Goal: Task Accomplishment & Management: Manage account settings

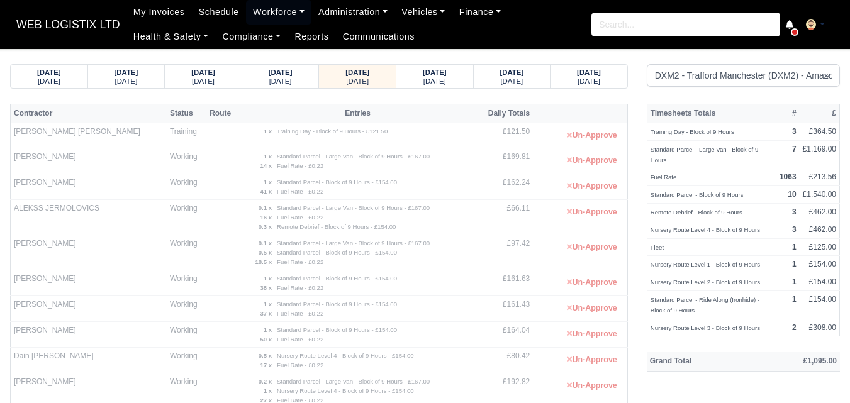
select select "1"
click at [446, 74] on strong "07/10/2025" at bounding box center [435, 73] width 24 height 8
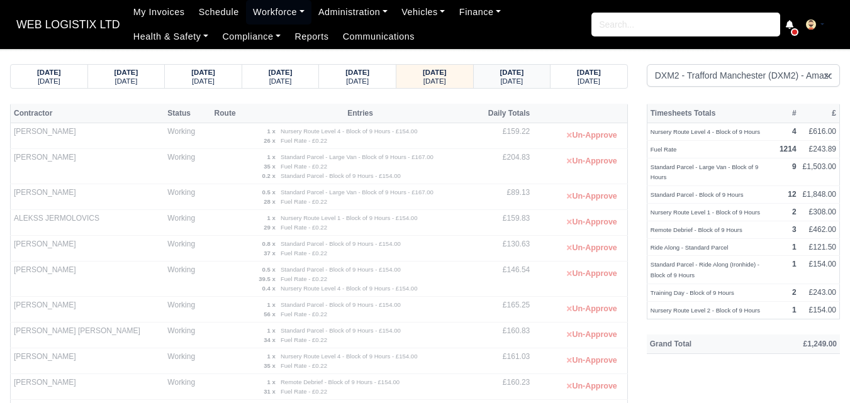
click at [513, 82] on small "Wednesday" at bounding box center [511, 81] width 23 height 8
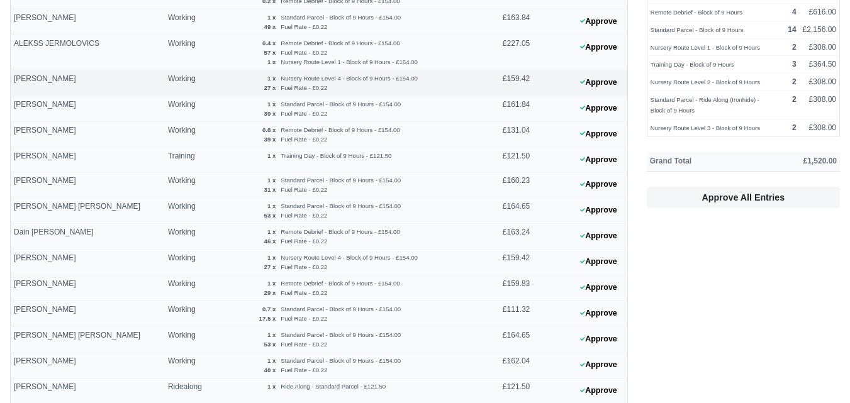
scroll to position [210, 0]
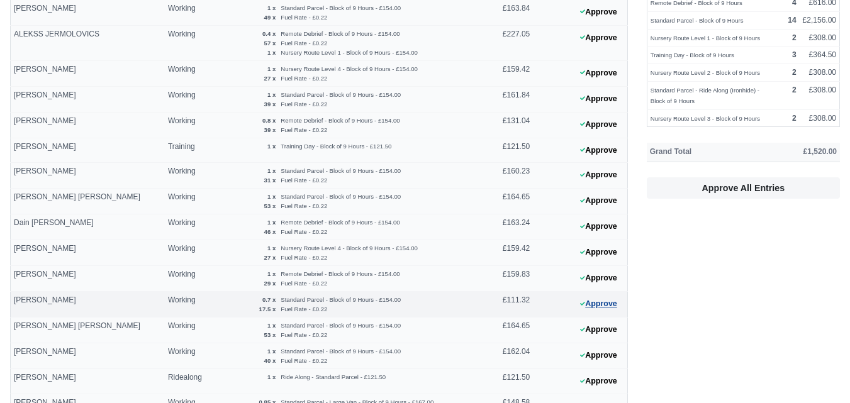
click at [573, 306] on button "Approve" at bounding box center [598, 304] width 51 height 18
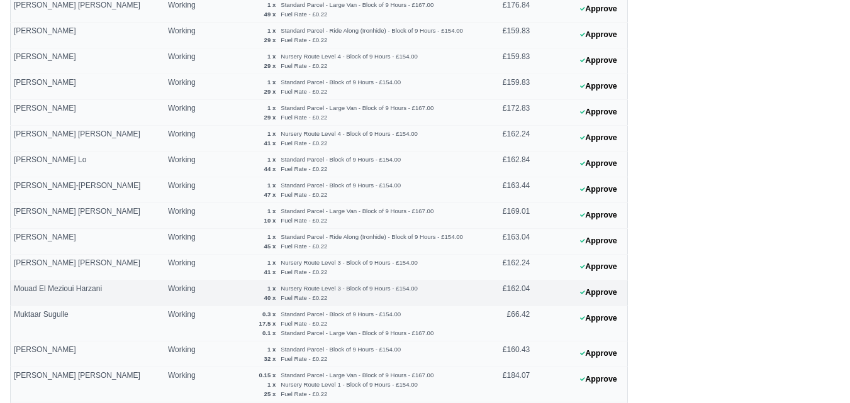
scroll to position [524, 0]
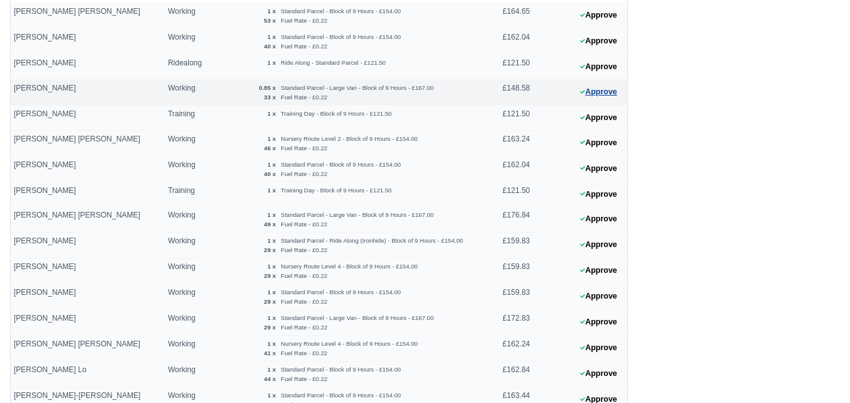
click at [600, 92] on button "Approve" at bounding box center [598, 92] width 51 height 18
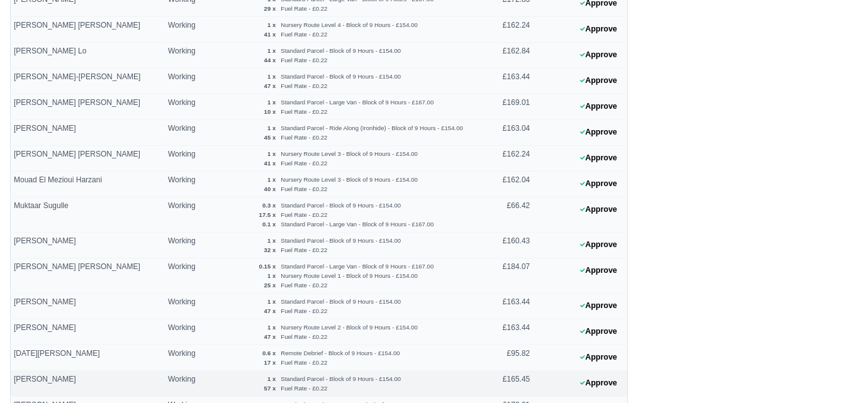
scroll to position [944, 0]
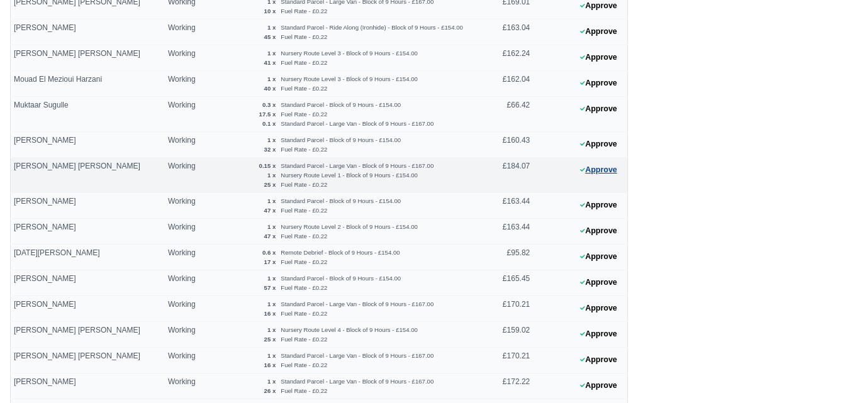
click at [582, 179] on button "Approve" at bounding box center [598, 170] width 51 height 18
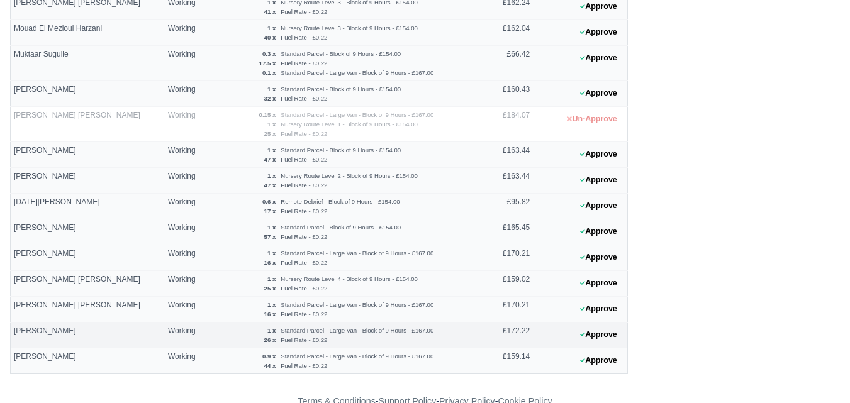
scroll to position [1021, 0]
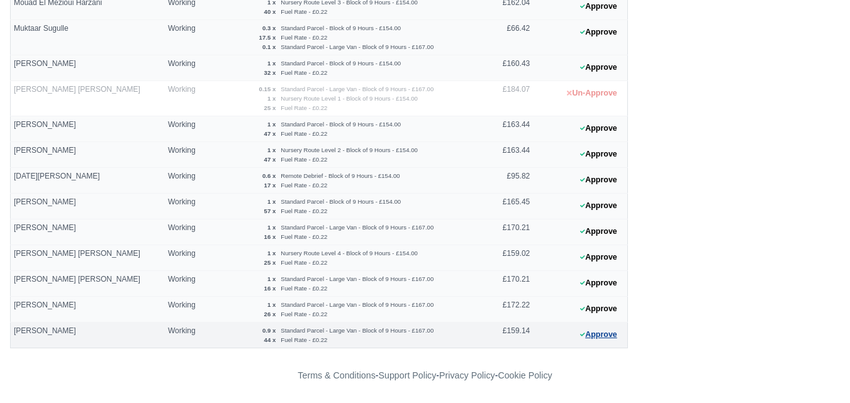
click at [619, 327] on button "Approve" at bounding box center [598, 335] width 51 height 18
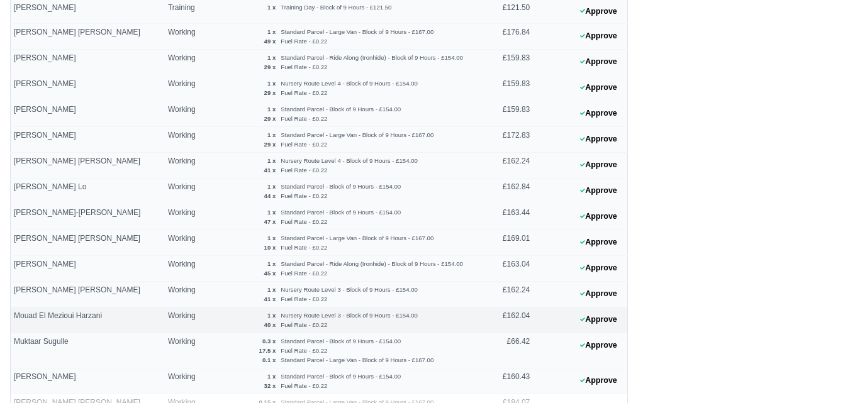
scroll to position [706, 0]
click at [597, 345] on button "Approve" at bounding box center [598, 347] width 51 height 18
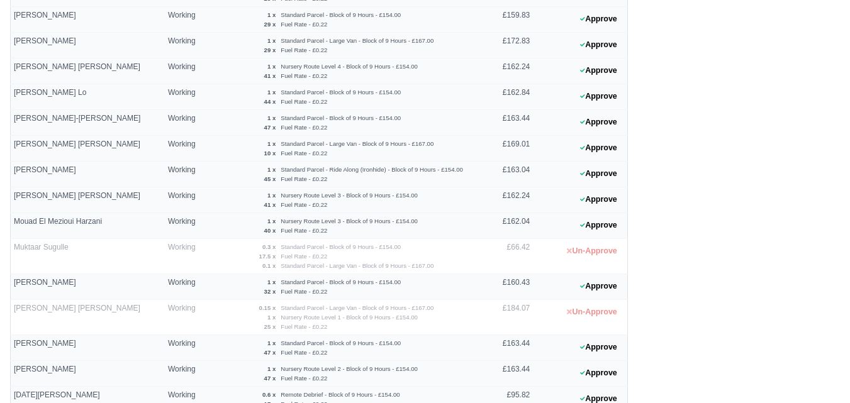
scroll to position [916, 0]
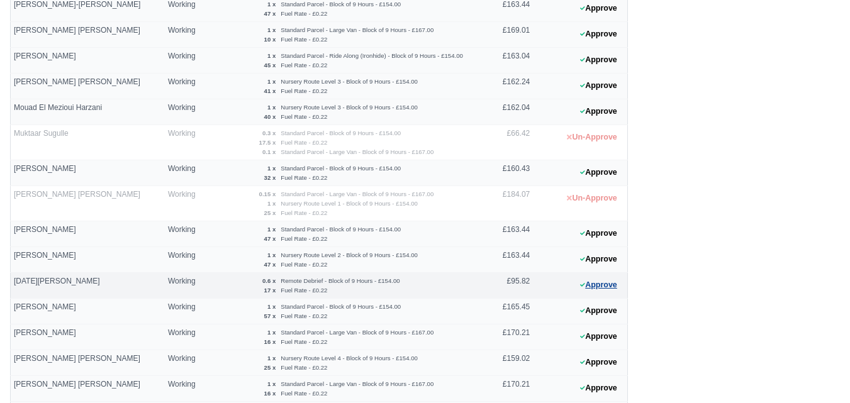
click at [595, 290] on button "Approve" at bounding box center [598, 285] width 51 height 18
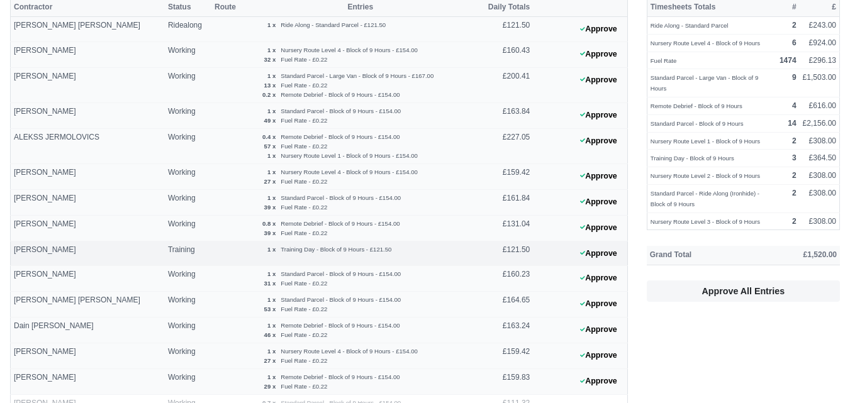
scroll to position [77, 0]
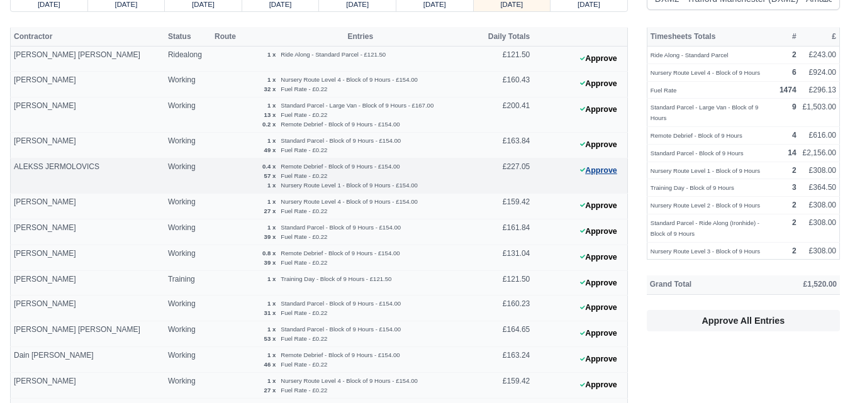
click at [602, 176] on button "Approve" at bounding box center [598, 171] width 51 height 18
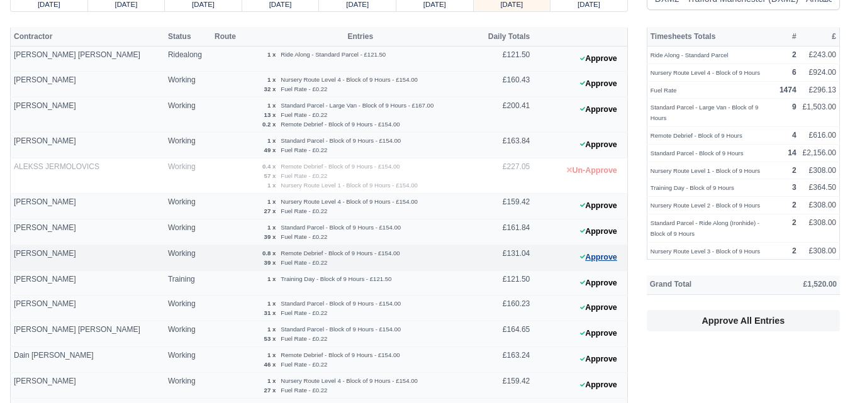
click at [617, 252] on button "Approve" at bounding box center [598, 258] width 51 height 18
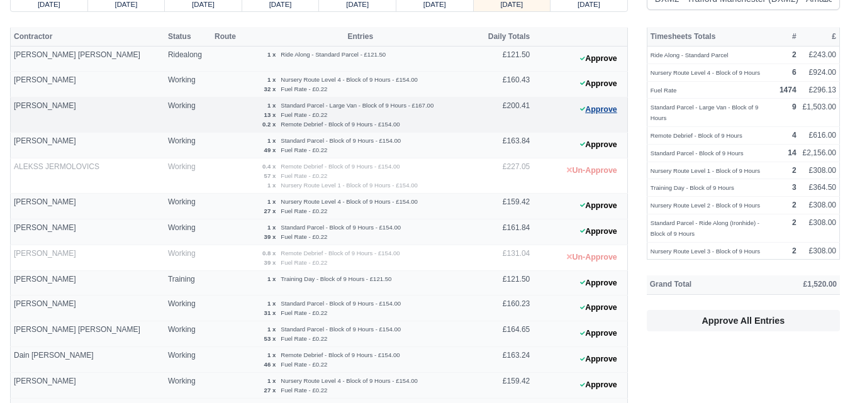
click at [607, 117] on button "Approve" at bounding box center [598, 110] width 51 height 18
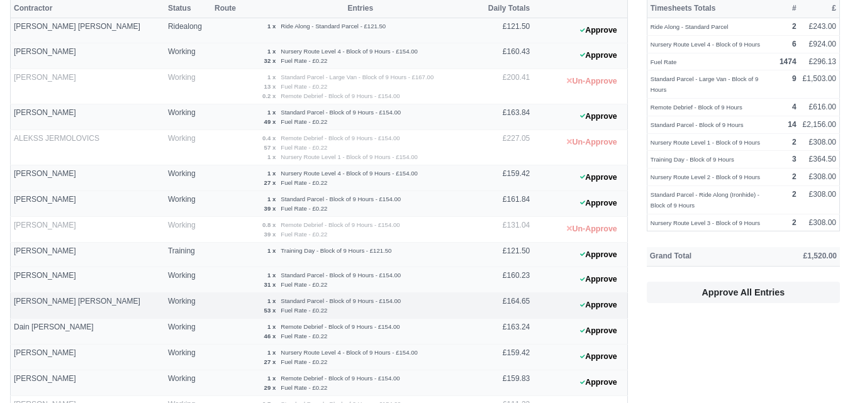
scroll to position [210, 0]
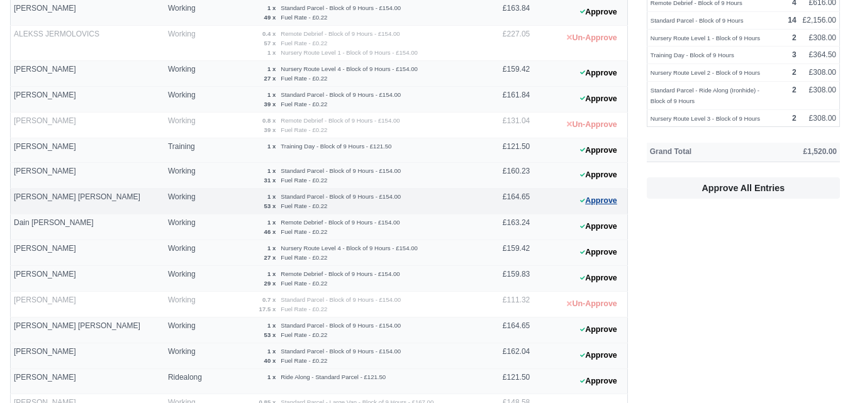
click at [603, 205] on button "Approve" at bounding box center [598, 201] width 51 height 18
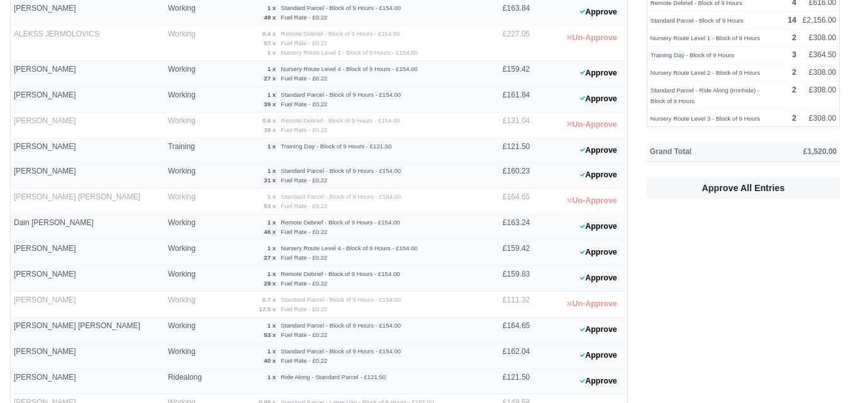
scroll to position [0, 0]
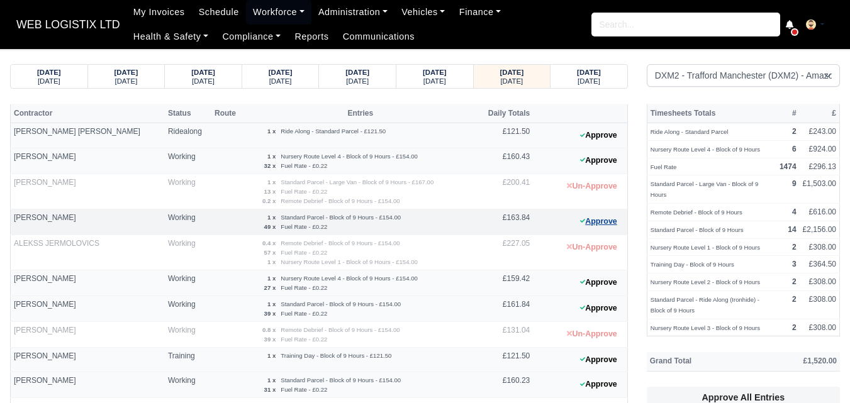
click at [620, 218] on button "Approve" at bounding box center [598, 222] width 51 height 18
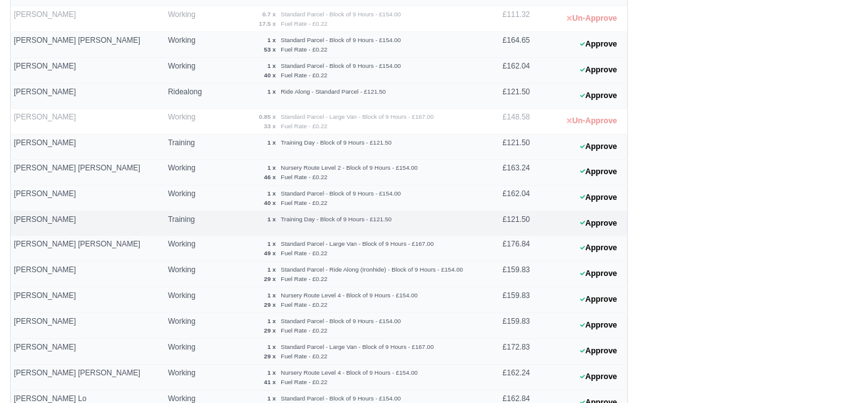
scroll to position [524, 0]
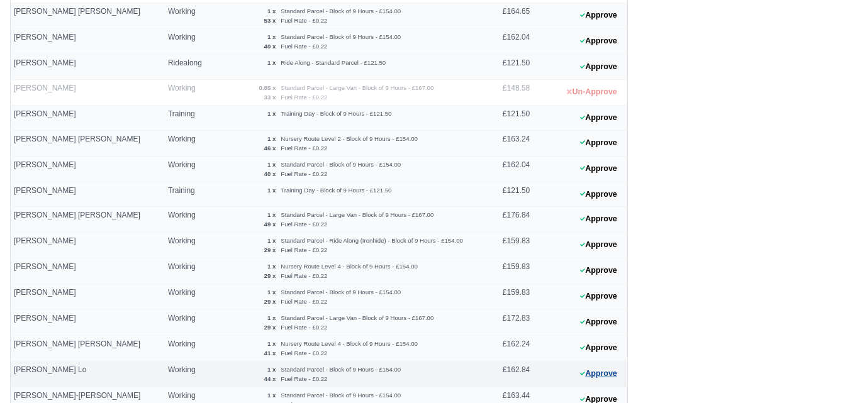
click at [586, 376] on button "Approve" at bounding box center [598, 374] width 51 height 18
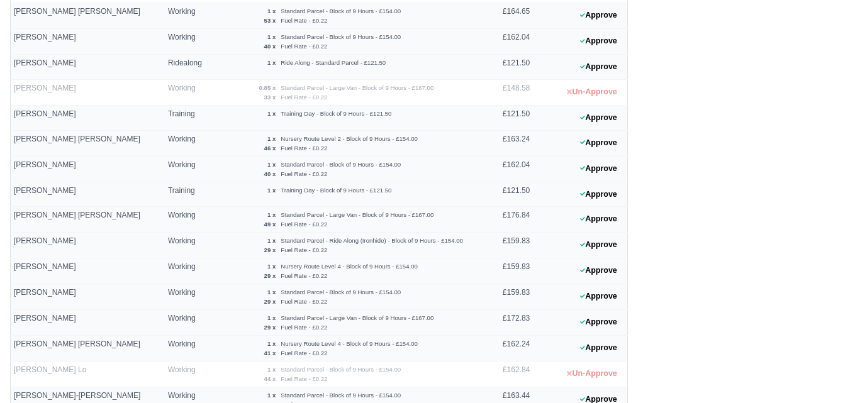
scroll to position [944, 0]
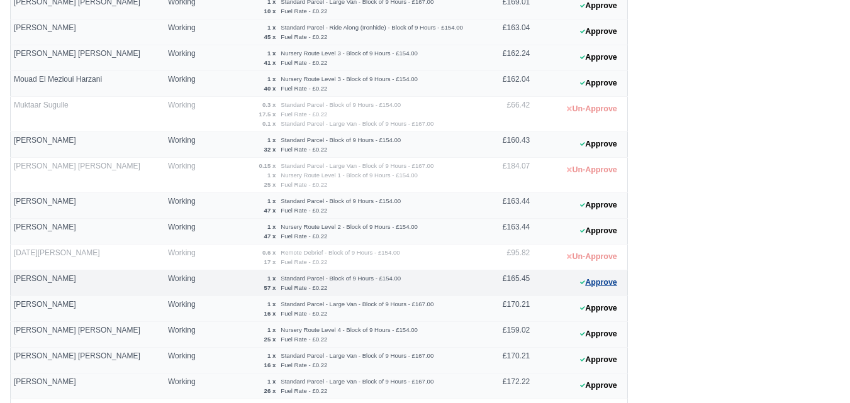
click at [598, 280] on button "Approve" at bounding box center [598, 283] width 51 height 18
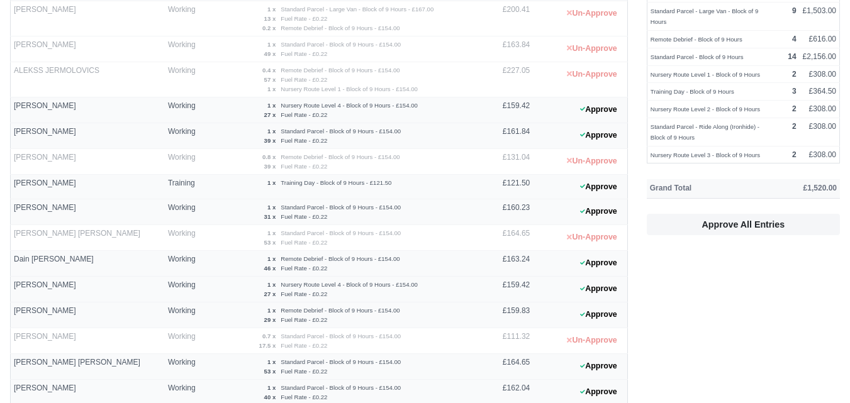
scroll to position [0, 0]
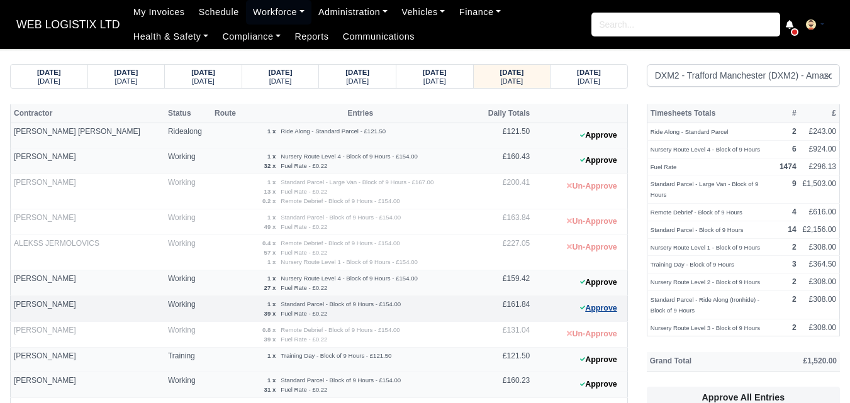
click at [606, 307] on button "Approve" at bounding box center [598, 309] width 51 height 18
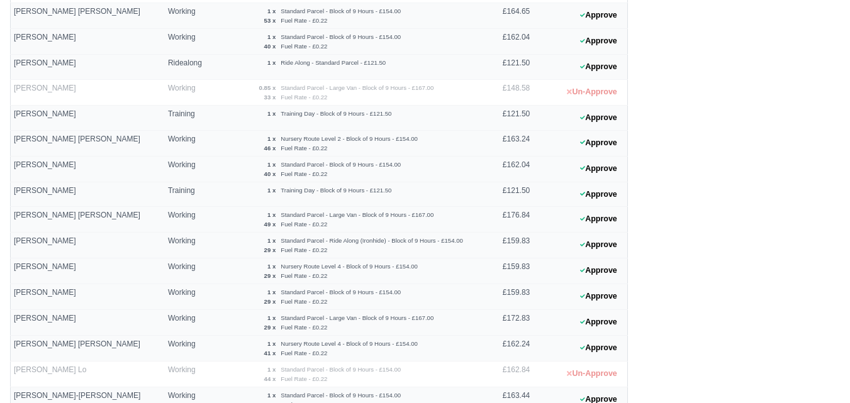
scroll to position [420, 0]
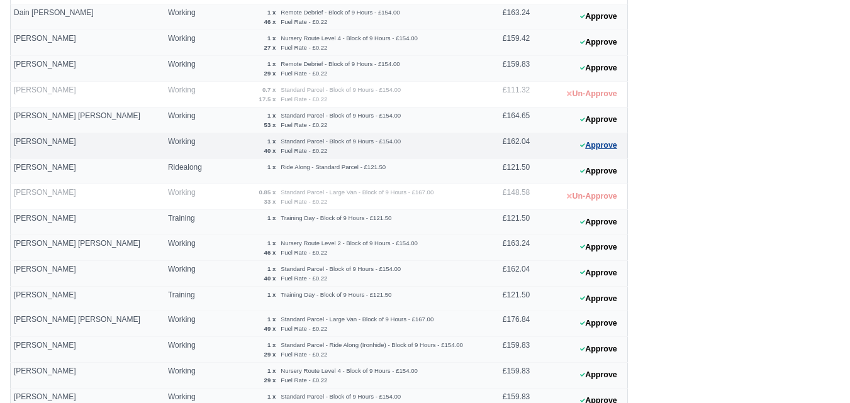
click at [603, 148] on button "Approve" at bounding box center [598, 146] width 51 height 18
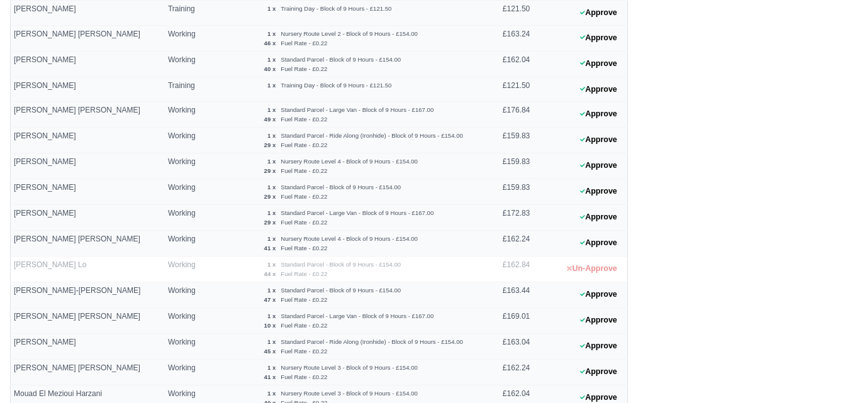
scroll to position [944, 0]
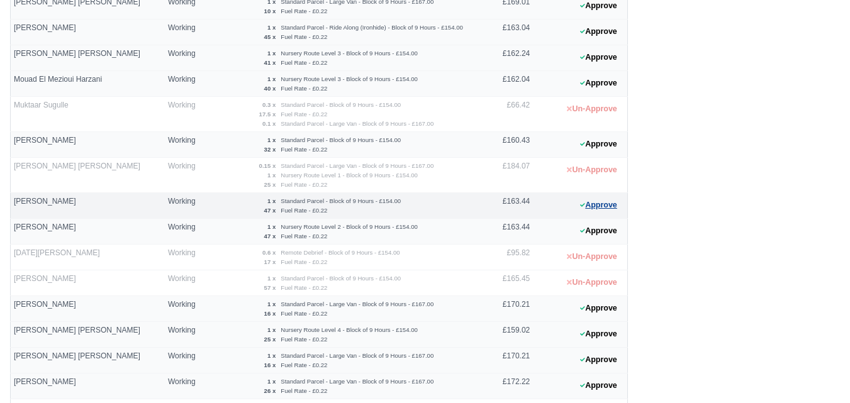
click at [596, 206] on button "Approve" at bounding box center [598, 205] width 51 height 18
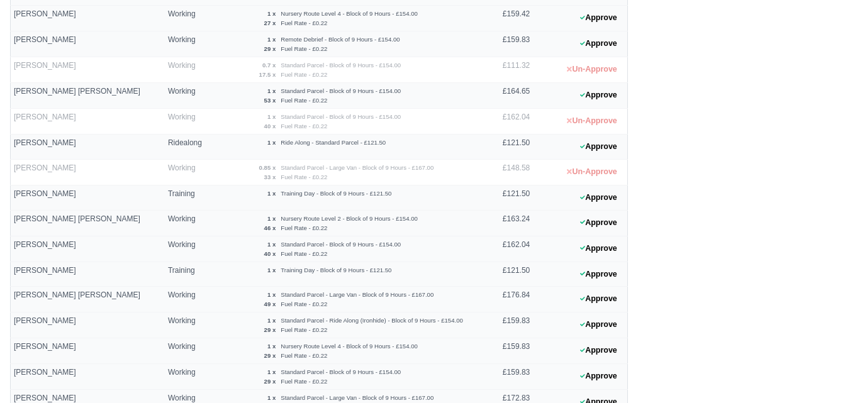
scroll to position [420, 0]
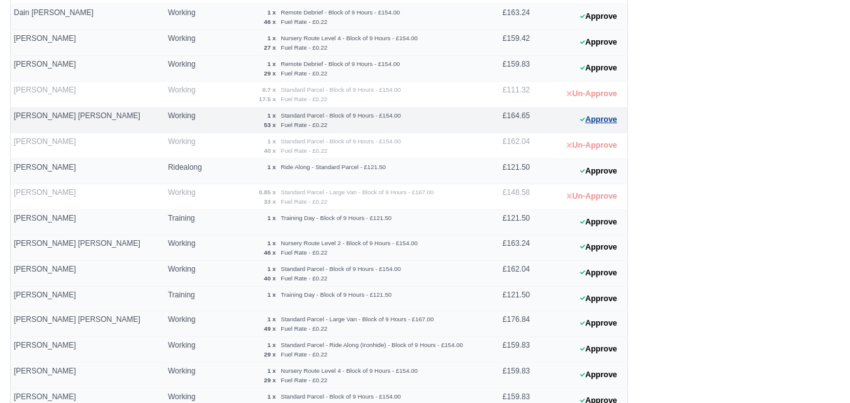
click at [605, 120] on button "Approve" at bounding box center [598, 120] width 51 height 18
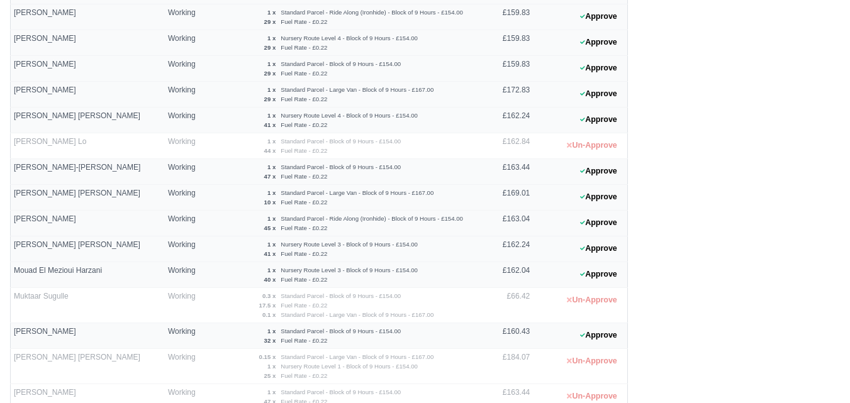
scroll to position [839, 0]
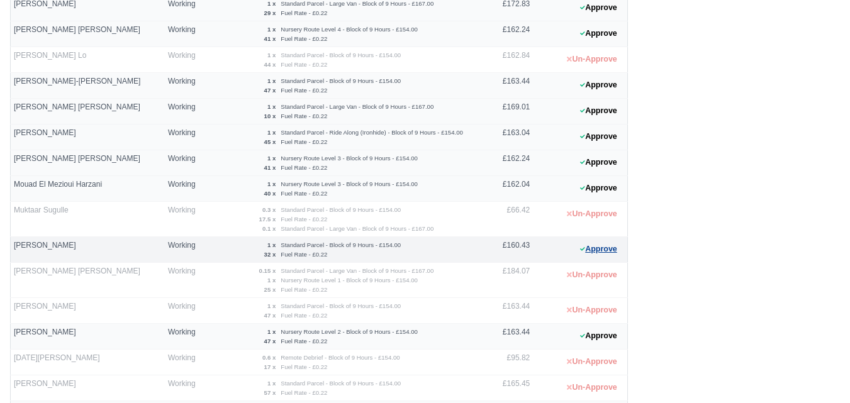
click at [608, 249] on button "Approve" at bounding box center [598, 249] width 51 height 18
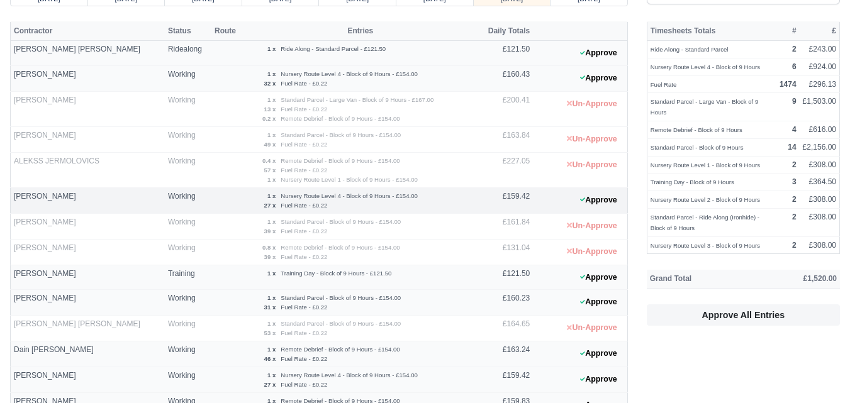
scroll to position [105, 0]
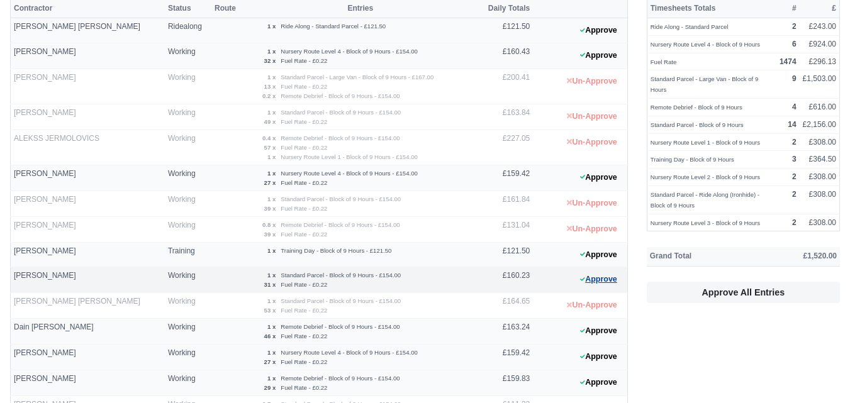
click at [583, 277] on icon at bounding box center [582, 280] width 5 height 8
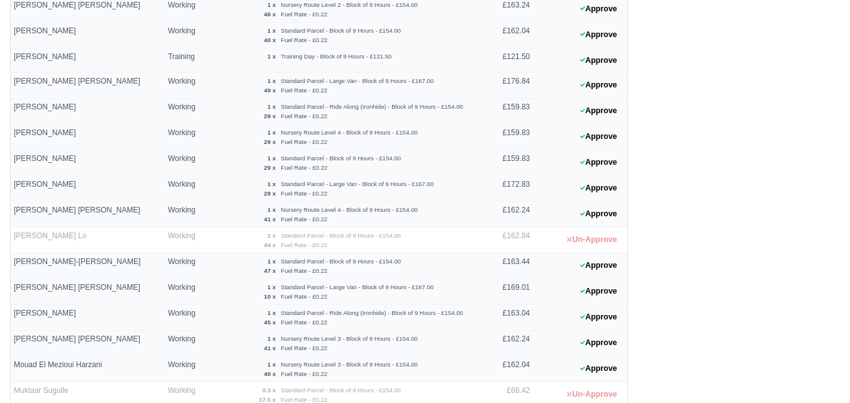
scroll to position [629, 0]
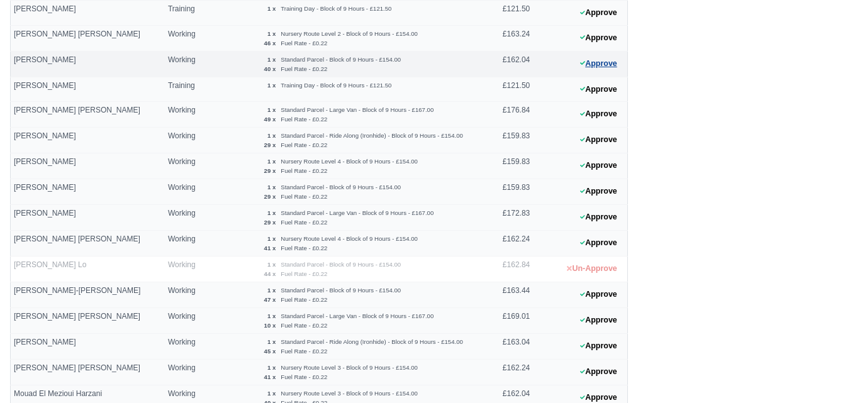
click at [608, 65] on button "Approve" at bounding box center [598, 64] width 51 height 18
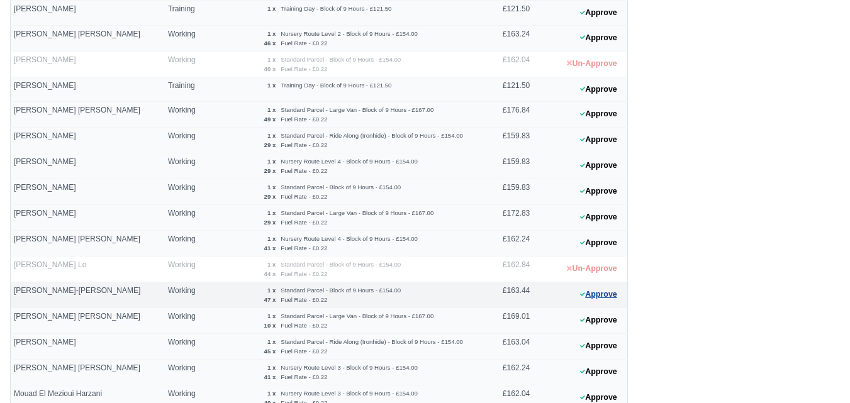
click at [603, 296] on button "Approve" at bounding box center [598, 295] width 51 height 18
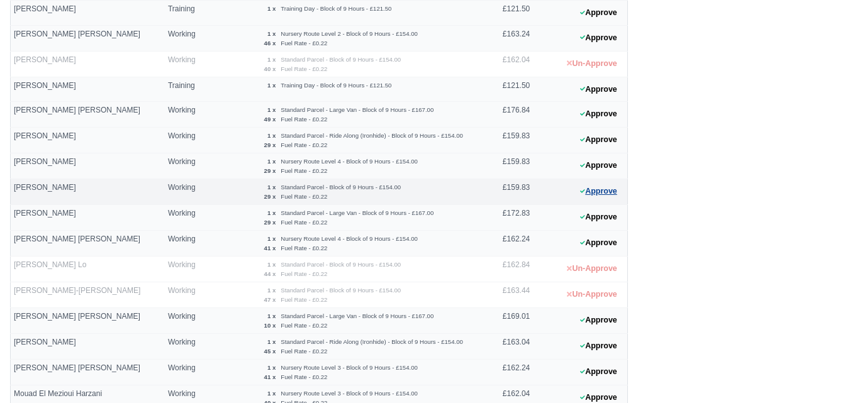
click at [595, 195] on button "Approve" at bounding box center [598, 191] width 51 height 18
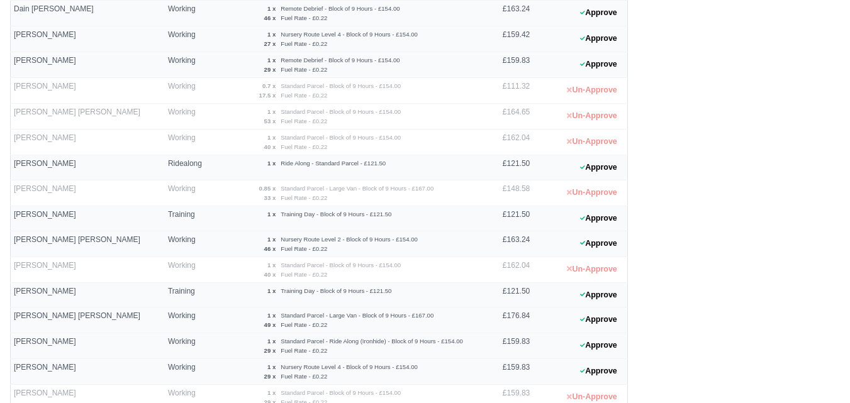
scroll to position [524, 0]
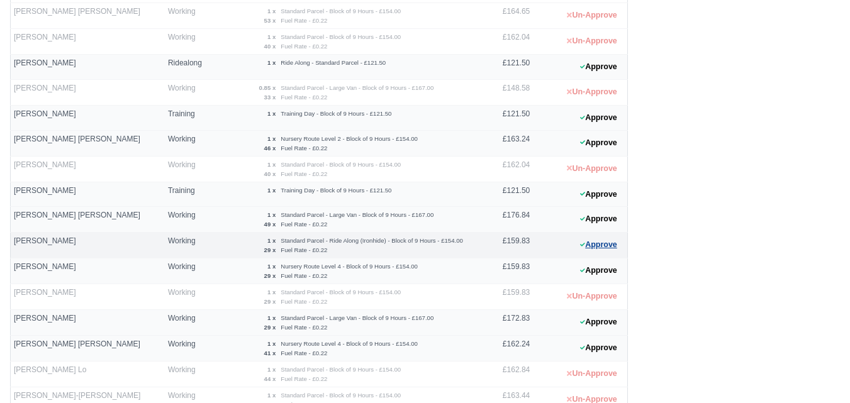
click at [593, 246] on button "Approve" at bounding box center [598, 245] width 51 height 18
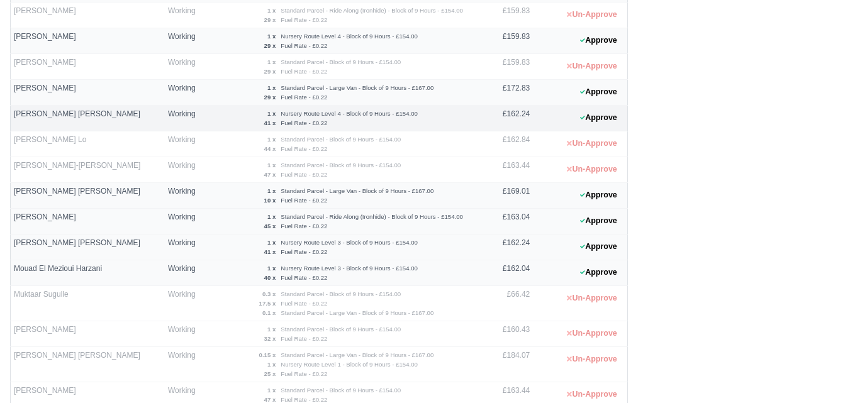
scroll to position [839, 0]
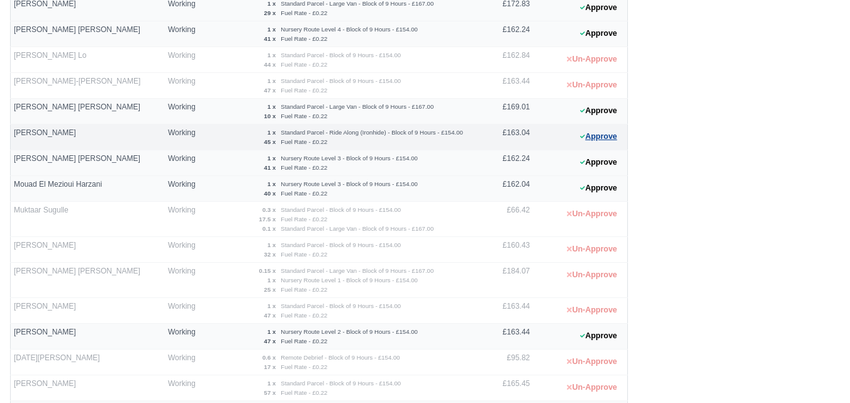
click at [614, 139] on button "Approve" at bounding box center [598, 137] width 51 height 18
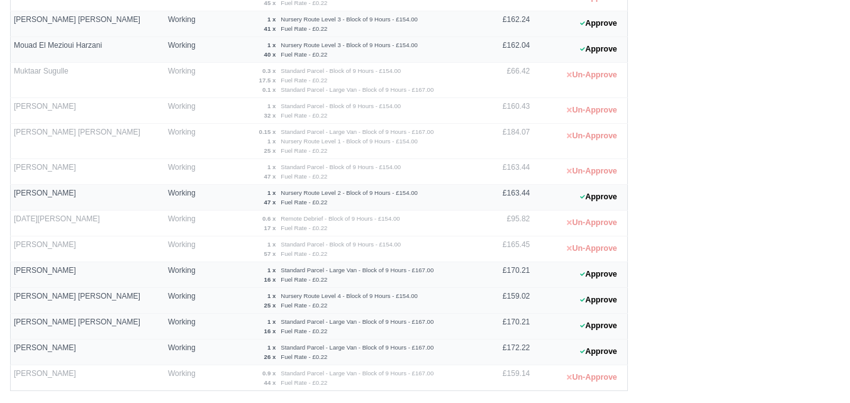
scroll to position [1021, 0]
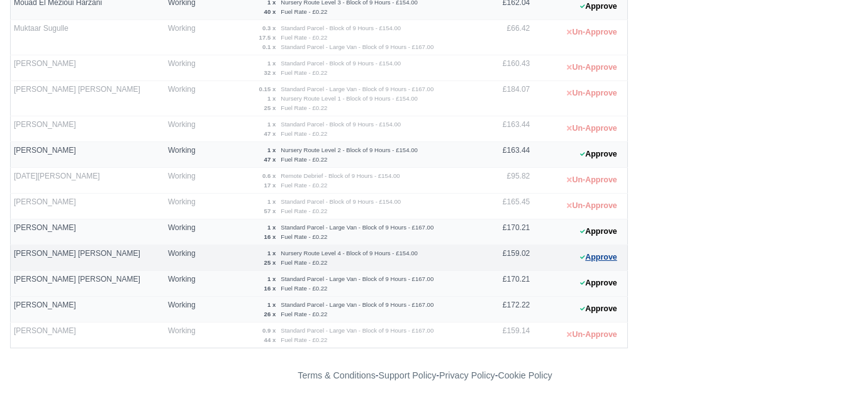
click at [595, 253] on button "Approve" at bounding box center [598, 258] width 51 height 18
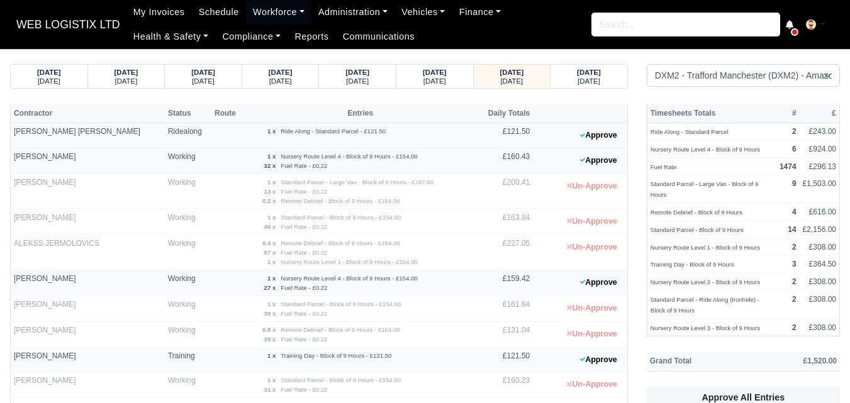
scroll to position [315, 0]
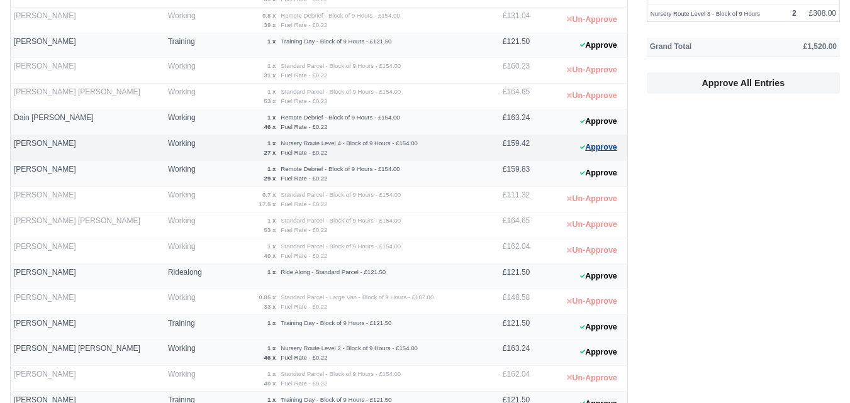
click at [593, 153] on button "Approve" at bounding box center [598, 147] width 51 height 18
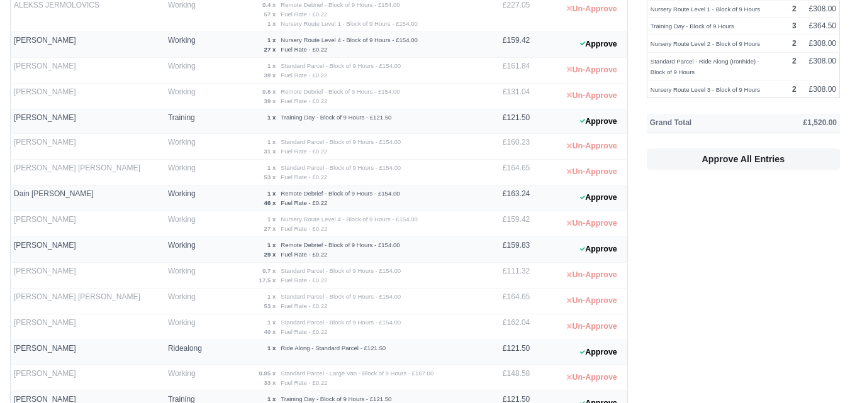
scroll to position [210, 0]
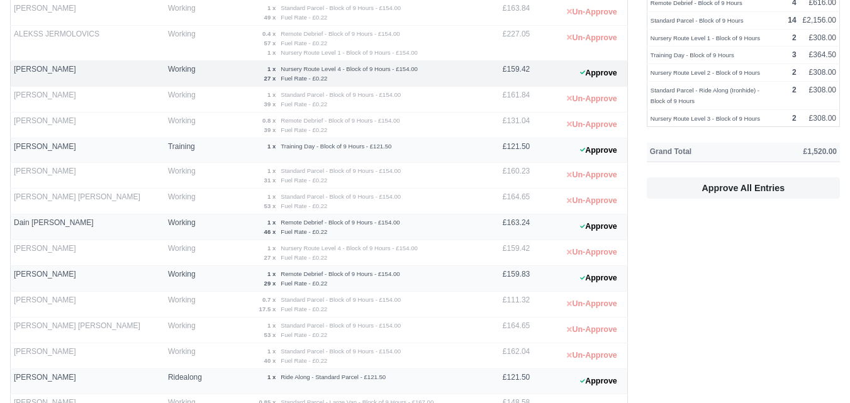
click at [592, 82] on 1760016966 "Approve" at bounding box center [580, 73] width 94 height 26
click at [595, 76] on button "Approve" at bounding box center [598, 73] width 51 height 18
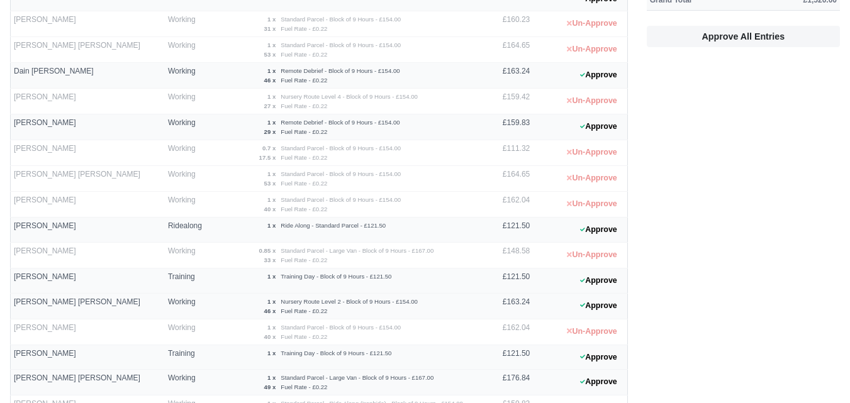
scroll to position [524, 0]
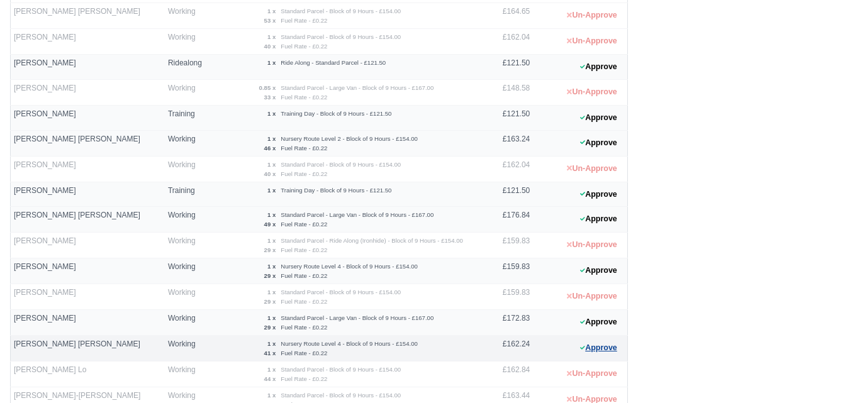
click at [579, 354] on button "Approve" at bounding box center [598, 348] width 51 height 18
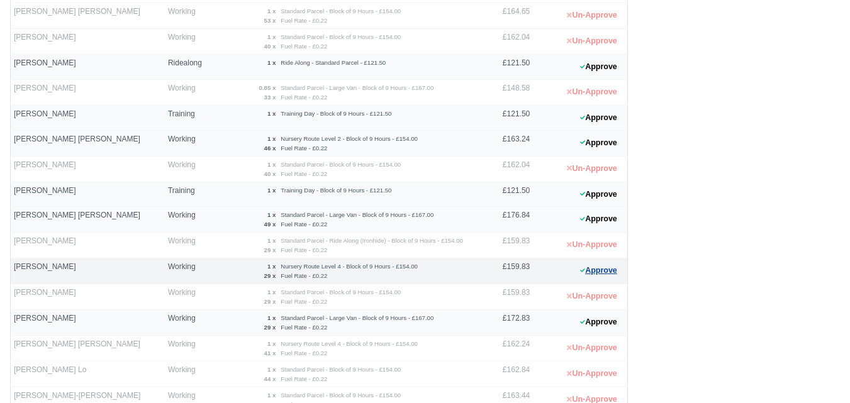
click at [598, 266] on button "Approve" at bounding box center [598, 271] width 51 height 18
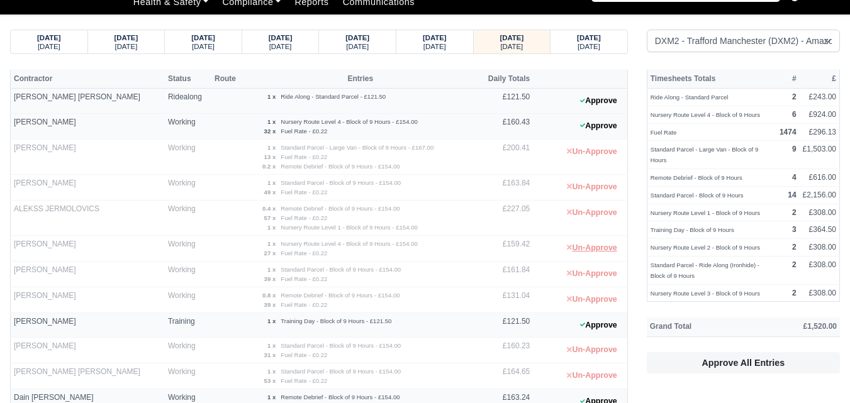
scroll to position [0, 0]
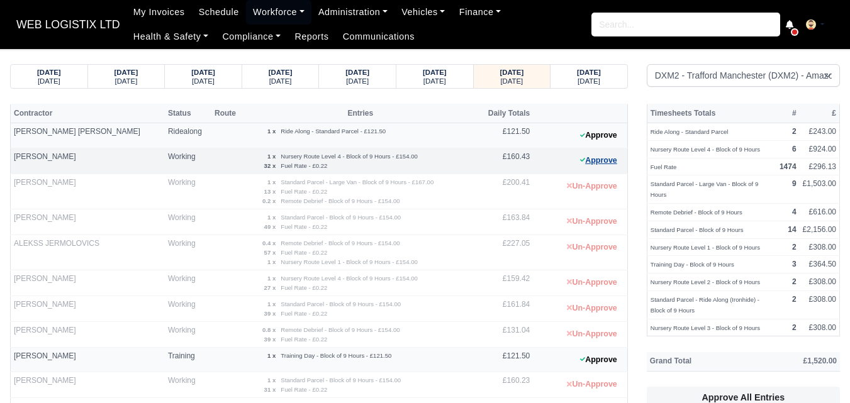
click at [593, 153] on button "Approve" at bounding box center [598, 161] width 51 height 18
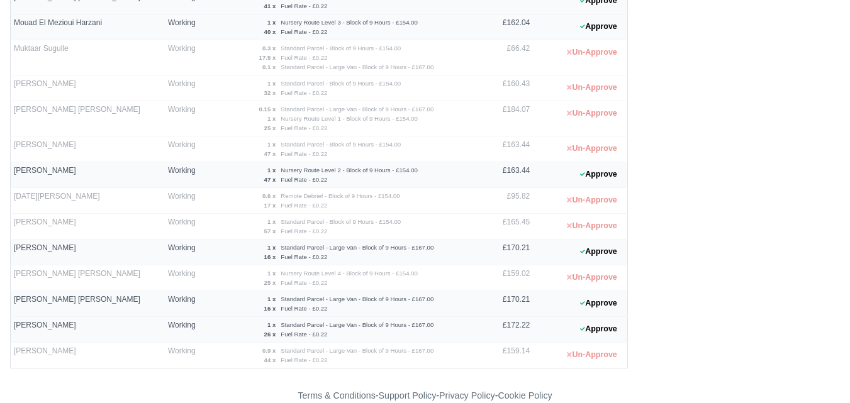
scroll to position [1021, 0]
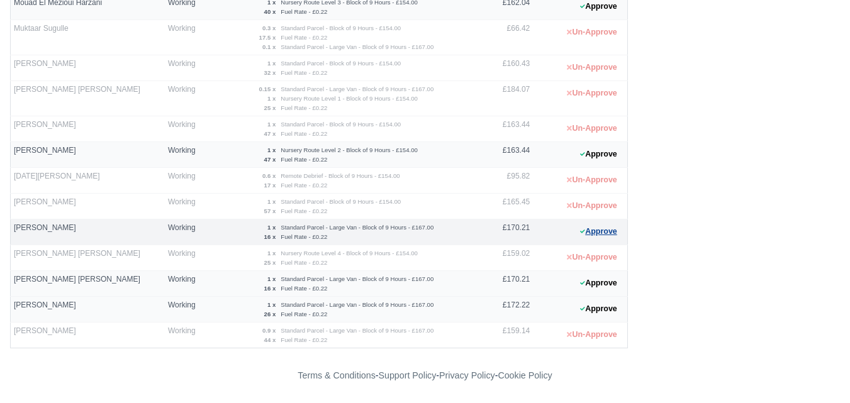
click at [605, 229] on button "Approve" at bounding box center [598, 232] width 51 height 18
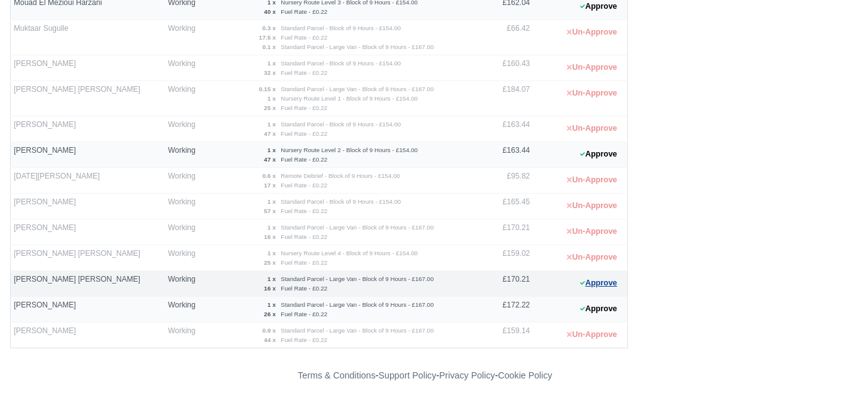
click at [592, 291] on button "Approve" at bounding box center [598, 283] width 51 height 18
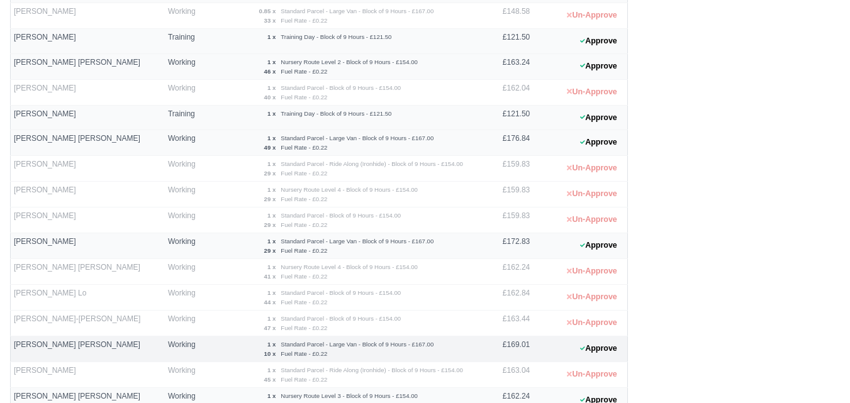
scroll to position [706, 0]
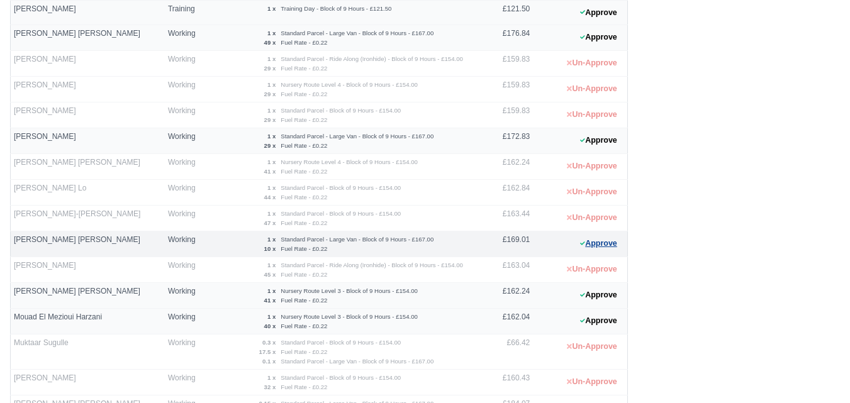
click at [594, 250] on button "Approve" at bounding box center [598, 244] width 51 height 18
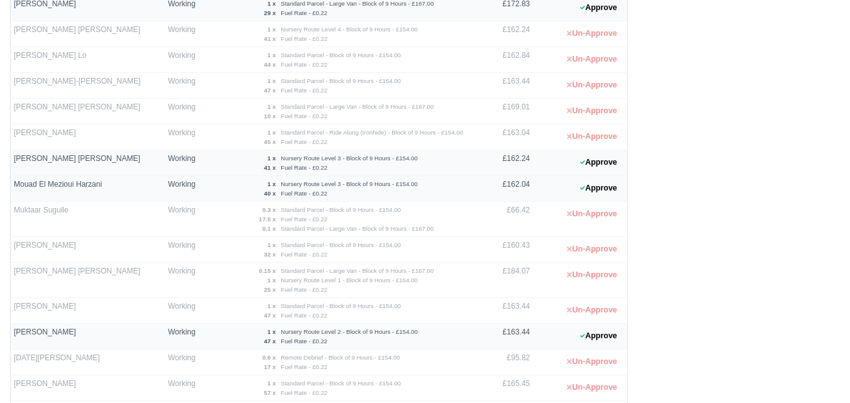
scroll to position [1021, 0]
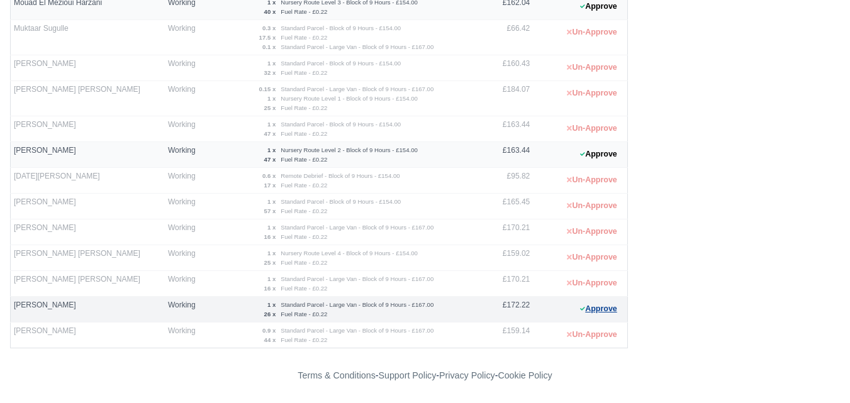
click at [596, 310] on button "Approve" at bounding box center [598, 309] width 51 height 18
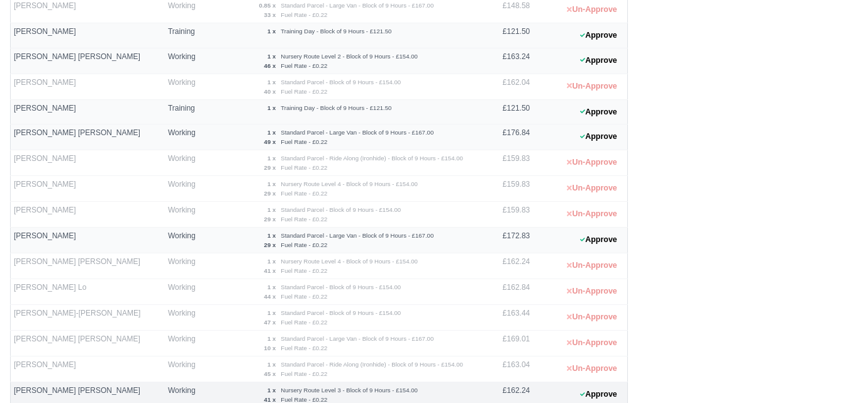
scroll to position [601, 0]
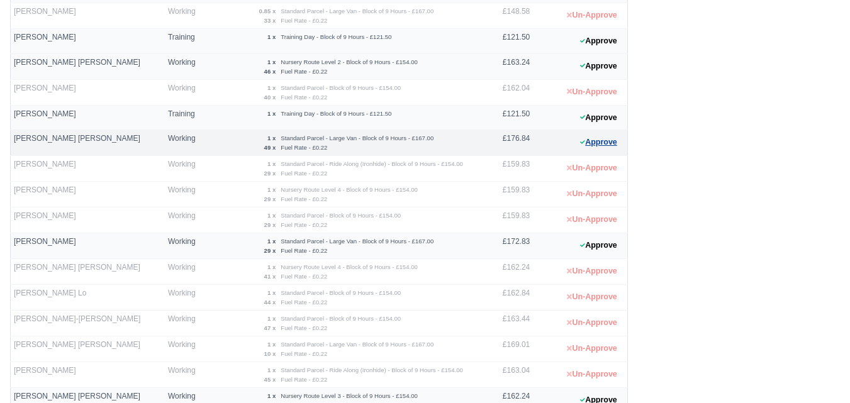
click at [592, 135] on button "Approve" at bounding box center [598, 142] width 51 height 18
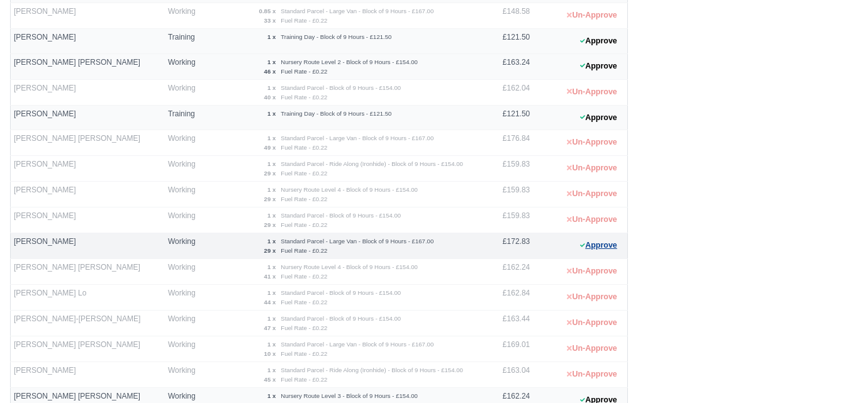
click at [606, 247] on button "Approve" at bounding box center [598, 246] width 51 height 18
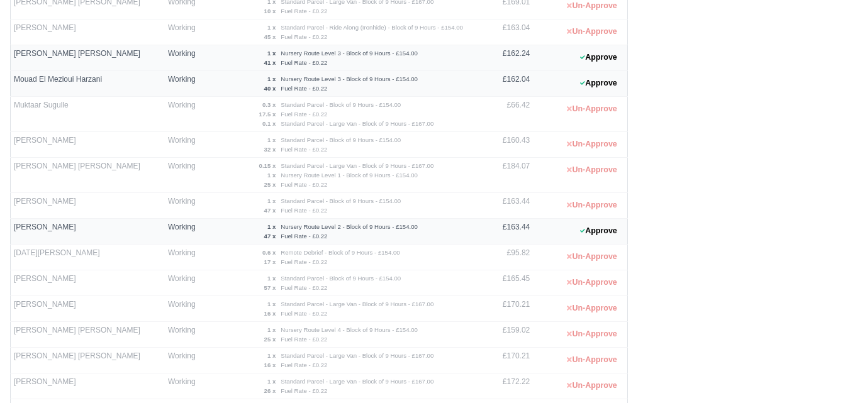
scroll to position [916, 0]
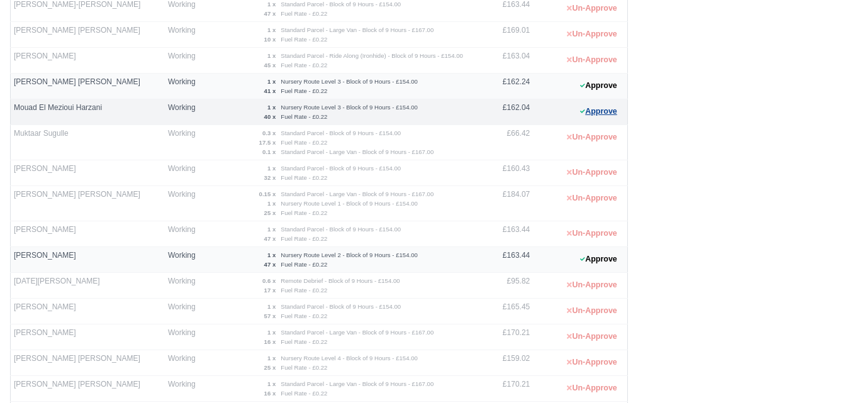
click at [604, 113] on button "Approve" at bounding box center [598, 112] width 51 height 18
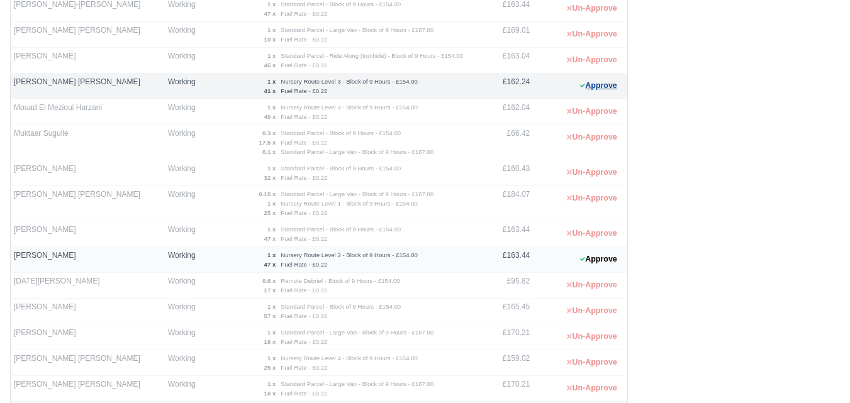
click at [603, 80] on button "Approve" at bounding box center [598, 86] width 51 height 18
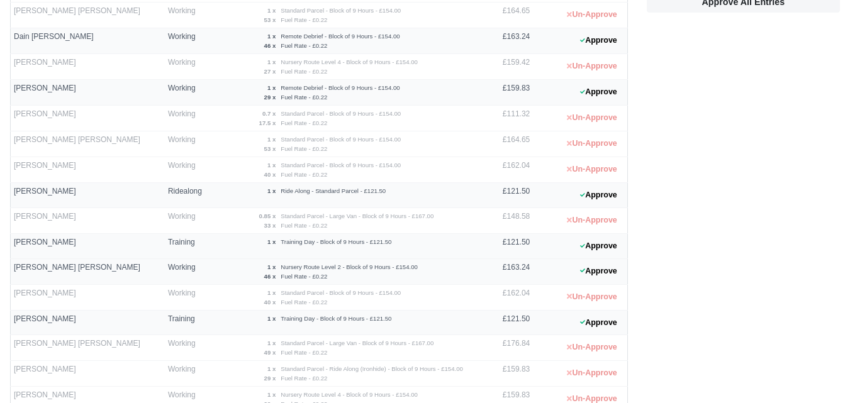
scroll to position [391, 0]
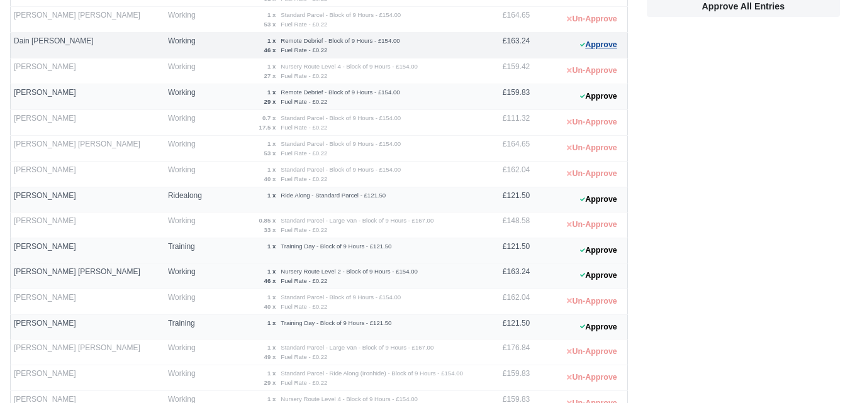
click at [594, 45] on button "Approve" at bounding box center [598, 45] width 51 height 18
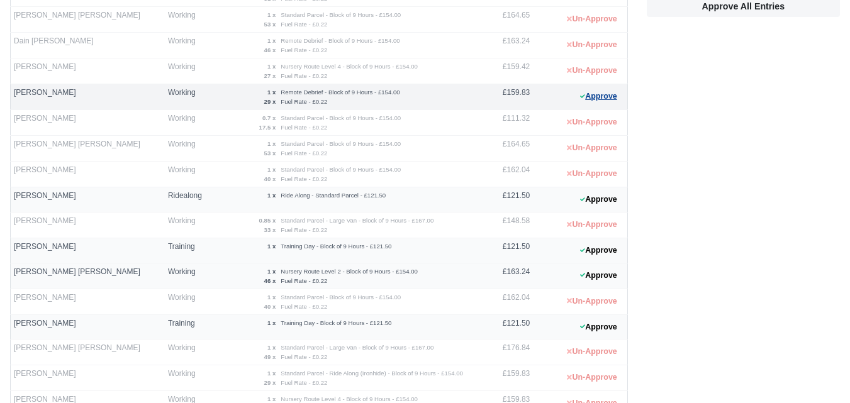
click at [610, 96] on button "Approve" at bounding box center [598, 96] width 51 height 18
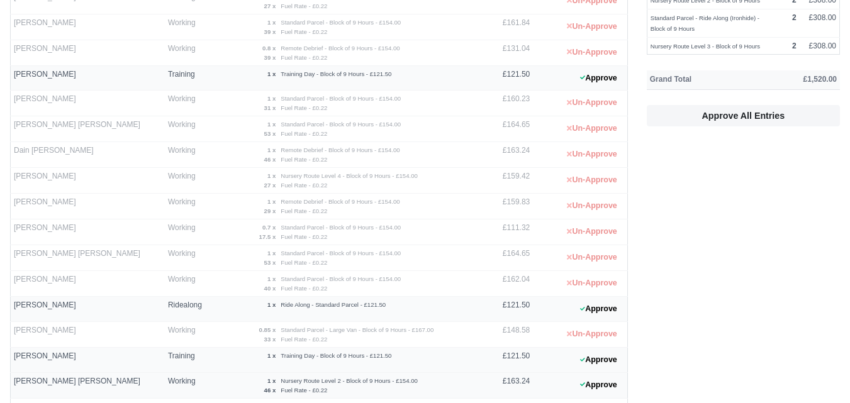
scroll to position [524, 0]
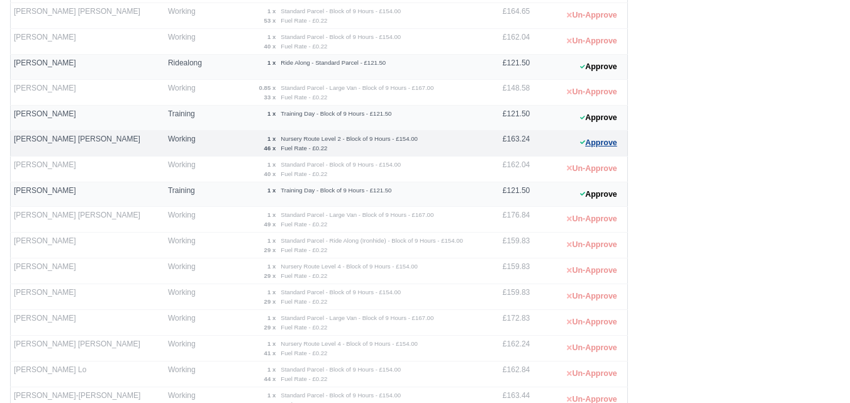
click at [610, 137] on button "Approve" at bounding box center [598, 143] width 51 height 18
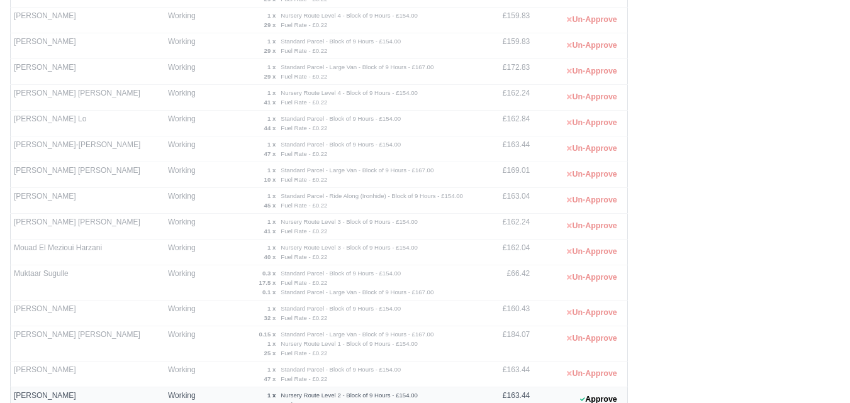
scroll to position [1021, 0]
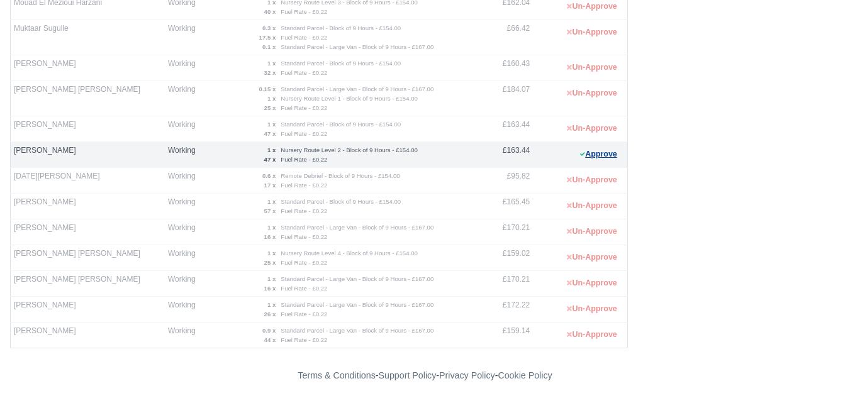
click at [601, 156] on button "Approve" at bounding box center [598, 154] width 51 height 18
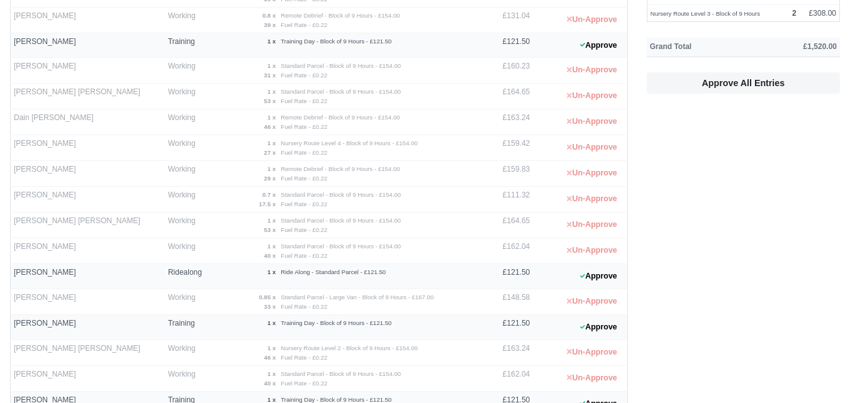
scroll to position [0, 0]
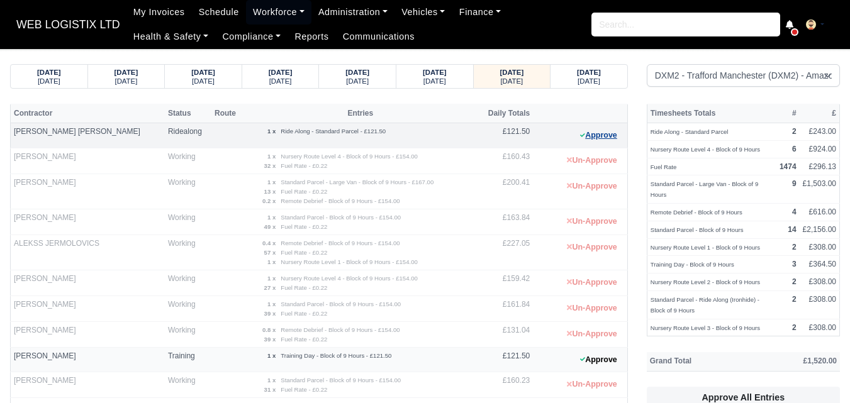
click at [601, 140] on button "Approve" at bounding box center [598, 135] width 51 height 18
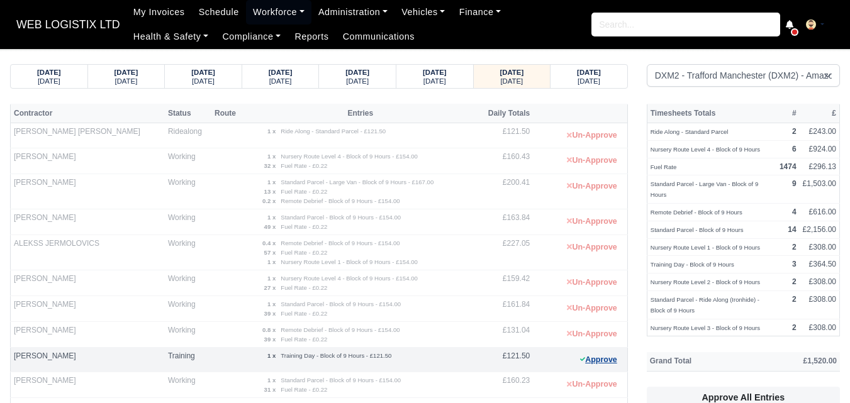
click at [602, 354] on button "Approve" at bounding box center [598, 360] width 51 height 18
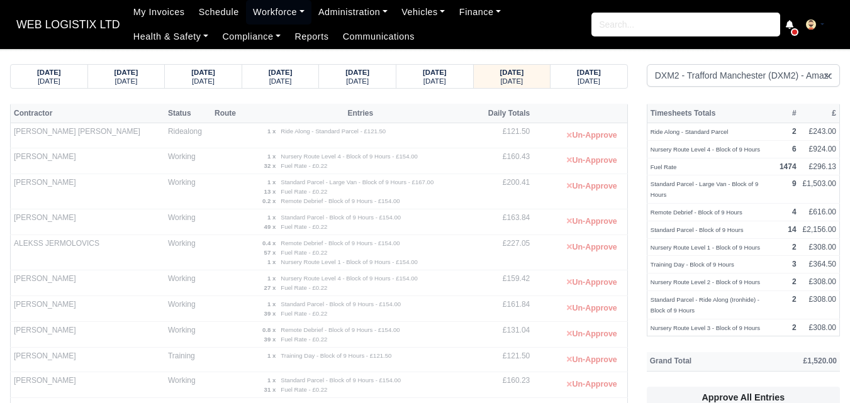
scroll to position [420, 0]
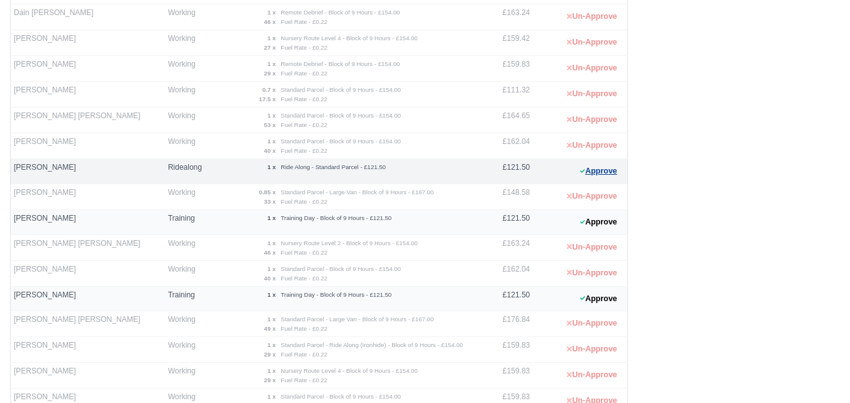
click at [601, 176] on button "Approve" at bounding box center [598, 171] width 51 height 18
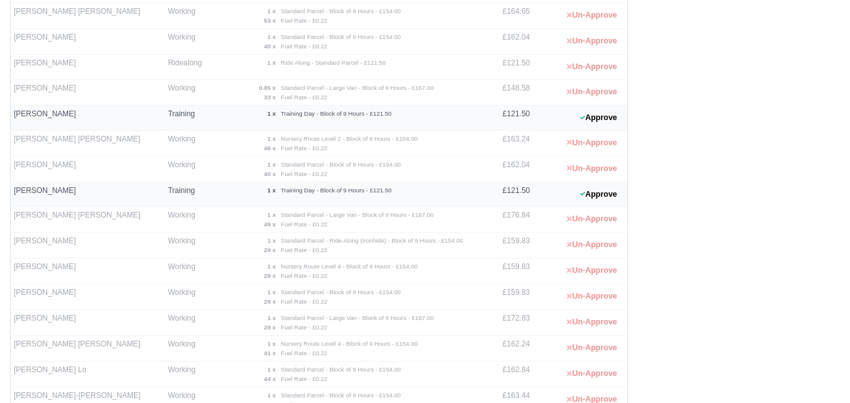
scroll to position [496, 0]
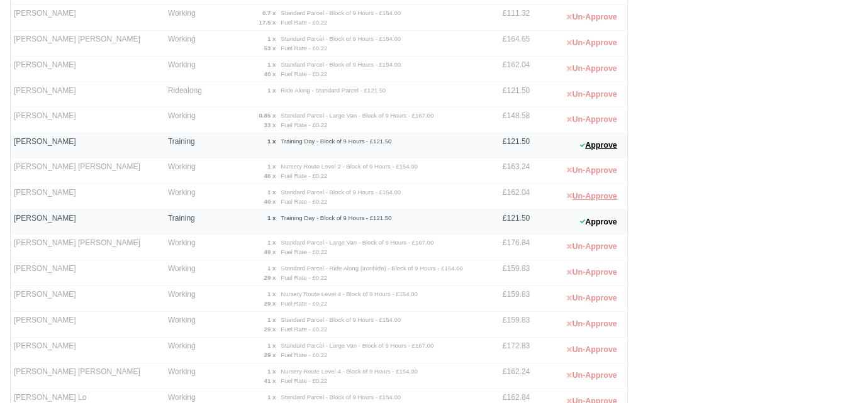
drag, startPoint x: 585, startPoint y: 150, endPoint x: 616, endPoint y: 202, distance: 60.1
click at [585, 150] on button "Approve" at bounding box center [598, 146] width 51 height 18
click at [610, 227] on button "Approve" at bounding box center [598, 222] width 51 height 18
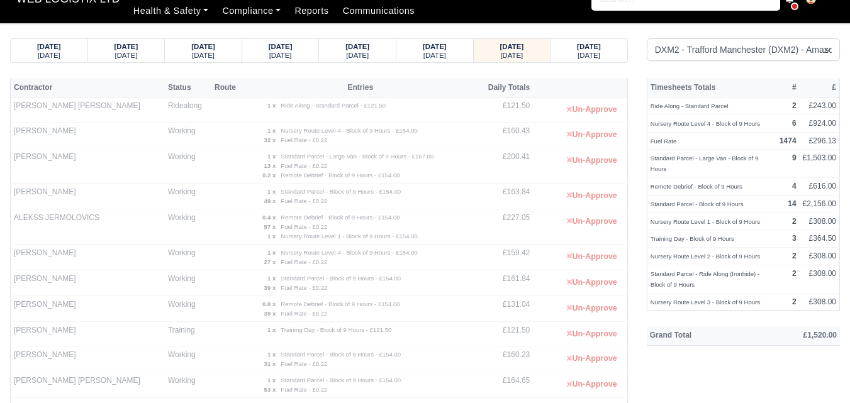
scroll to position [0, 0]
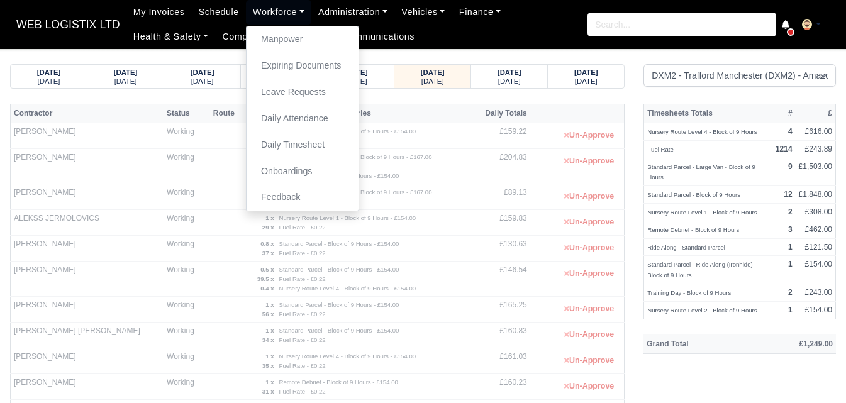
select select "1"
click at [270, 38] on link "Manpower" at bounding box center [303, 39] width 102 height 26
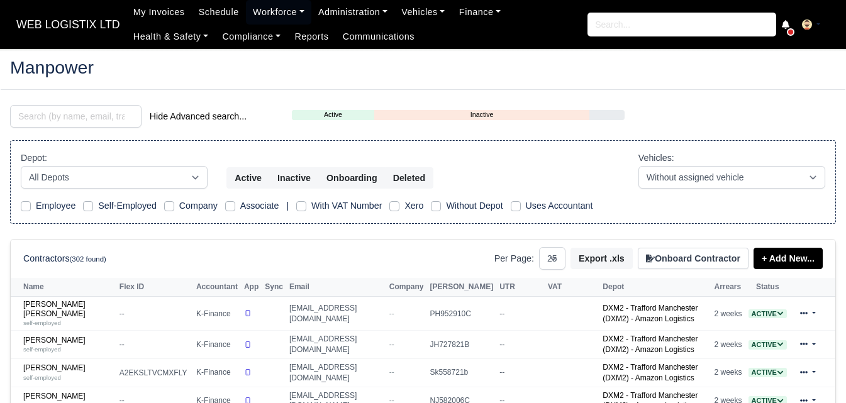
select select "25"
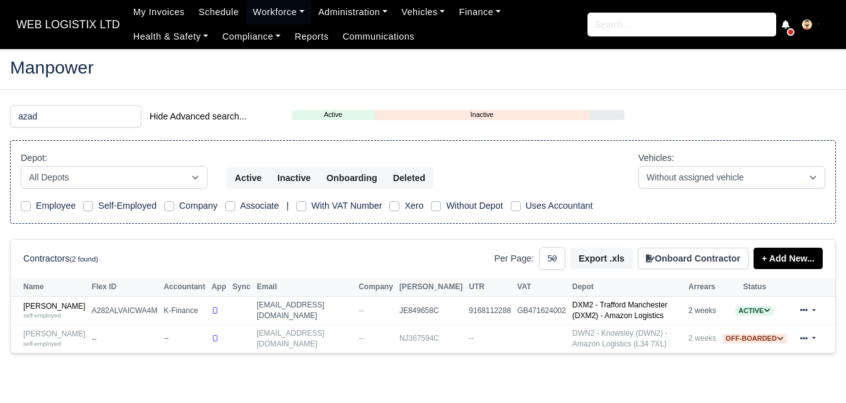
select select "50"
click at [129, 116] on input "azad" at bounding box center [76, 116] width 132 height 23
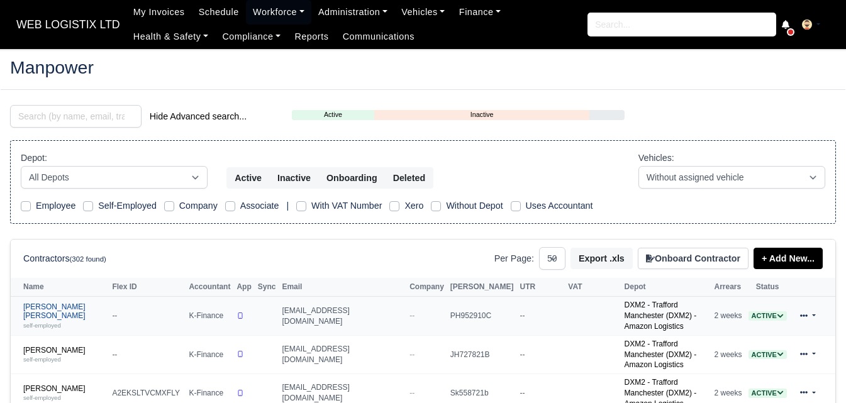
click at [87, 313] on link "Abdallah Omar Ghazi Al Obaidi self-employed" at bounding box center [64, 316] width 82 height 27
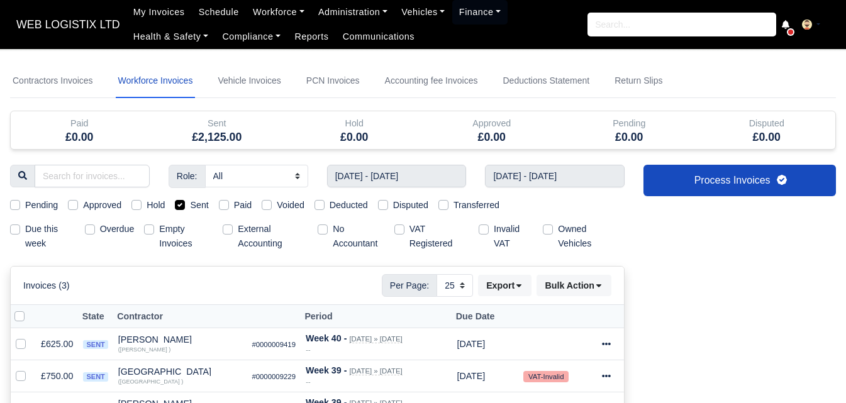
select select "25"
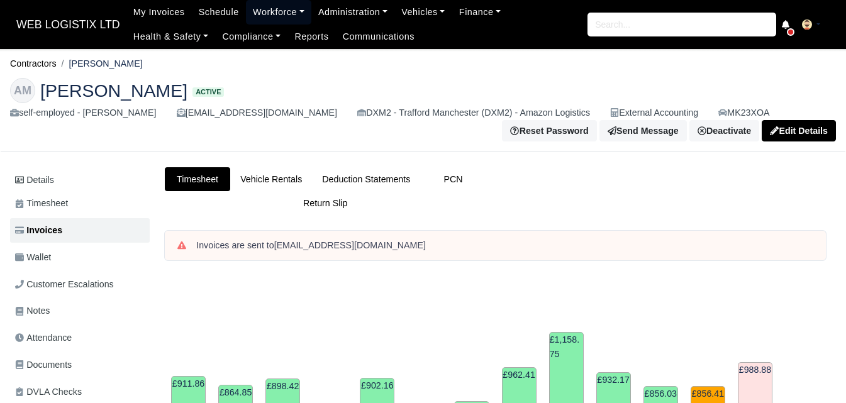
click at [250, 17] on link "Workforce" at bounding box center [278, 12] width 65 height 25
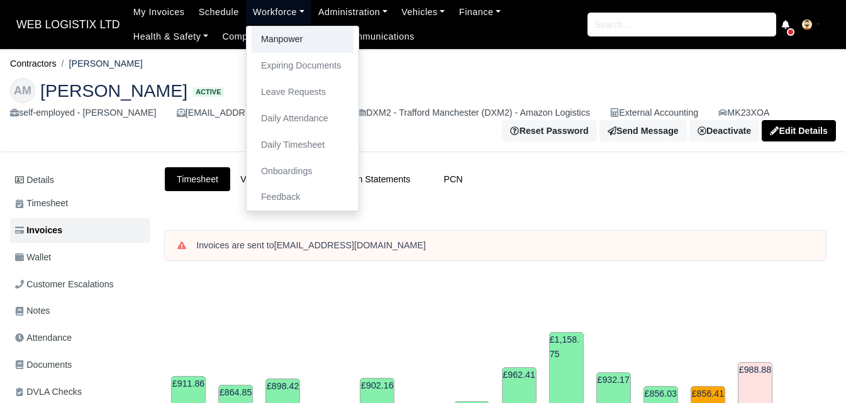
click at [259, 34] on link "Manpower" at bounding box center [303, 39] width 102 height 26
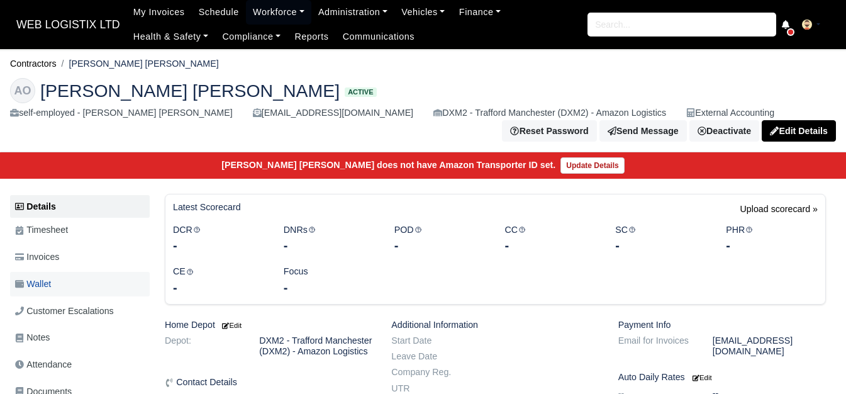
click at [45, 289] on span "Wallet" at bounding box center [33, 284] width 36 height 14
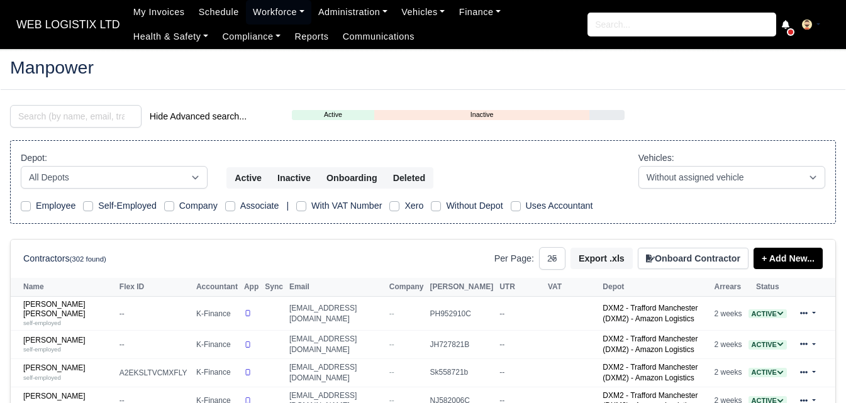
select select "25"
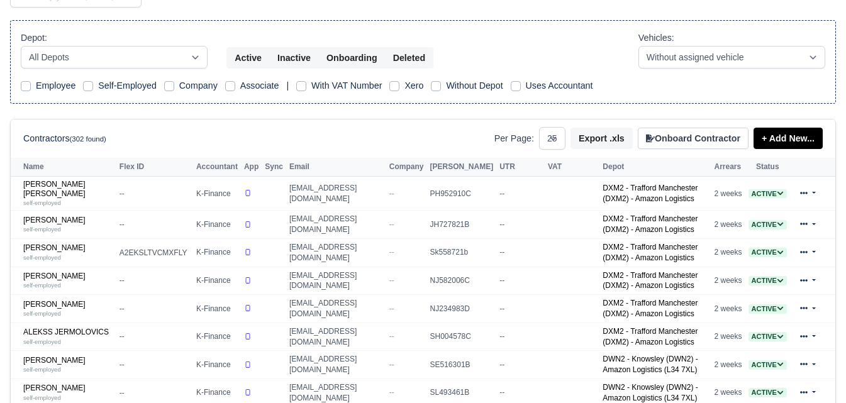
scroll to position [315, 0]
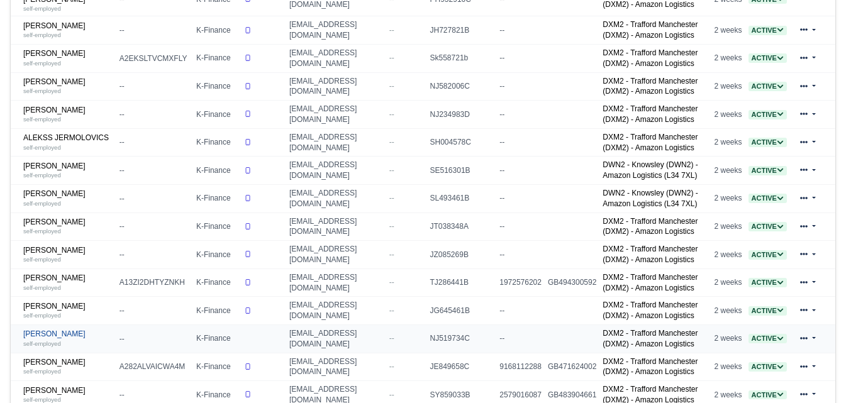
click at [64, 333] on link "Aromal Suresh Lal self-employed" at bounding box center [68, 339] width 90 height 18
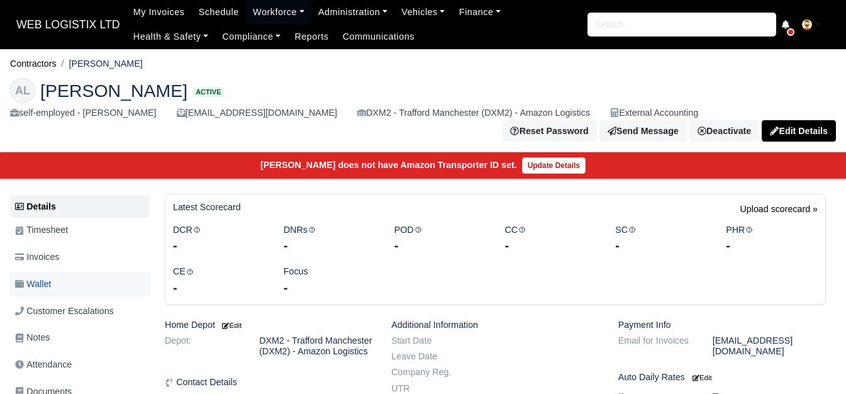
click at [98, 286] on link "Wallet" at bounding box center [80, 284] width 140 height 25
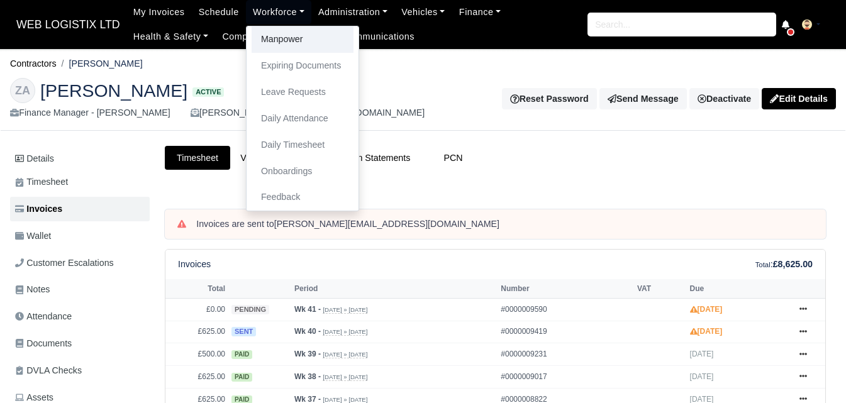
click at [274, 32] on link "Manpower" at bounding box center [303, 39] width 102 height 26
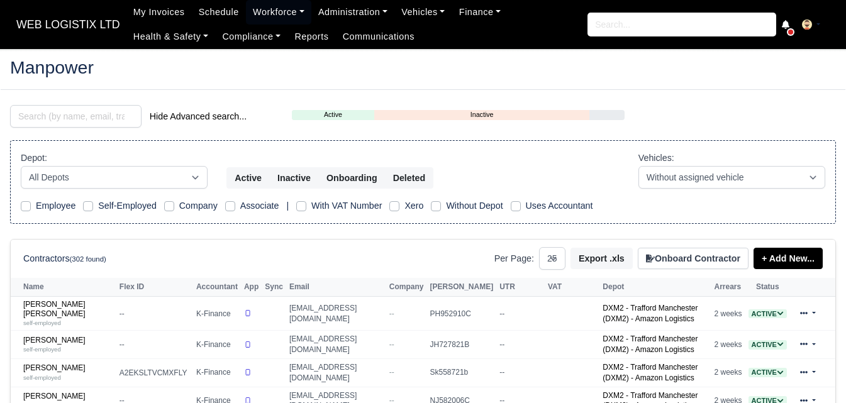
select select "25"
click at [92, 118] on input "search" at bounding box center [76, 116] width 132 height 23
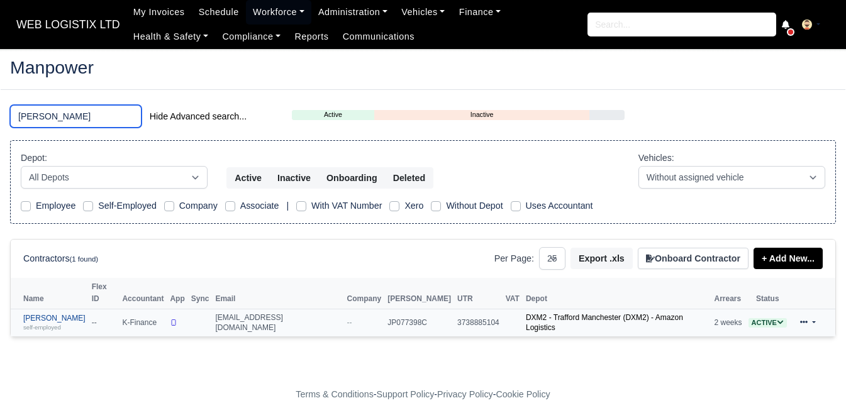
type input "gareth"
click at [50, 324] on small "self-employed" at bounding box center [42, 327] width 38 height 7
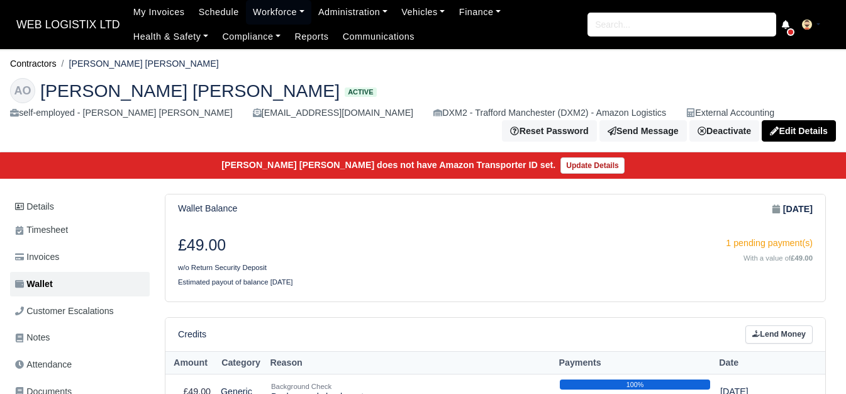
scroll to position [210, 0]
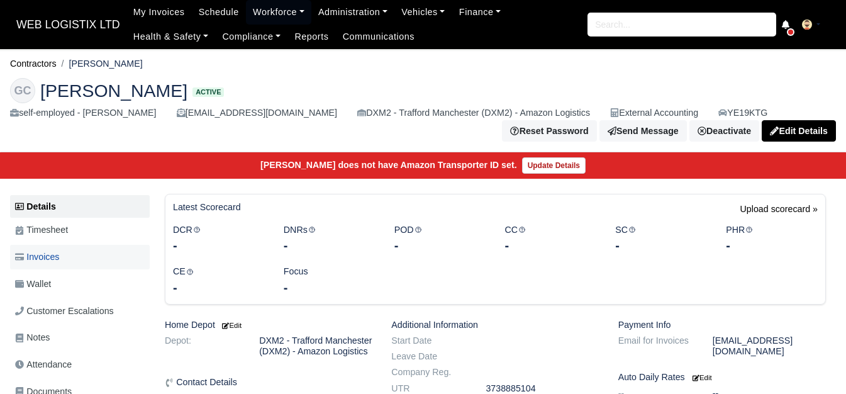
click at [69, 261] on link "Invoices" at bounding box center [80, 257] width 140 height 25
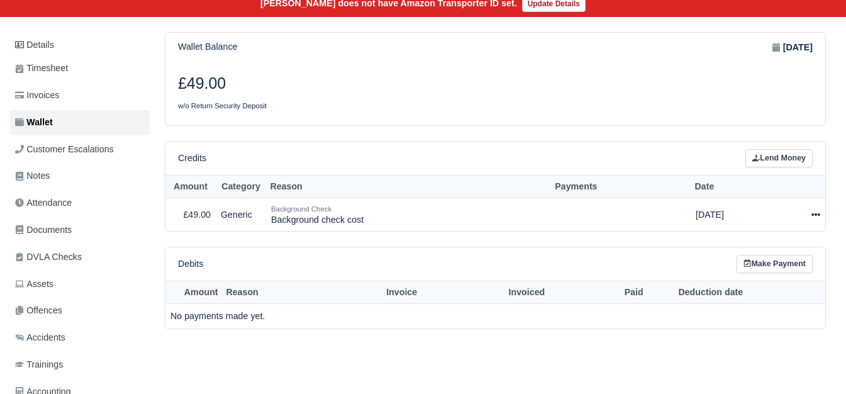
scroll to position [210, 0]
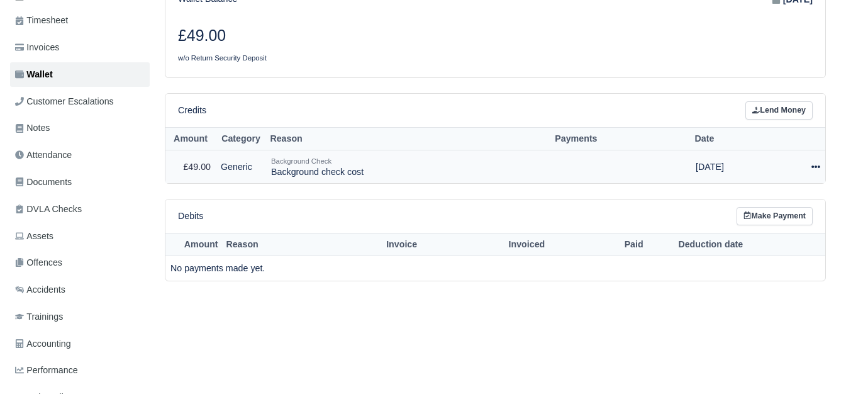
click at [812, 169] on icon at bounding box center [816, 166] width 9 height 9
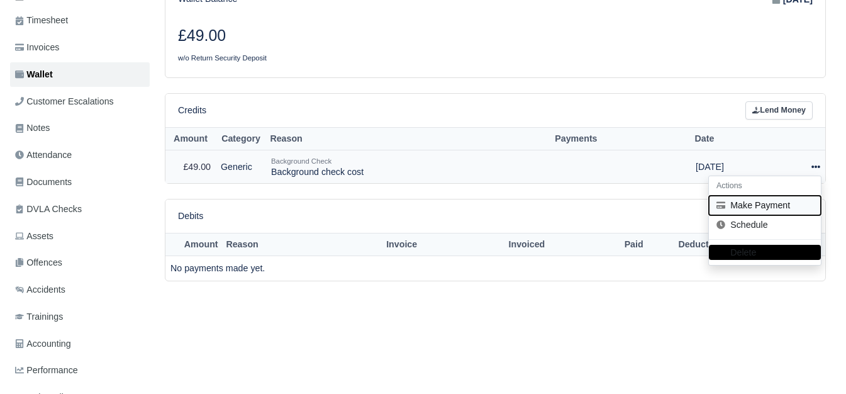
click at [776, 208] on button "Make Payment" at bounding box center [765, 206] width 112 height 20
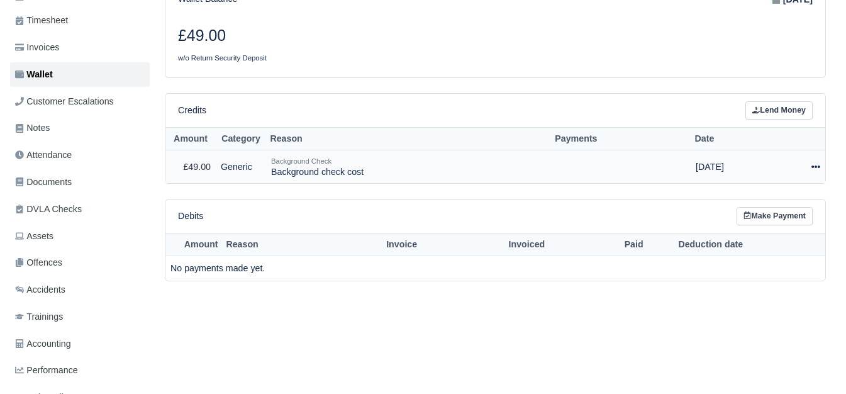
select select "7470"
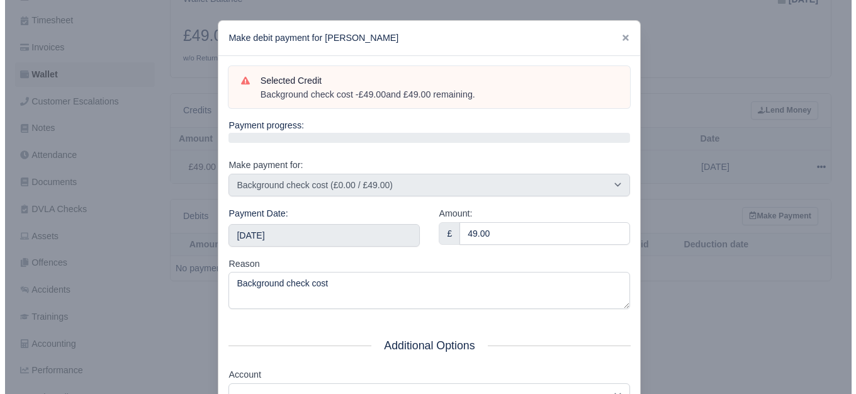
scroll to position [201, 0]
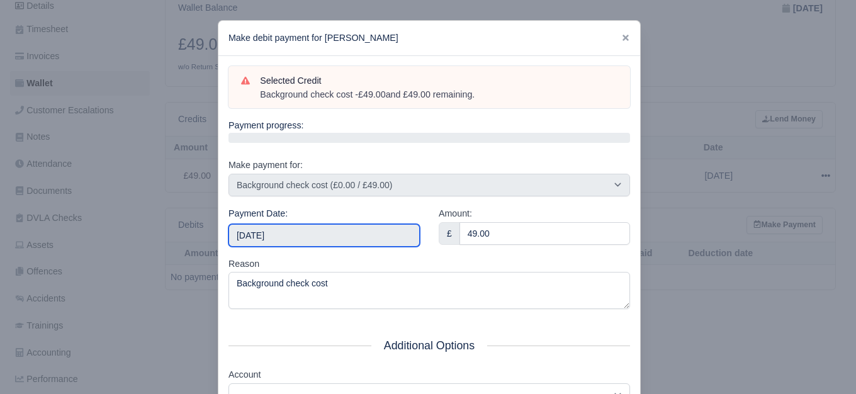
click at [276, 234] on input "2025-10-11" at bounding box center [323, 235] width 191 height 23
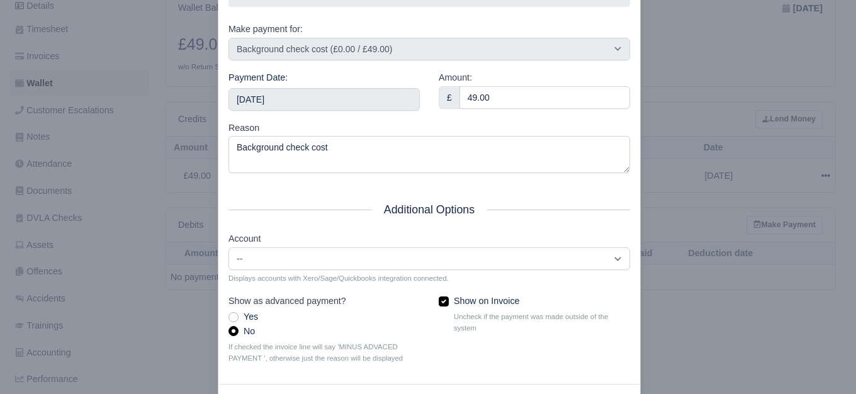
scroll to position [190, 0]
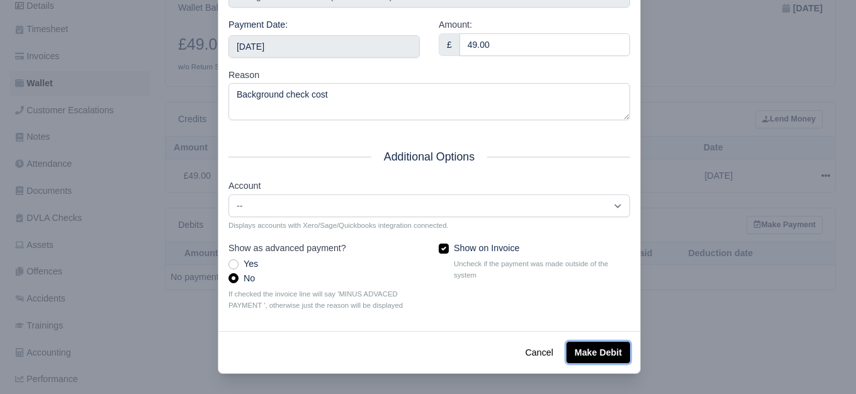
click at [607, 344] on button "Make Debit" at bounding box center [598, 352] width 64 height 21
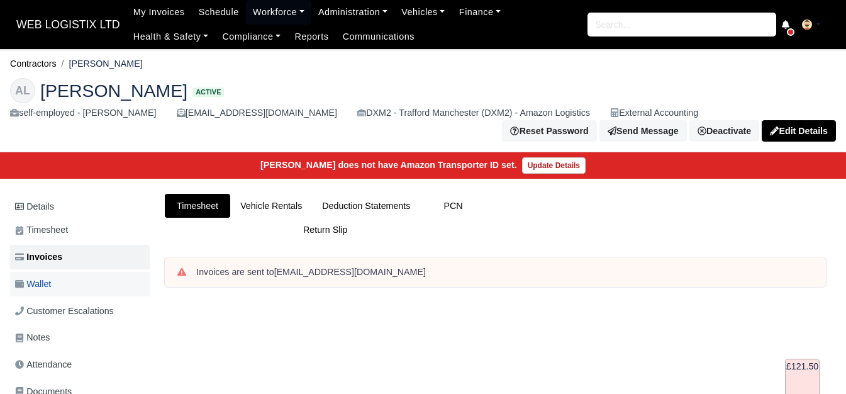
click at [55, 286] on link "Wallet" at bounding box center [80, 284] width 140 height 25
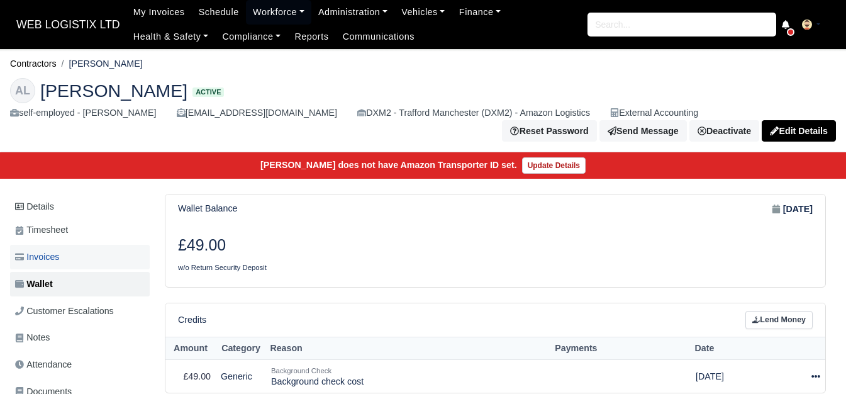
click at [98, 269] on link "Invoices" at bounding box center [80, 257] width 140 height 25
click at [98, 262] on link "Invoices" at bounding box center [80, 257] width 140 height 25
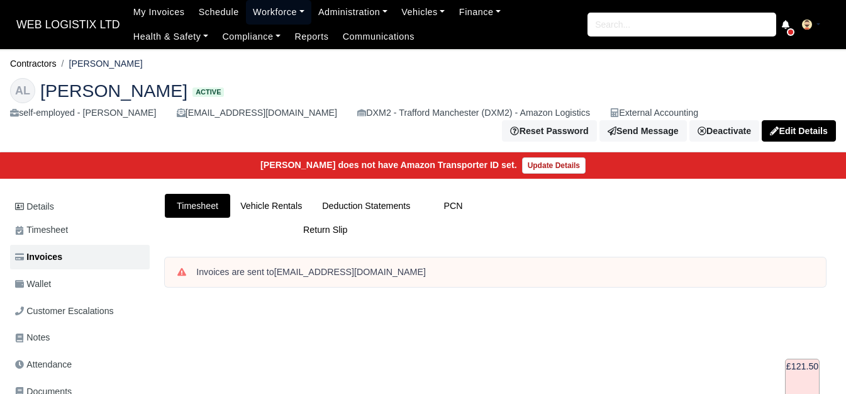
click at [284, 1] on link "Workforce" at bounding box center [278, 12] width 65 height 25
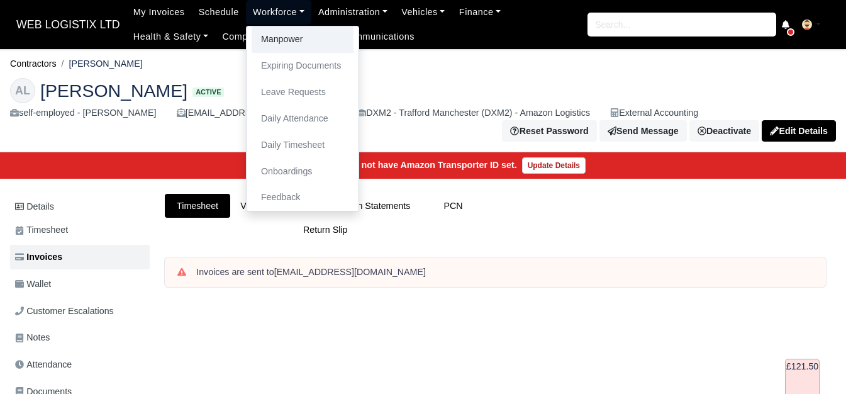
click at [289, 40] on link "Manpower" at bounding box center [303, 39] width 102 height 26
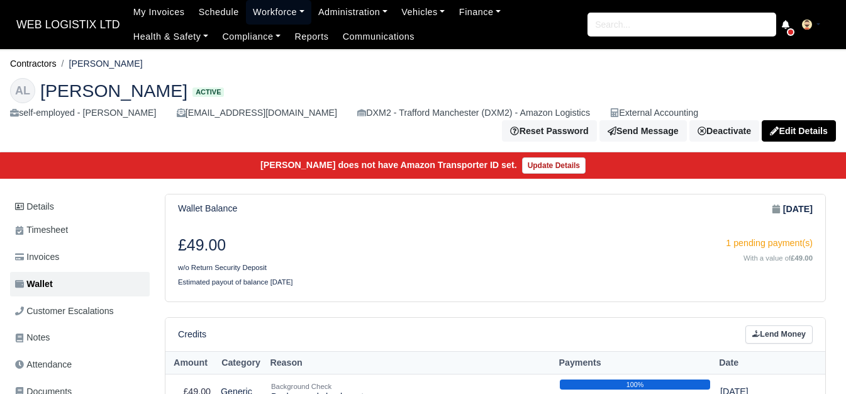
click at [275, 8] on link "Workforce" at bounding box center [278, 12] width 65 height 25
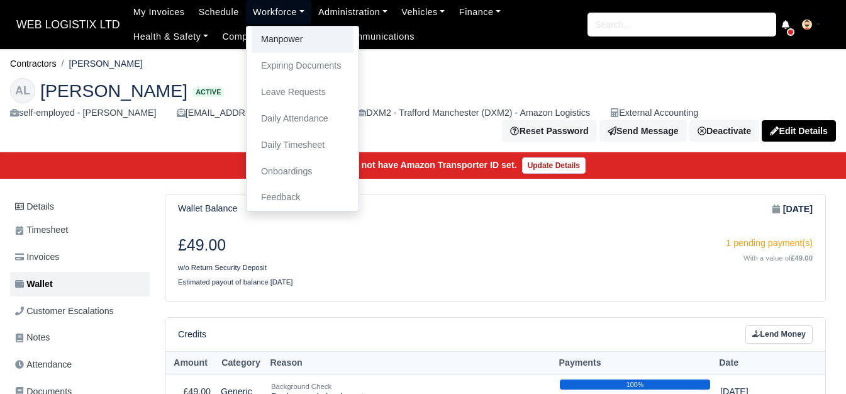
click at [276, 38] on link "Manpower" at bounding box center [303, 39] width 102 height 26
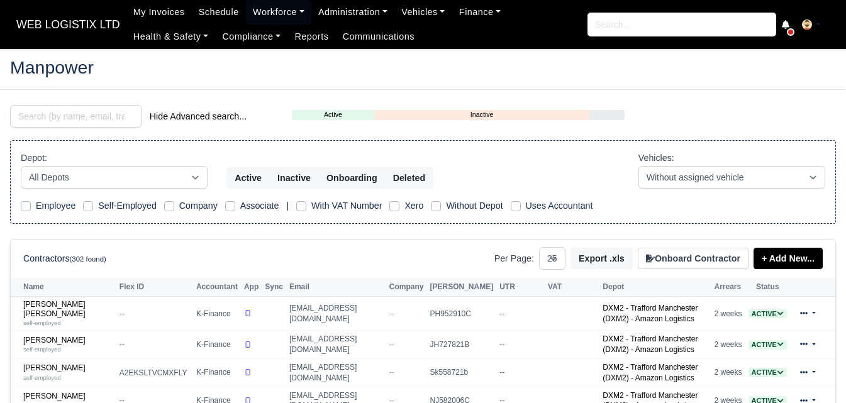
select select "25"
click at [76, 122] on input "search" at bounding box center [76, 116] width 132 height 23
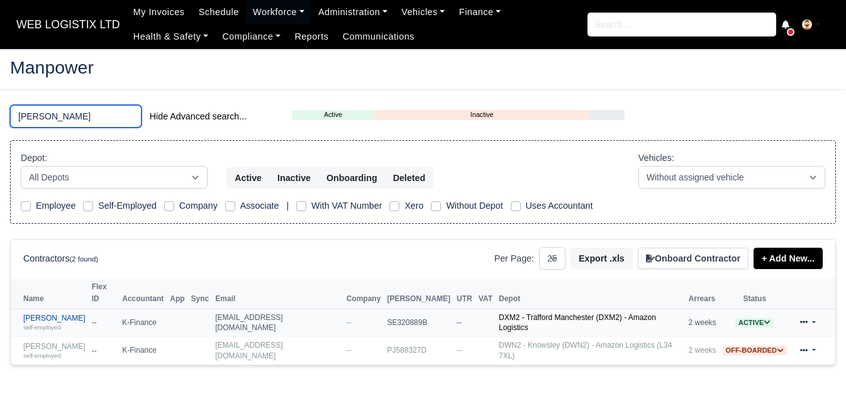
type input "jamal"
click at [71, 314] on link "Jamal Akinola Tajue Deen self-employed" at bounding box center [54, 323] width 62 height 18
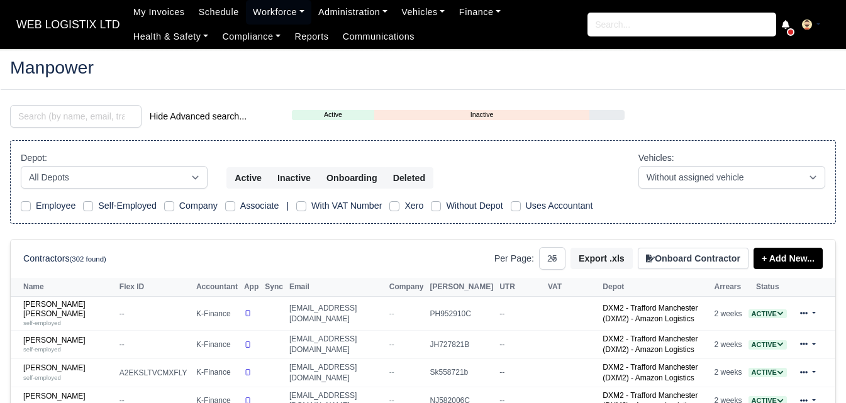
select select "25"
click at [80, 116] on input "search" at bounding box center [76, 116] width 132 height 23
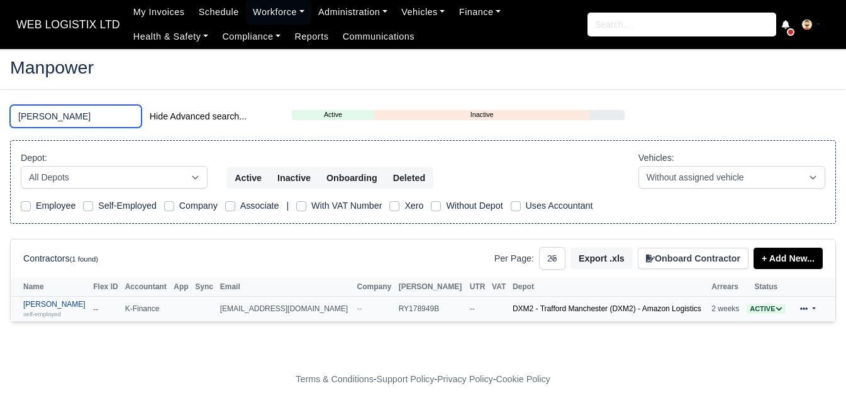
type input "guill"
click at [56, 305] on link "Guillermo Jorge Lopez self-employed" at bounding box center [55, 309] width 64 height 18
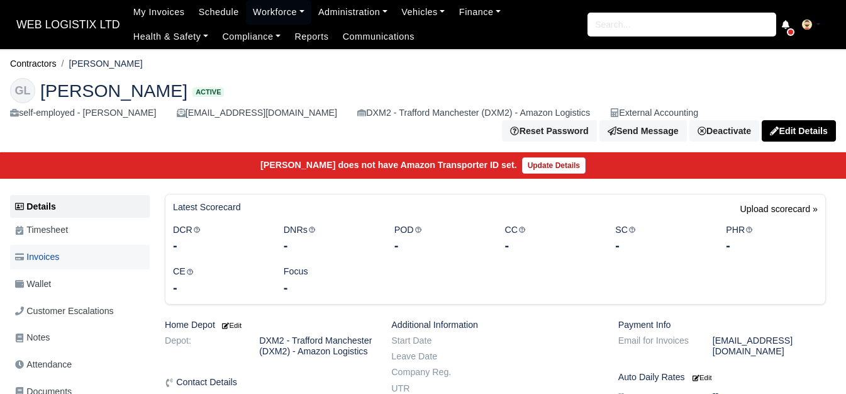
click at [87, 262] on link "Invoices" at bounding box center [80, 257] width 140 height 25
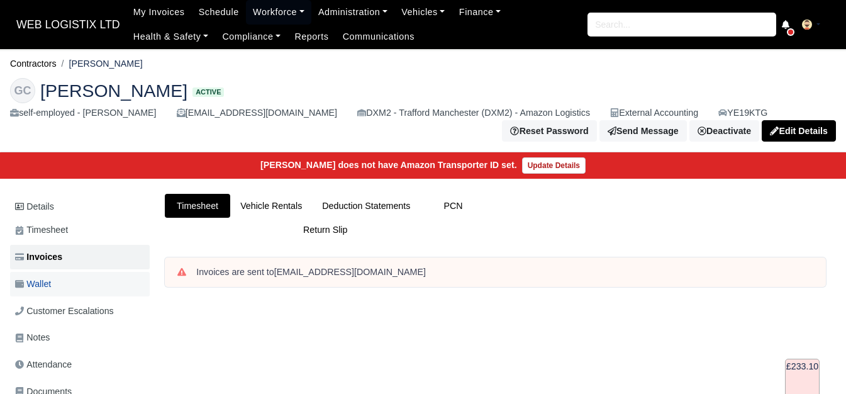
click at [51, 281] on span "Wallet" at bounding box center [33, 284] width 36 height 14
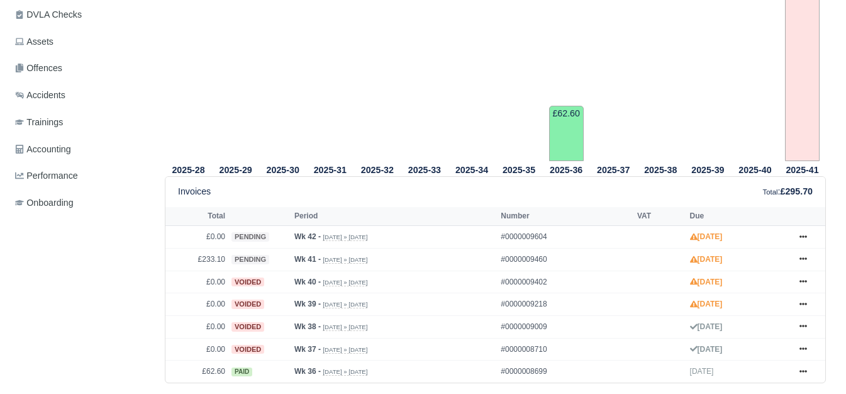
scroll to position [420, 0]
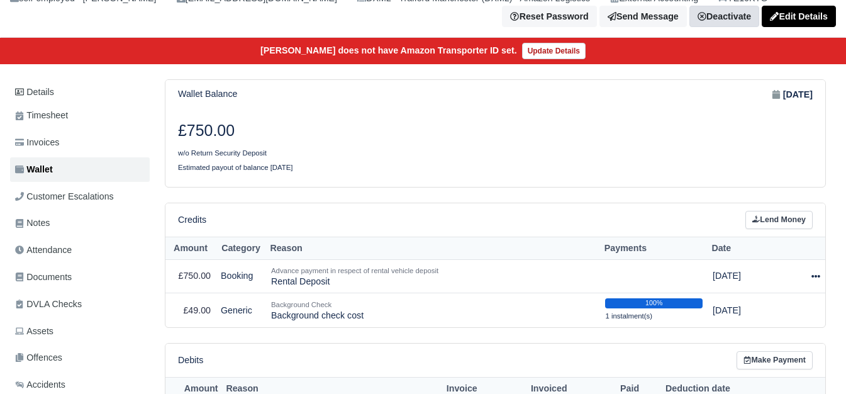
scroll to position [115, 0]
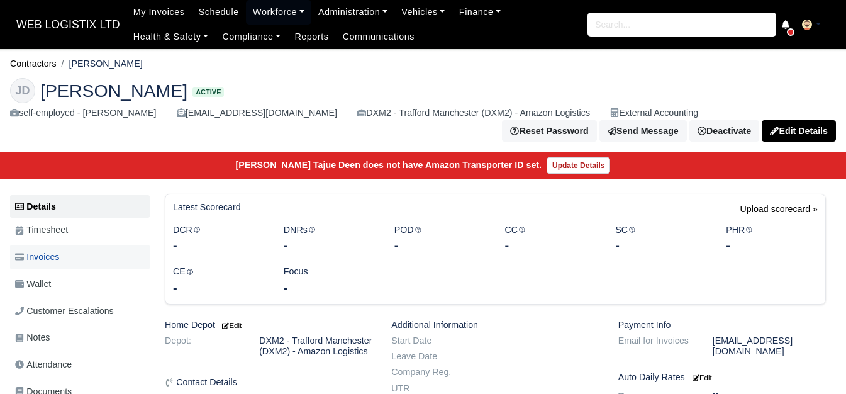
click at [33, 256] on span "Invoices" at bounding box center [37, 257] width 44 height 14
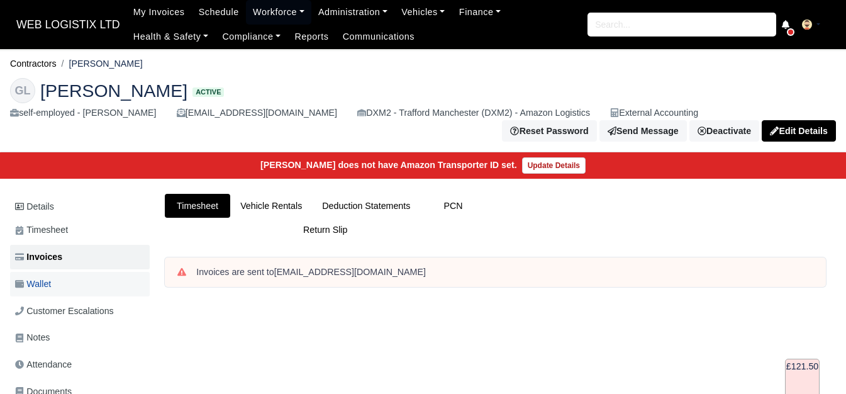
click at [70, 288] on link "Wallet" at bounding box center [80, 284] width 140 height 25
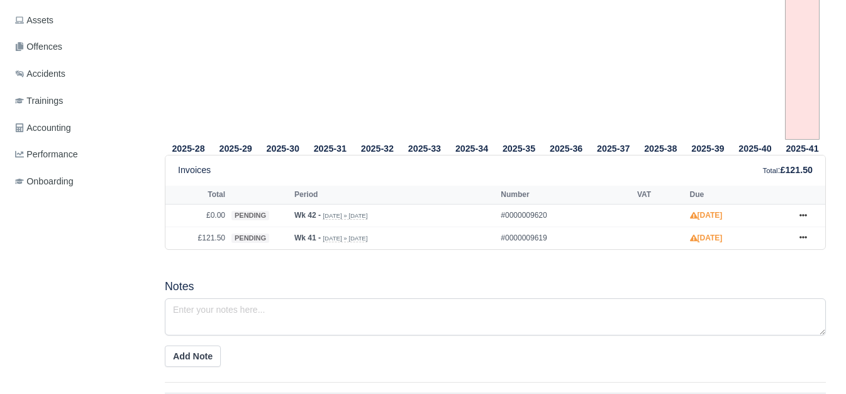
scroll to position [401, 0]
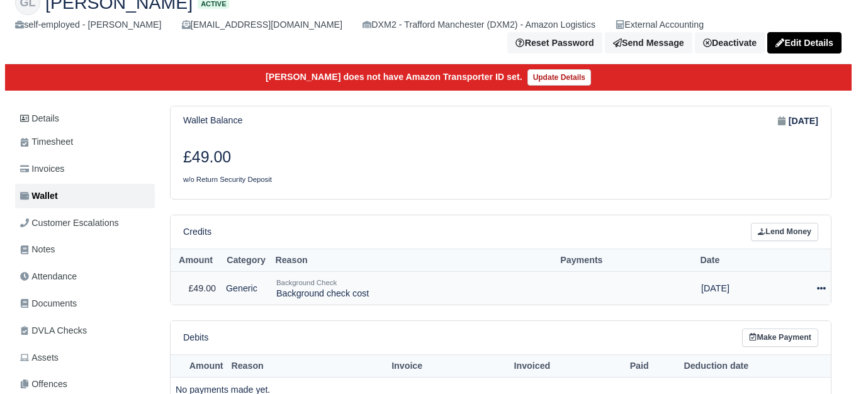
scroll to position [88, 0]
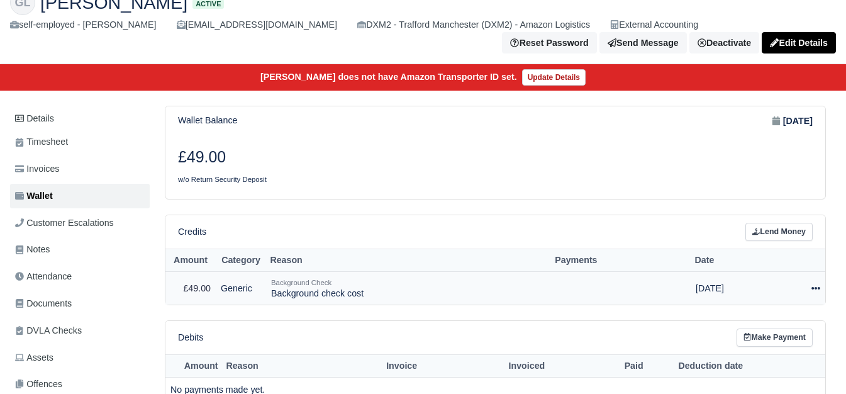
click at [825, 291] on td "Actions Make Payment Schedule [GEOGRAPHIC_DATA]" at bounding box center [799, 288] width 53 height 33
click at [816, 289] on icon at bounding box center [816, 288] width 9 height 3
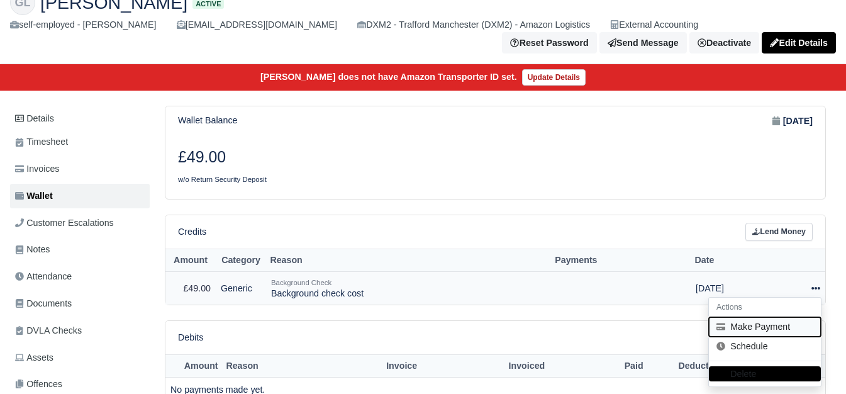
click at [720, 328] on icon at bounding box center [721, 326] width 9 height 9
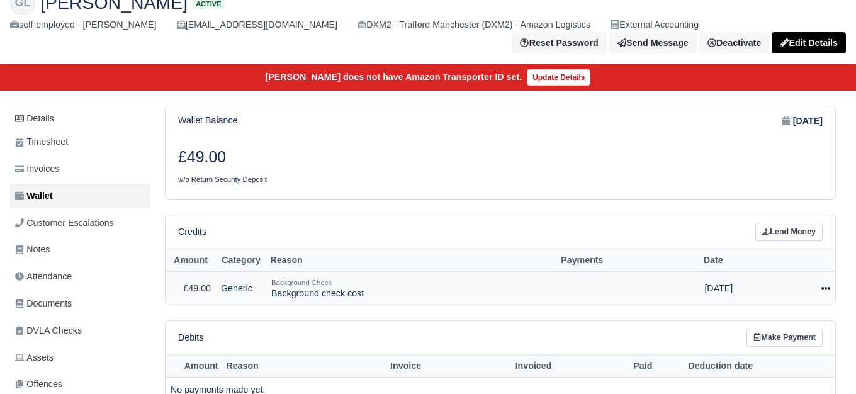
select select "7472"
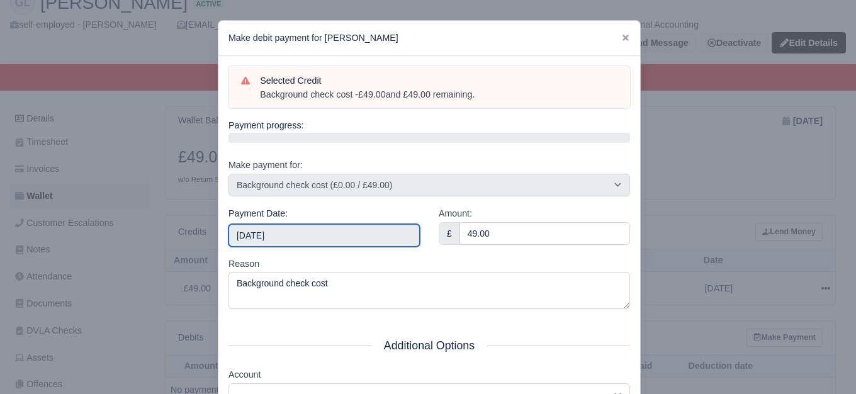
click at [289, 239] on input "2025-10-11" at bounding box center [323, 235] width 191 height 23
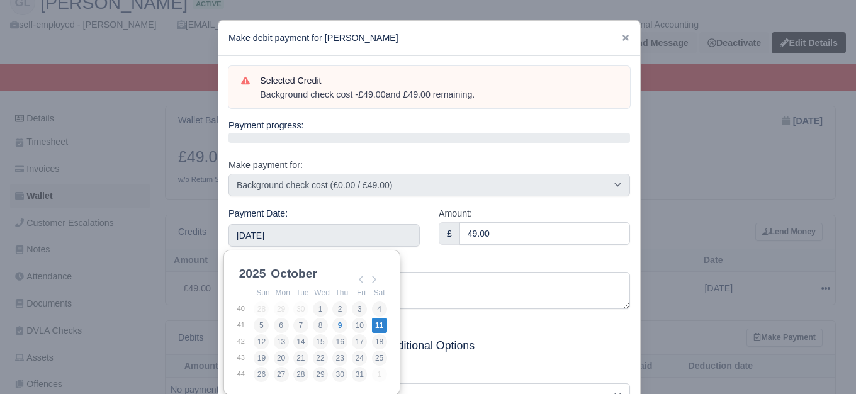
click at [486, 257] on div "Reason Background check cost" at bounding box center [428, 283] width 401 height 53
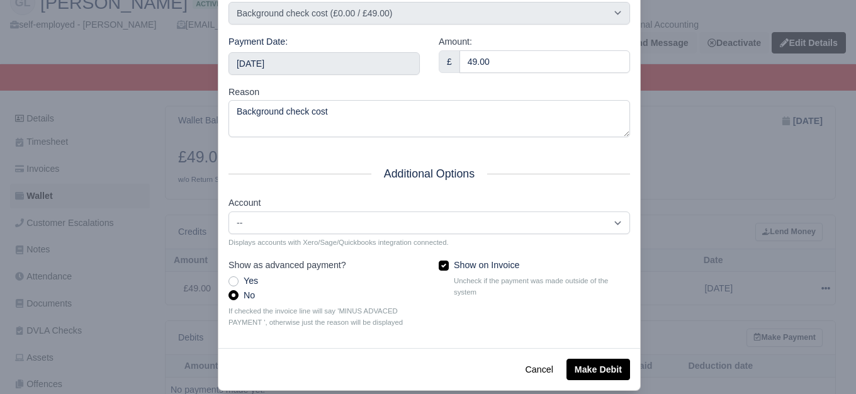
scroll to position [190, 0]
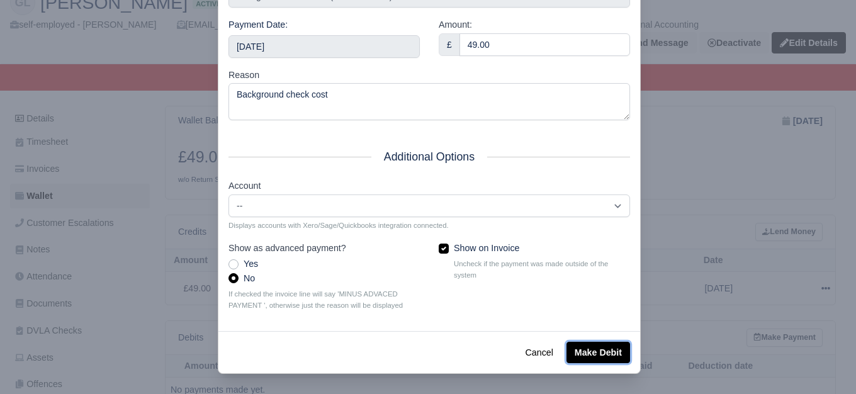
click at [587, 356] on button "Make Debit" at bounding box center [598, 352] width 64 height 21
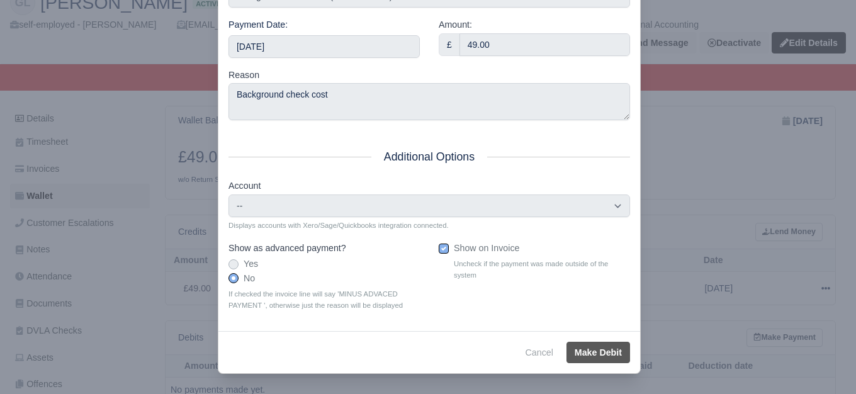
type input "2025-10-11T23:59:59+01:00"
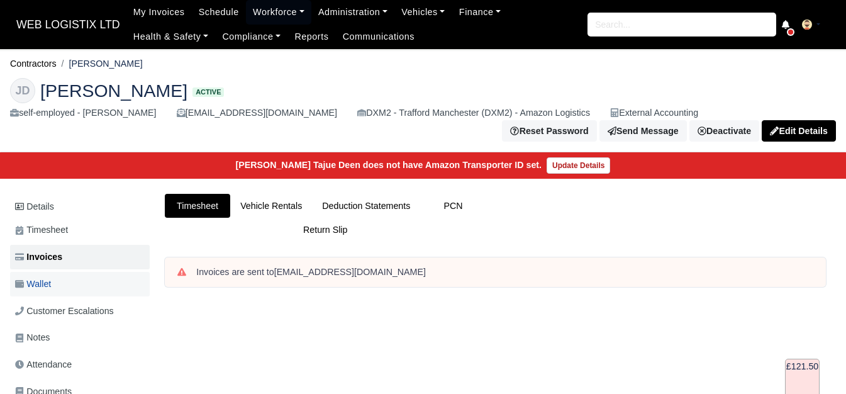
click at [126, 287] on link "Wallet" at bounding box center [80, 284] width 140 height 25
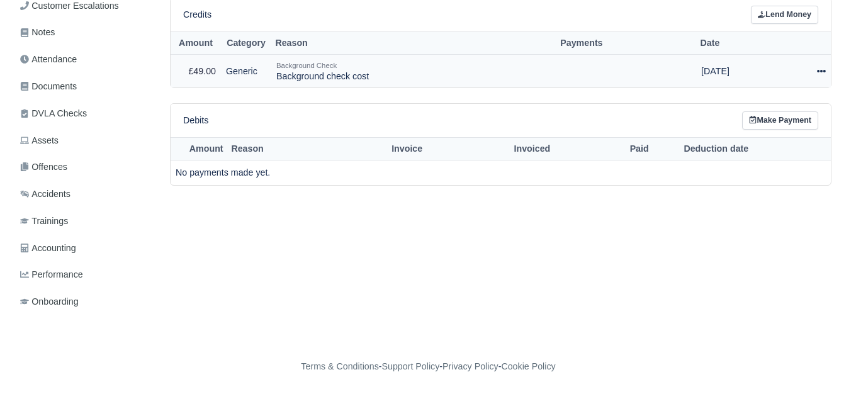
scroll to position [307, 0]
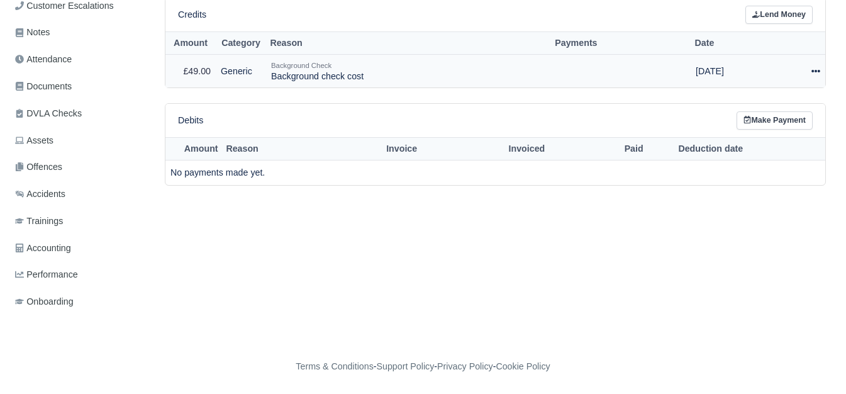
click at [816, 70] on icon at bounding box center [816, 71] width 9 height 3
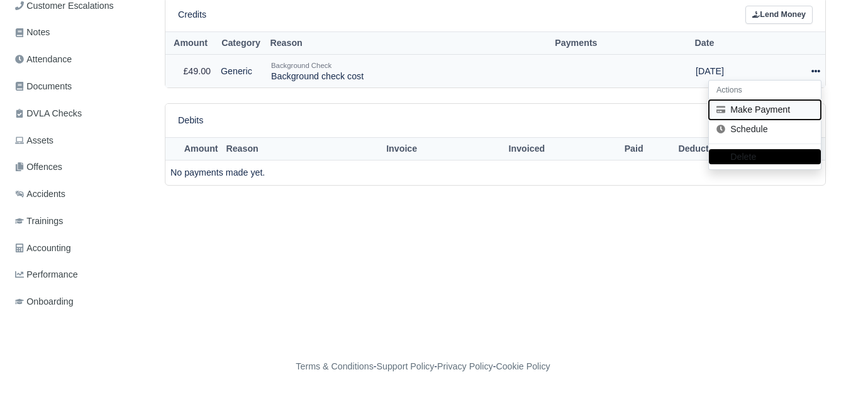
click at [760, 113] on button "Make Payment" at bounding box center [765, 110] width 112 height 20
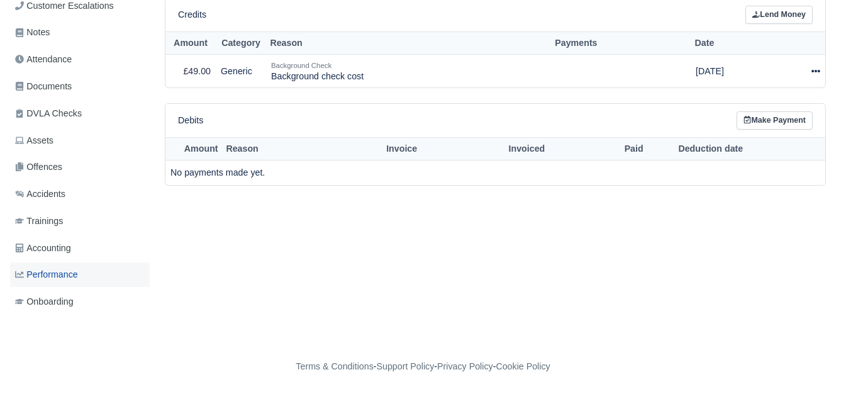
select select "7471"
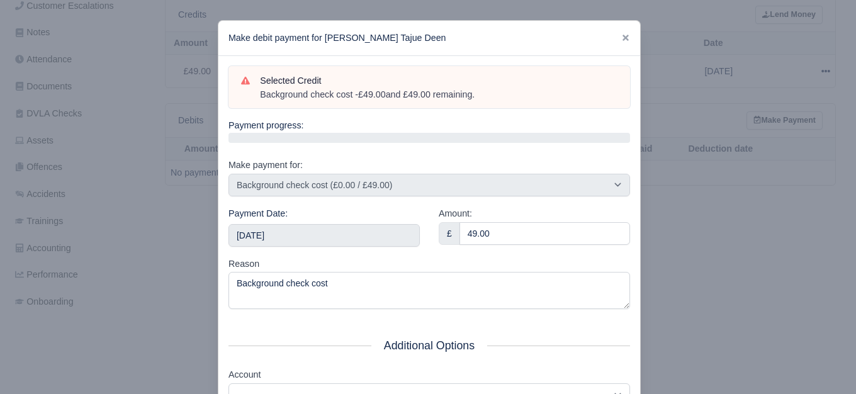
click at [301, 222] on div "Payment Date: 2025-10-11" at bounding box center [323, 226] width 191 height 40
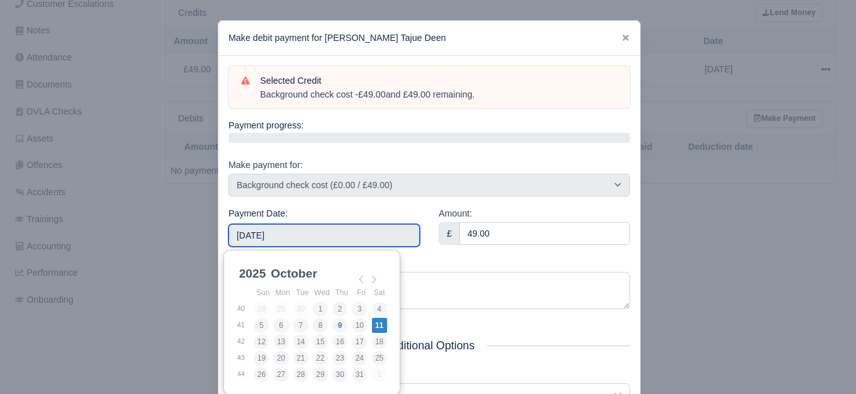
click at [362, 242] on input "2025-10-11" at bounding box center [323, 235] width 191 height 23
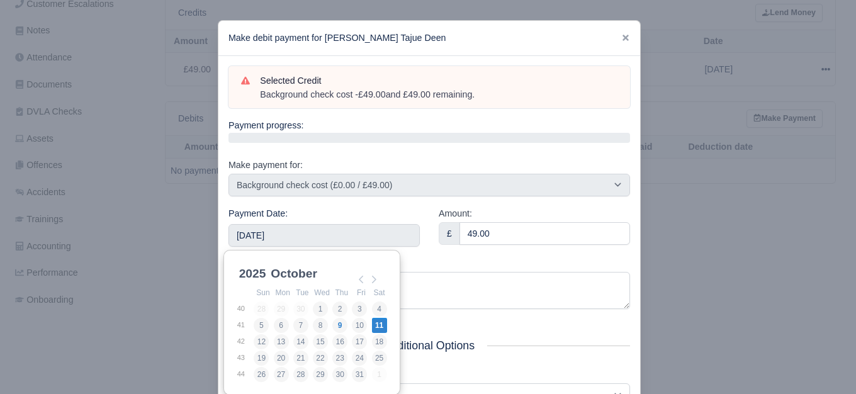
click at [463, 255] on div "Amount: £ 49.00" at bounding box center [534, 231] width 210 height 50
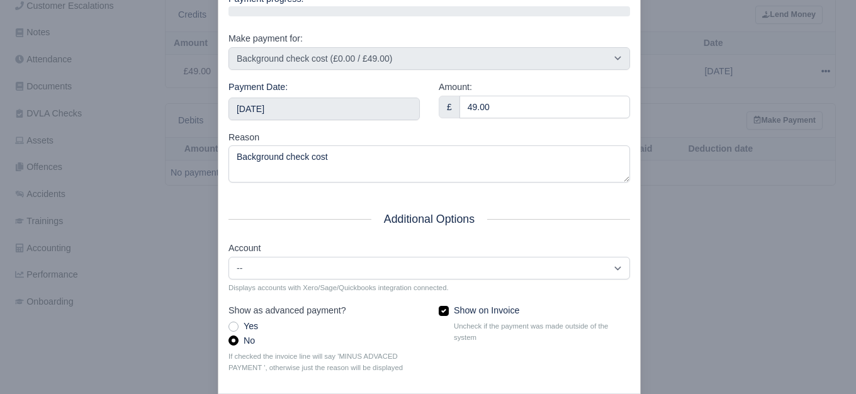
scroll to position [190, 0]
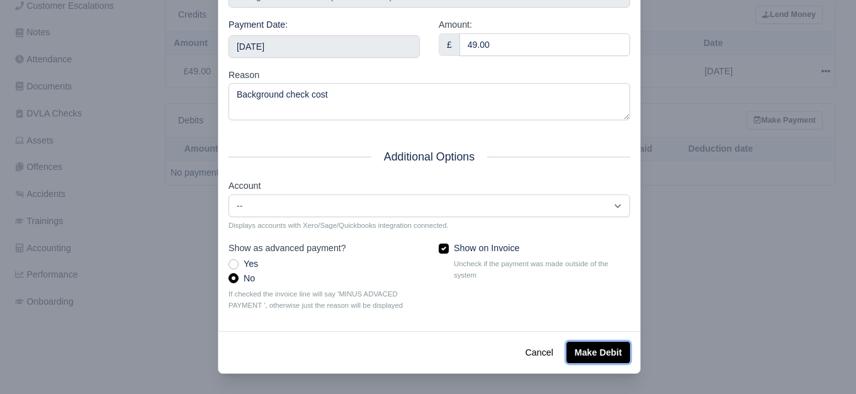
click at [590, 350] on button "Make Debit" at bounding box center [598, 352] width 64 height 21
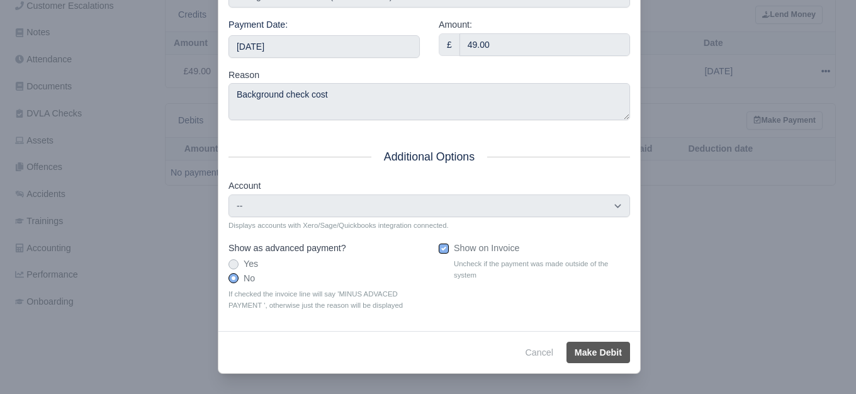
type input "2025-10-11T23:59:59+01:00"
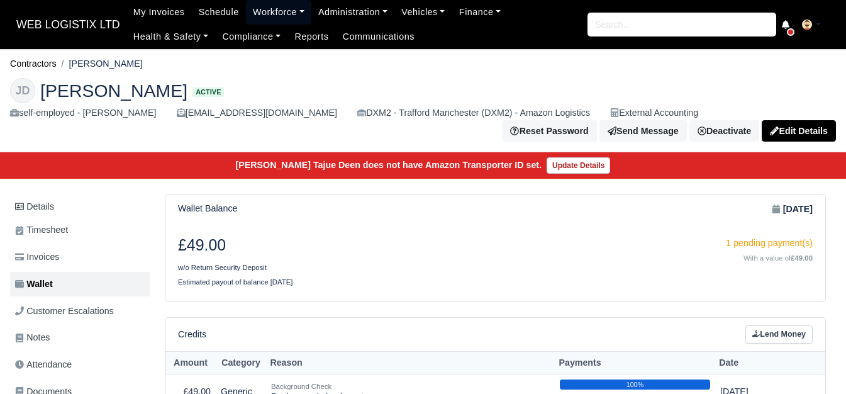
click at [246, 12] on link "Workforce" at bounding box center [278, 12] width 65 height 25
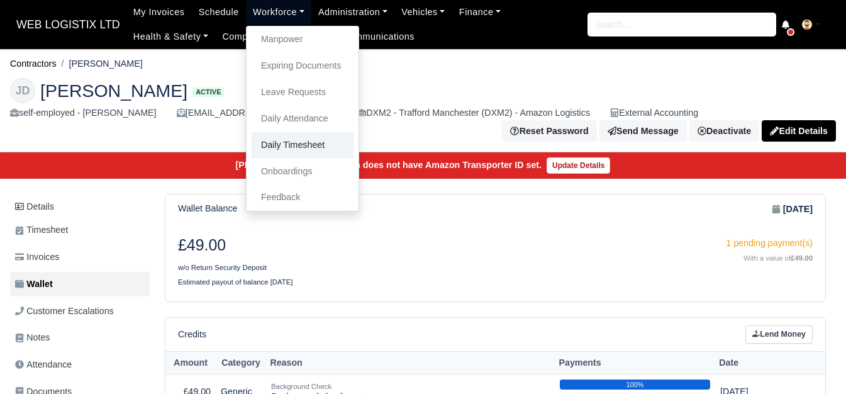
click at [275, 140] on link "Daily Timesheet" at bounding box center [303, 145] width 102 height 26
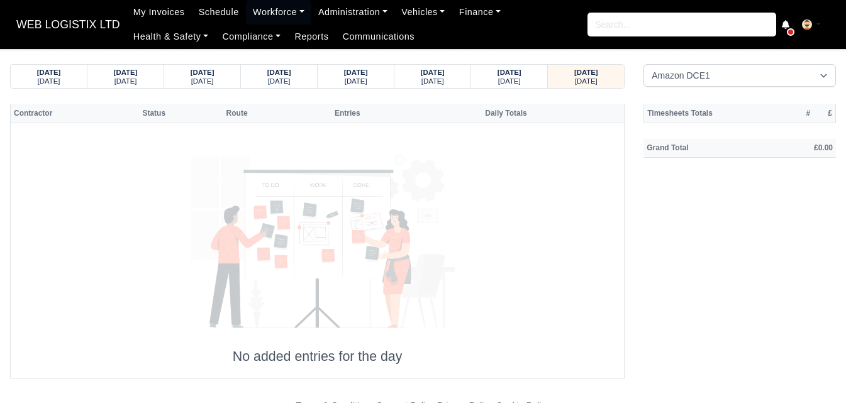
drag, startPoint x: 689, startPoint y: 64, endPoint x: 689, endPoint y: 73, distance: 9.4
click at [689, 64] on body "WEB LOGISTIX LTD My Invoices Schedule Workforce Manpower Expiring Documents Lea…" at bounding box center [423, 201] width 846 height 403
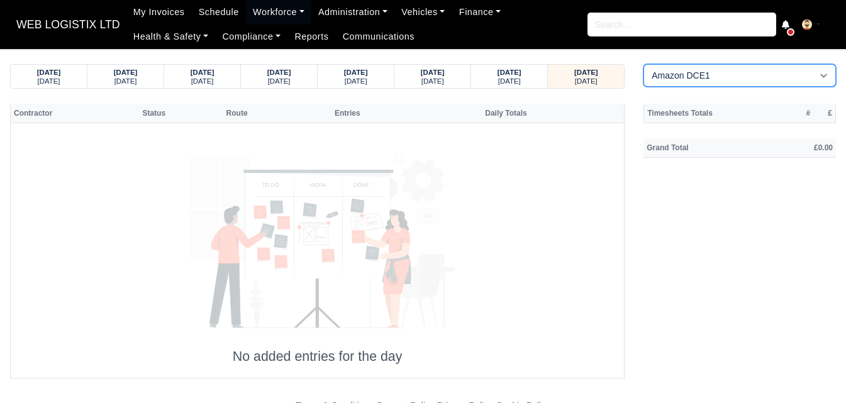
click at [688, 79] on select "Amazon DCE1 DWN2 - [GEOGRAPHIC_DATA] (DWN2) - Amazon Logistics (L34 7XL) DXM2 -…" at bounding box center [740, 75] width 193 height 23
select select "1"
click at [644, 64] on select "Amazon DCE1 DWN2 - [GEOGRAPHIC_DATA] (DWN2) - Amazon Logistics (L34 7XL) DXM2 -…" at bounding box center [740, 75] width 193 height 23
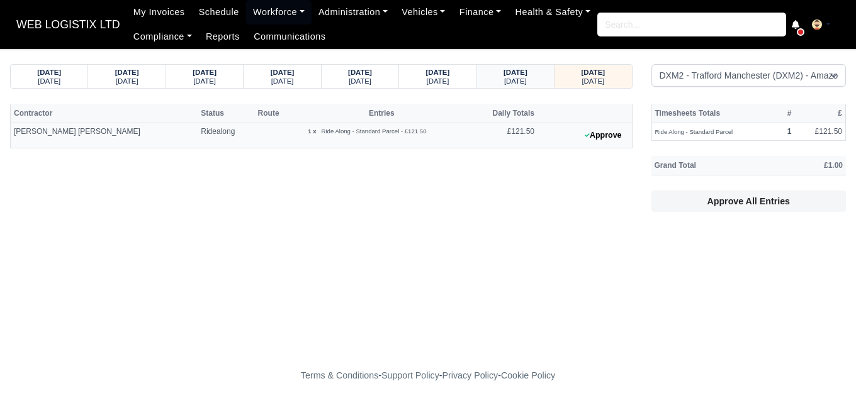
click at [527, 77] on small "[DATE]" at bounding box center [515, 81] width 23 height 8
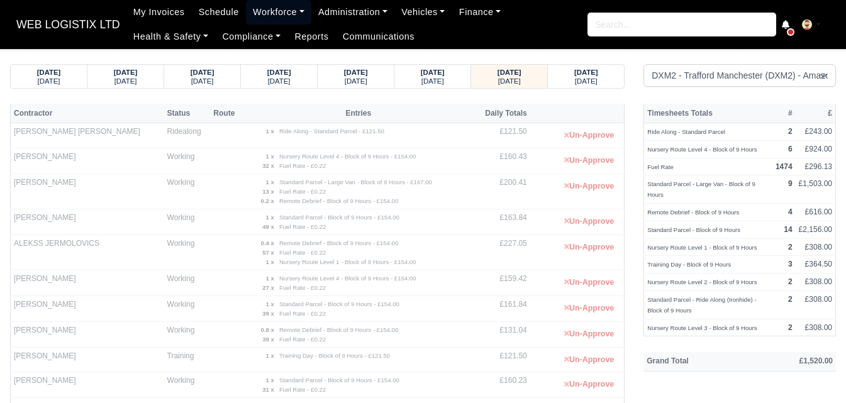
click at [271, 15] on link "Workforce" at bounding box center [278, 12] width 65 height 25
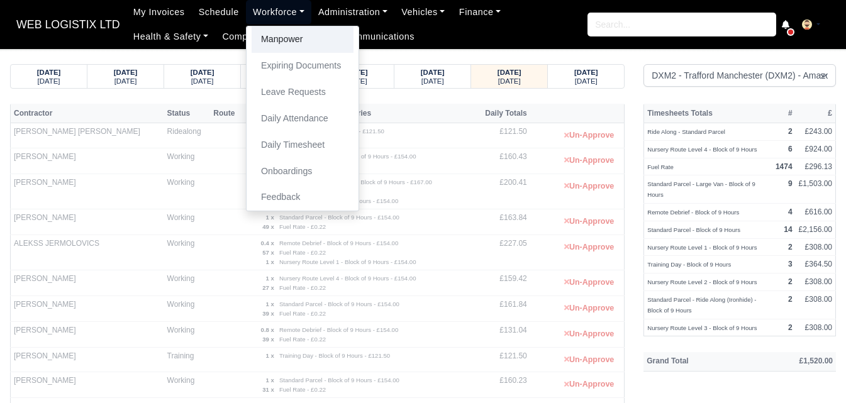
click at [272, 38] on link "Manpower" at bounding box center [303, 39] width 102 height 26
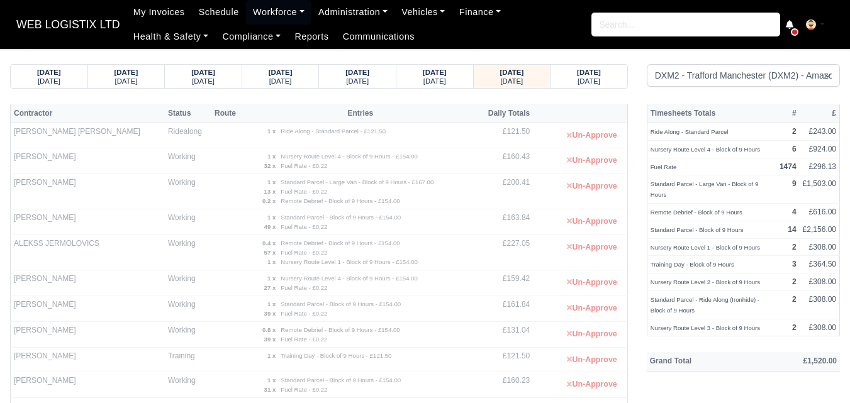
select select "1"
click at [279, 16] on link "Workforce" at bounding box center [278, 12] width 65 height 25
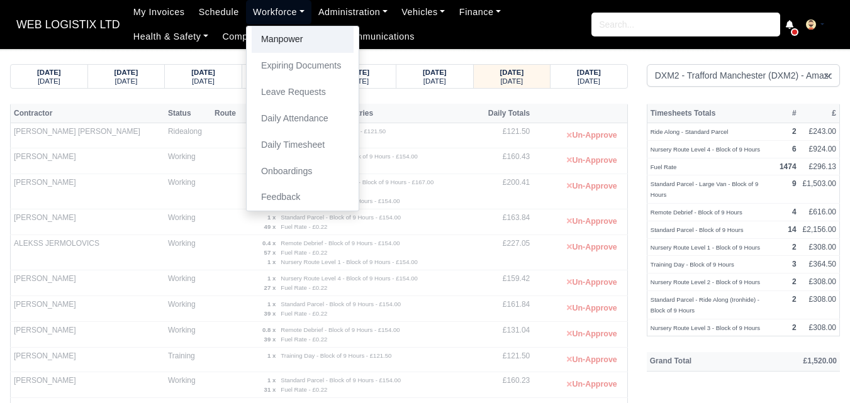
click at [285, 40] on link "Manpower" at bounding box center [303, 39] width 102 height 26
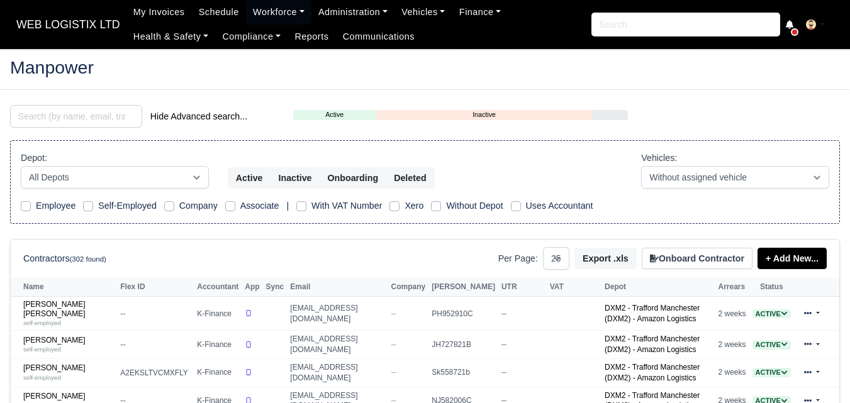
select select "25"
click at [84, 117] on input "search" at bounding box center [76, 116] width 132 height 23
select select "25"
click at [54, 123] on input "search" at bounding box center [76, 116] width 132 height 23
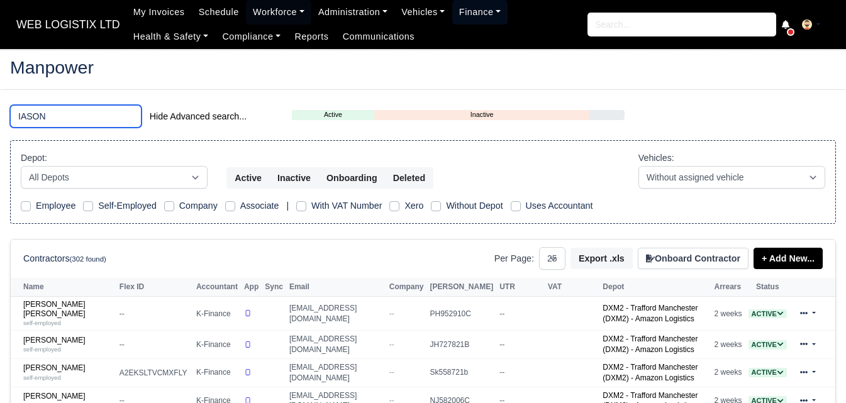
type input "IASON"
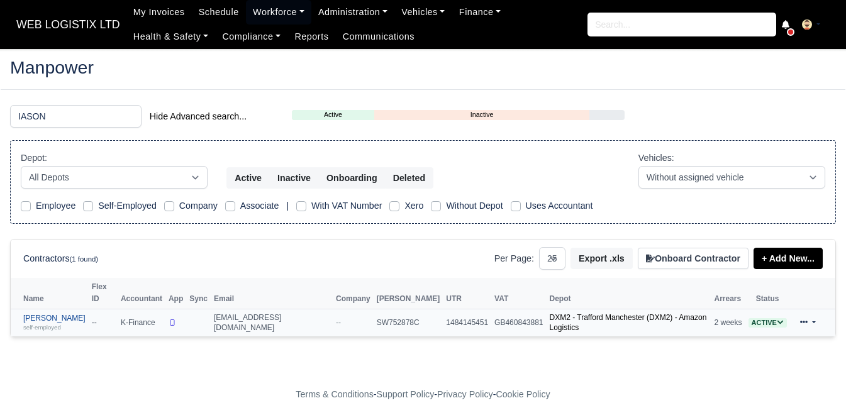
click at [43, 324] on small "self-employed" at bounding box center [42, 327] width 38 height 7
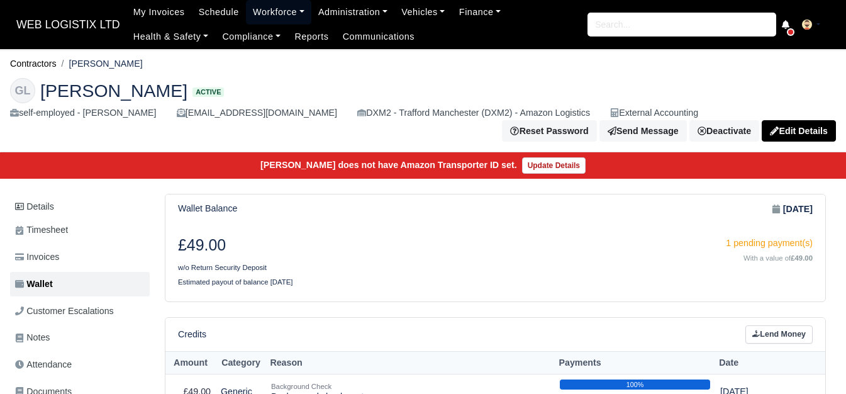
click at [271, 11] on link "Workforce" at bounding box center [278, 12] width 65 height 25
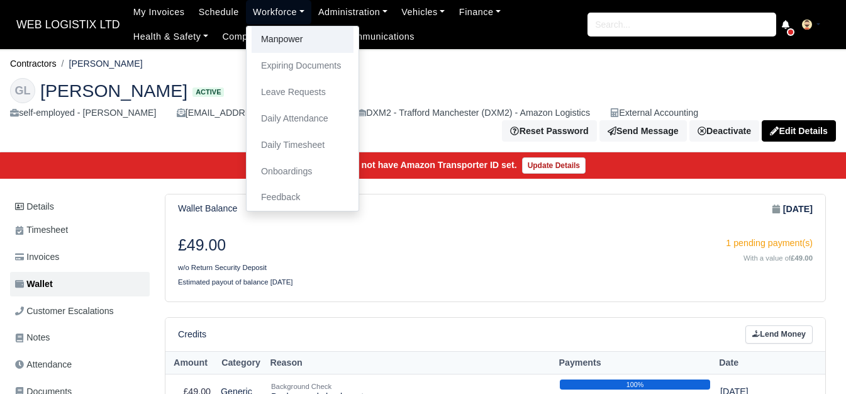
click at [274, 35] on link "Manpower" at bounding box center [303, 39] width 102 height 26
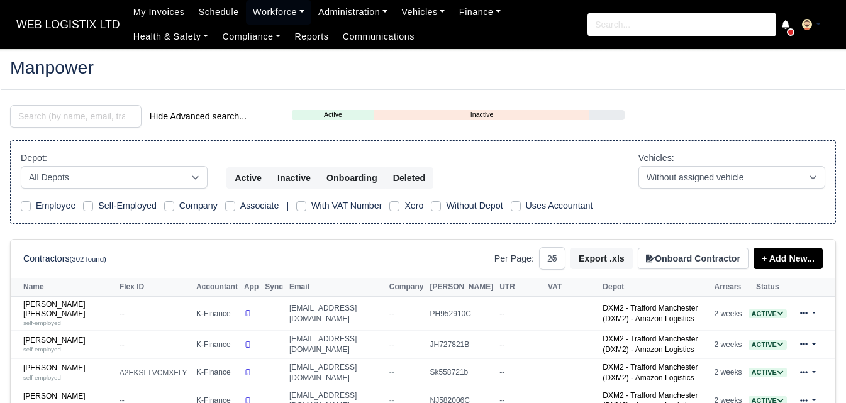
select select "25"
click at [74, 115] on input "search" at bounding box center [76, 116] width 132 height 23
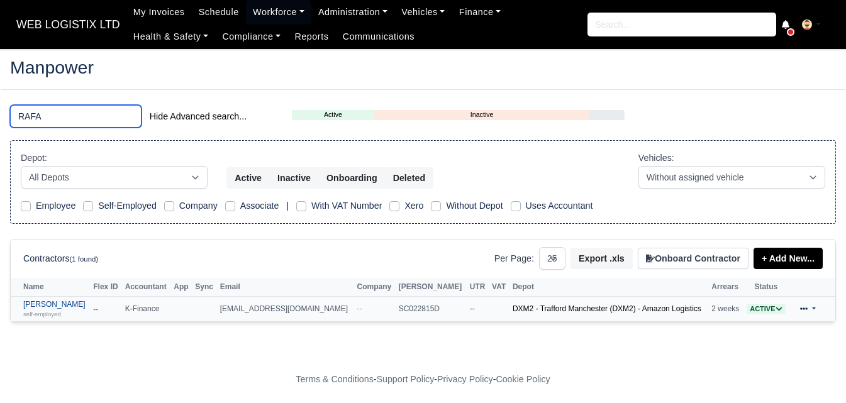
type input "RAFA"
click at [53, 308] on link "Rafael David Dexter self-employed" at bounding box center [55, 309] width 64 height 18
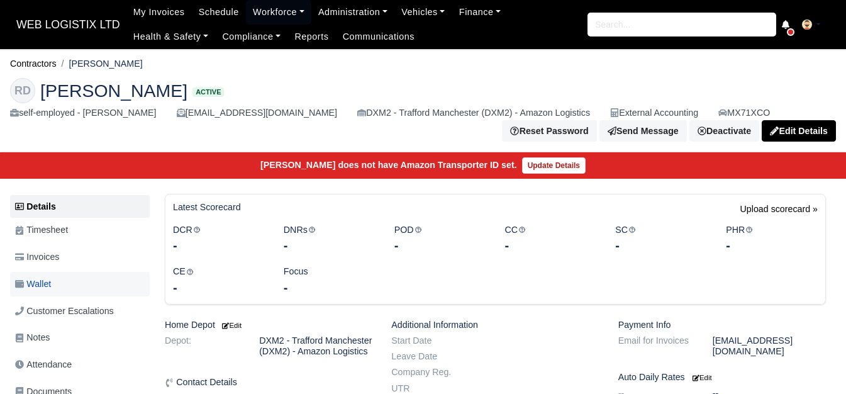
click at [91, 288] on link "Wallet" at bounding box center [80, 284] width 140 height 25
click at [43, 288] on span "Wallet" at bounding box center [33, 284] width 36 height 14
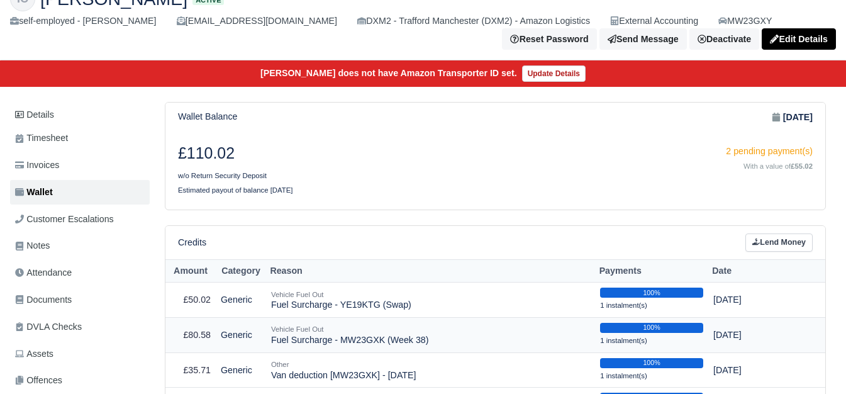
scroll to position [210, 0]
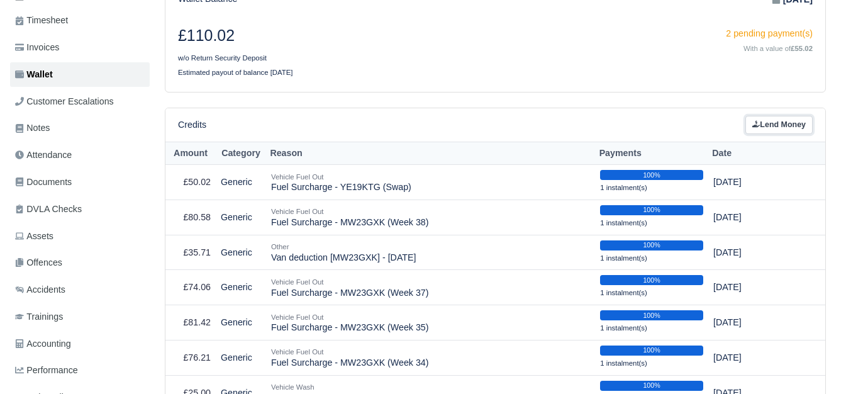
click at [775, 121] on link "Lend Money" at bounding box center [779, 125] width 67 height 18
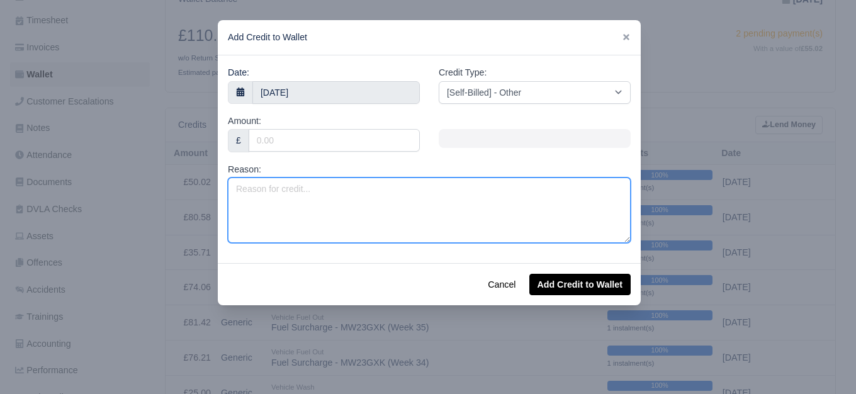
click at [335, 190] on textarea "Reason:" at bounding box center [429, 209] width 403 height 65
type textarea "f"
click at [354, 203] on textarea "Fuel Surcharge -" at bounding box center [429, 209] width 403 height 65
paste textarea "MW23 GXU"
click at [328, 191] on textarea "Fuel Surcharge - MW23 GXU" at bounding box center [429, 209] width 403 height 65
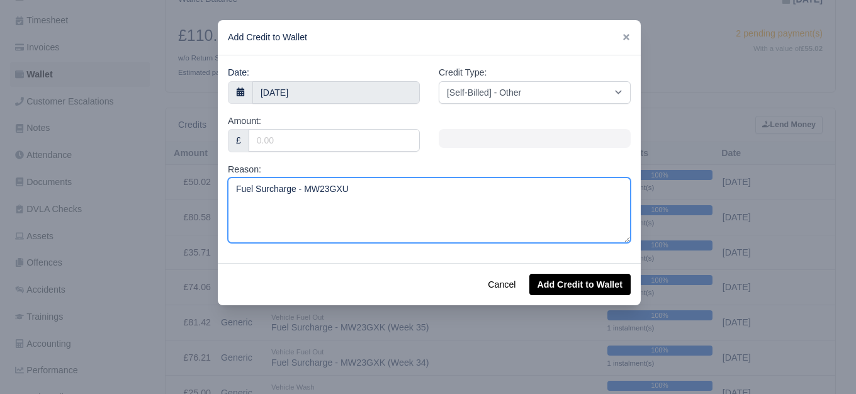
click at [345, 188] on textarea "Fuel Surcharge - MW23GXU" at bounding box center [429, 209] width 403 height 65
click at [388, 197] on textarea "Fuel Surcharge - MW23GXU (Week" at bounding box center [429, 209] width 403 height 65
click at [405, 186] on textarea "Fuel Surcharge - MW23GXU (Week" at bounding box center [429, 209] width 403 height 65
type textarea "Fuel Surcharge - MW23GXU (Week 41)"
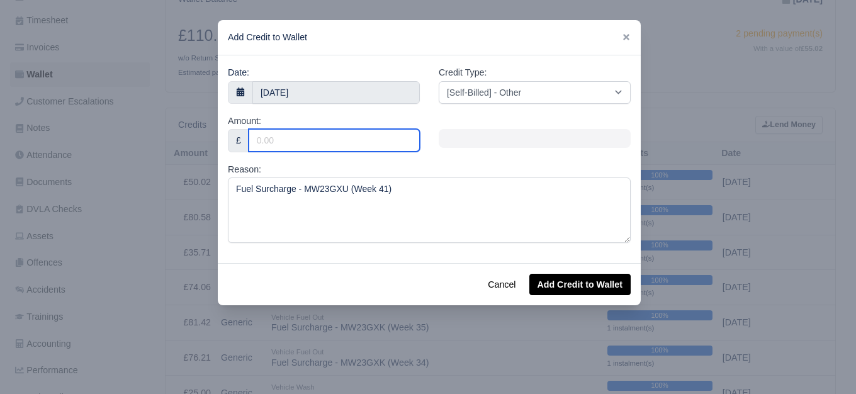
click at [294, 137] on input "Amount:" at bounding box center [334, 140] width 171 height 23
paste input "55.58"
type input "55.58"
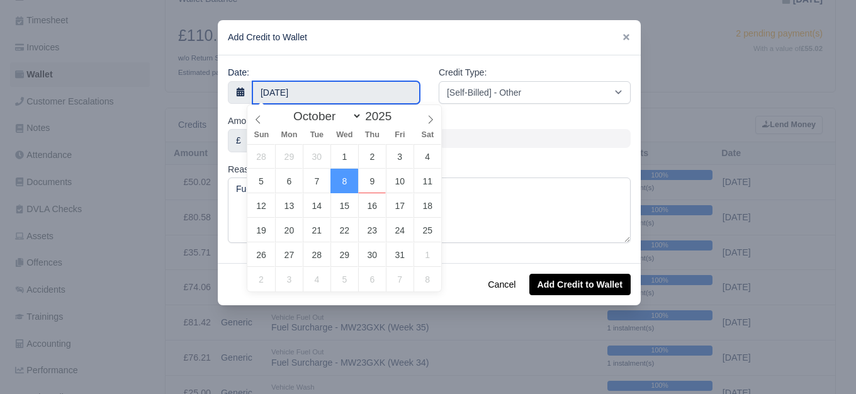
drag, startPoint x: 377, startPoint y: 173, endPoint x: 377, endPoint y: 164, distance: 9.4
type input "9 October 2025"
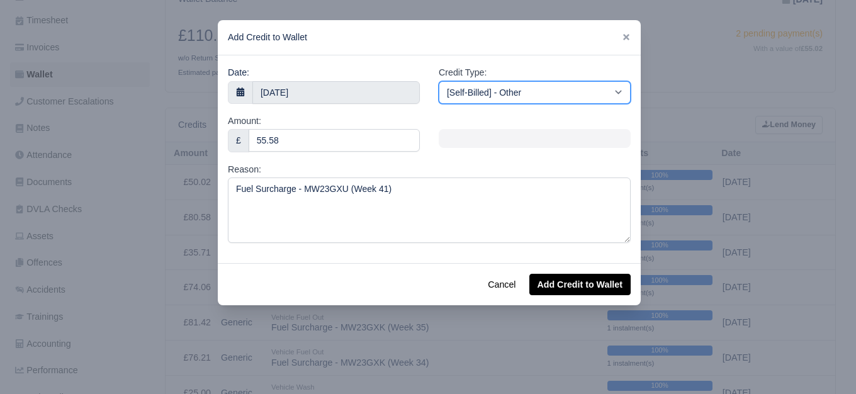
click at [472, 93] on select "[Self-Billed] - Other [Self-Billed] - Negative Invoice [Self-Billed] - Keychain…" at bounding box center [535, 92] width 192 height 23
click at [439, 81] on select "[Self-Billed] - Other [Self-Billed] - Negative Invoice [Self-Billed] - Keychain…" at bounding box center [535, 92] width 192 height 23
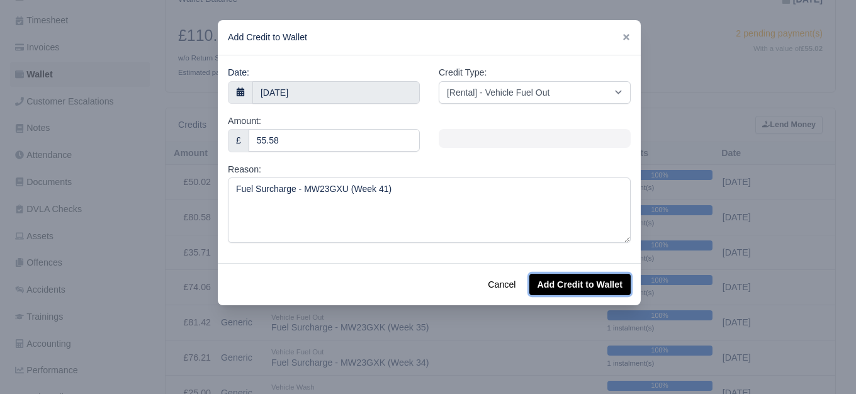
click at [569, 291] on button "Add Credit to Wallet" at bounding box center [579, 284] width 101 height 21
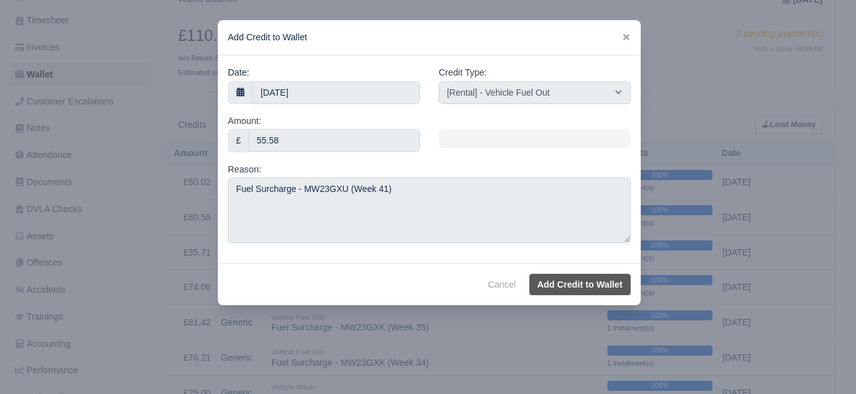
select select "other"
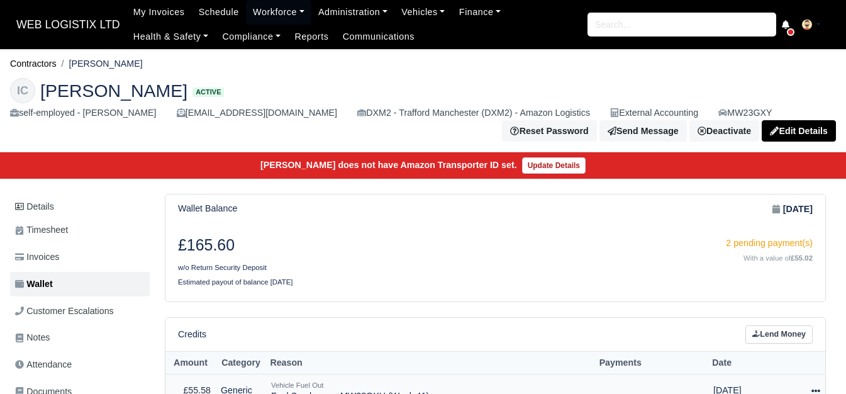
click at [817, 386] on icon at bounding box center [816, 390] width 9 height 9
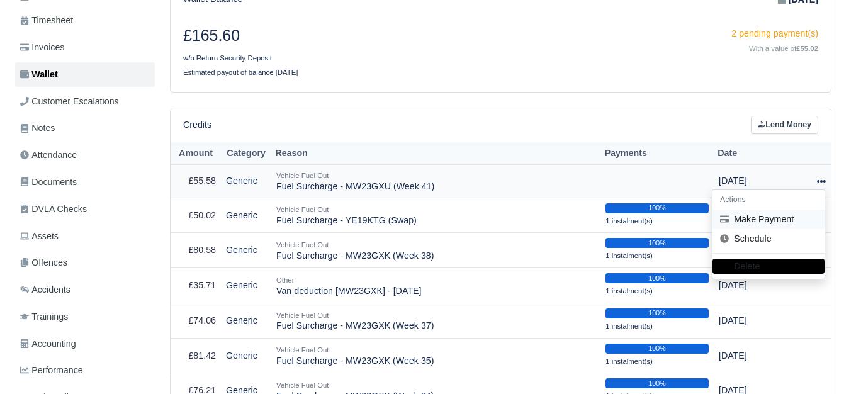
scroll to position [210, 0]
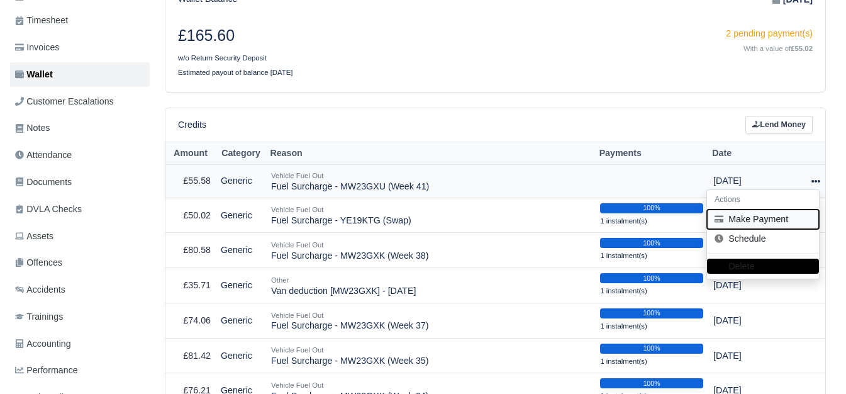
click at [748, 221] on button "Make Payment" at bounding box center [763, 220] width 112 height 20
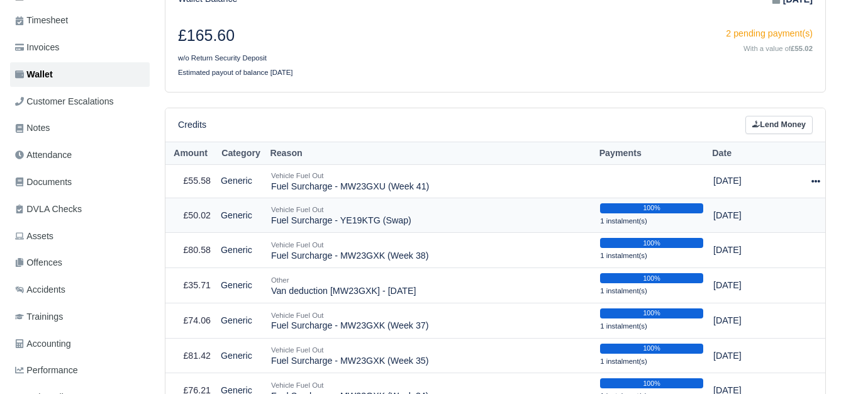
select select "7478"
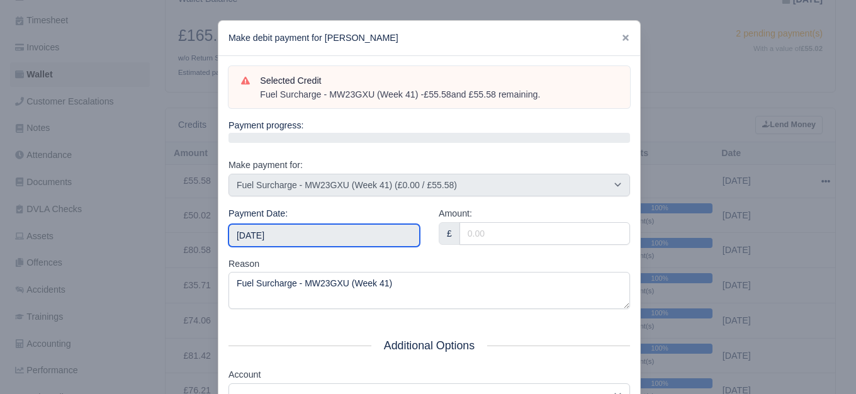
click at [332, 233] on input "2025-10-11" at bounding box center [323, 235] width 191 height 23
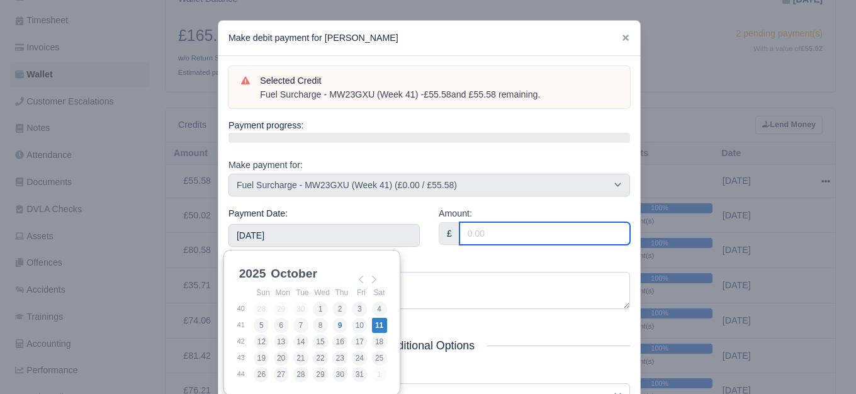
click at [535, 232] on input "Amount:" at bounding box center [544, 233] width 171 height 23
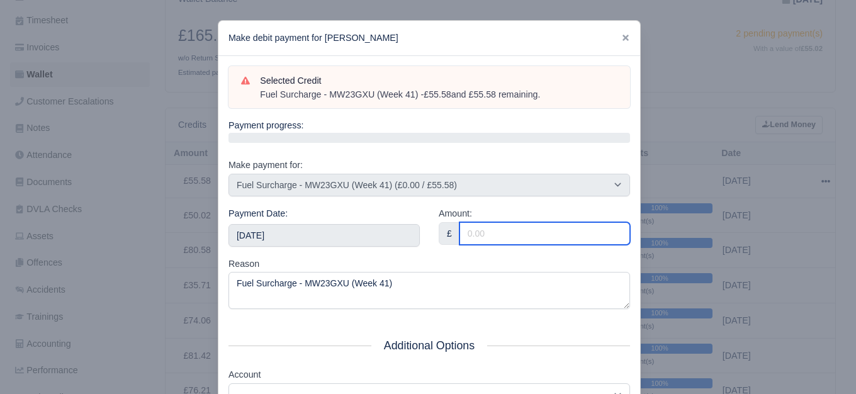
click at [525, 228] on input "Amount:" at bounding box center [544, 233] width 171 height 23
paste input "55.58"
type input "55.58"
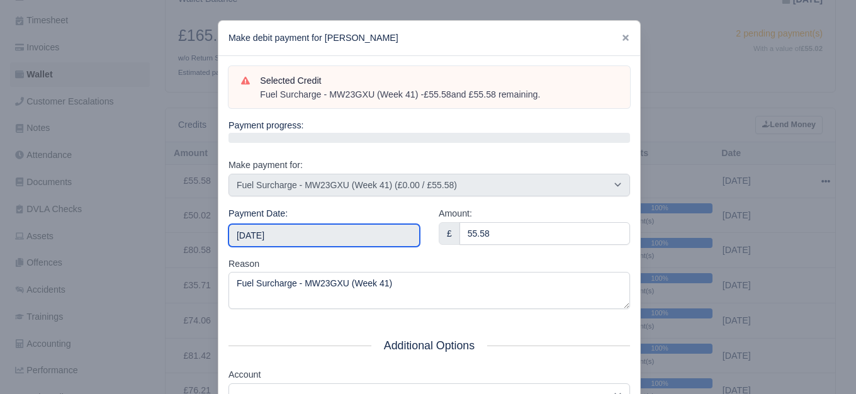
click at [372, 237] on input "2025-10-11" at bounding box center [323, 235] width 191 height 23
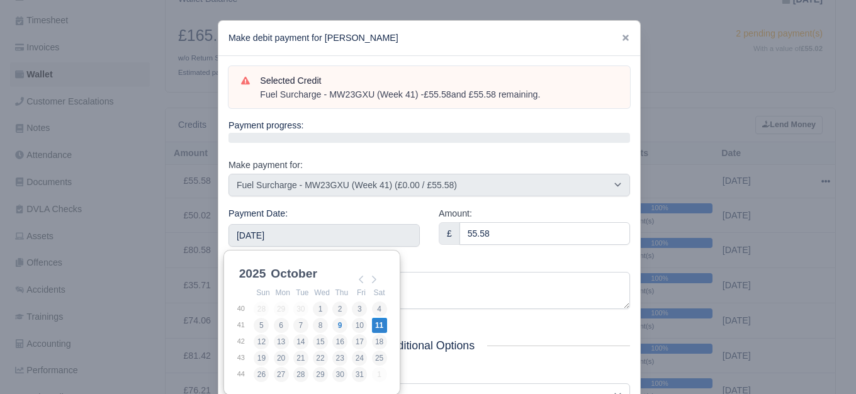
click at [427, 257] on div "Reason Fuel Surcharge - MW23GXU (Week 41)" at bounding box center [428, 283] width 401 height 53
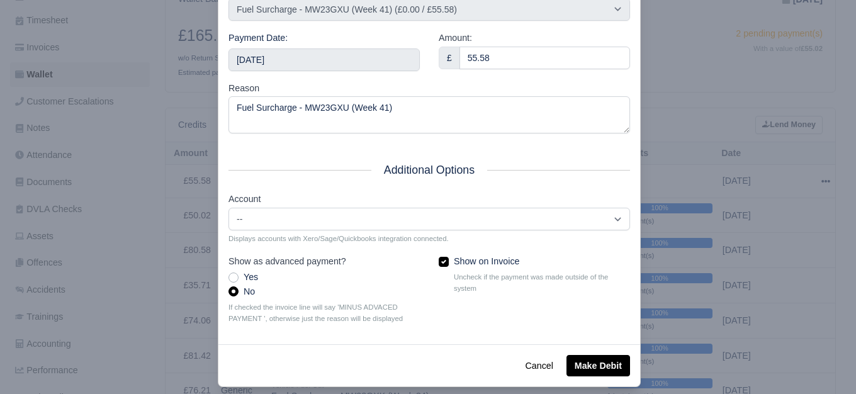
scroll to position [190, 0]
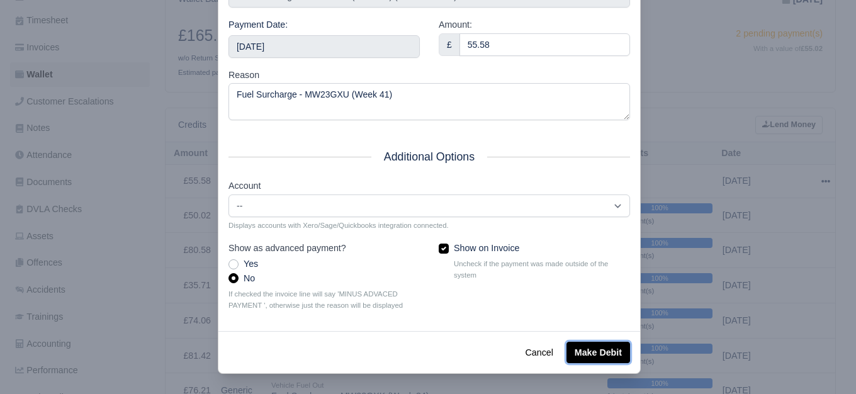
click at [602, 362] on button "Make Debit" at bounding box center [598, 352] width 64 height 21
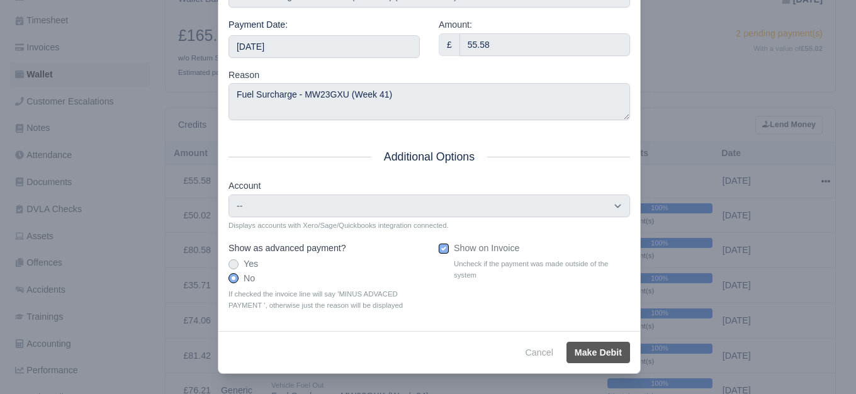
type input "2025-10-11T23:59:59+01:00"
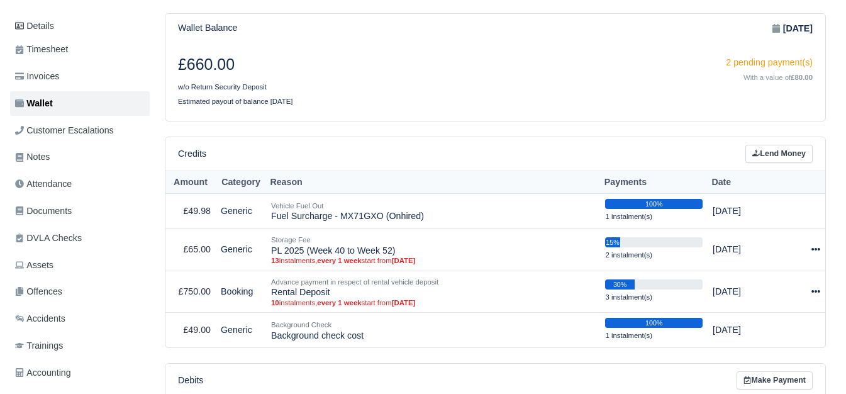
scroll to position [210, 0]
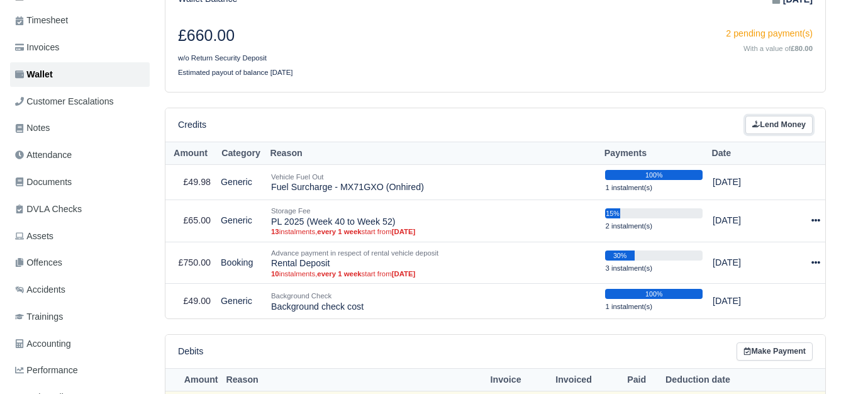
click at [773, 133] on link "Lend Money" at bounding box center [779, 125] width 67 height 18
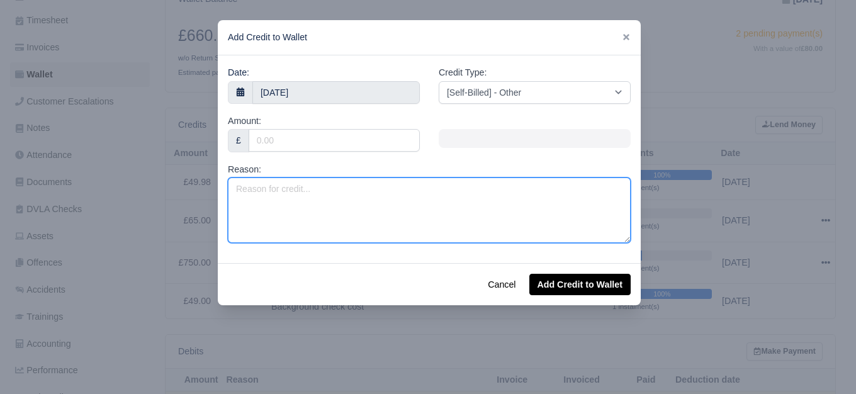
click at [339, 228] on textarea "Reason:" at bounding box center [429, 209] width 403 height 65
click at [314, 198] on textarea "Fuel Surcharge -" at bounding box center [429, 209] width 403 height 65
paste textarea "MX71 XCO"
click at [323, 196] on textarea "Fuel Surcharge - MX71 XCO" at bounding box center [429, 209] width 403 height 65
click at [342, 193] on textarea "Fuel Surcharge - MX71XCO" at bounding box center [429, 209] width 403 height 65
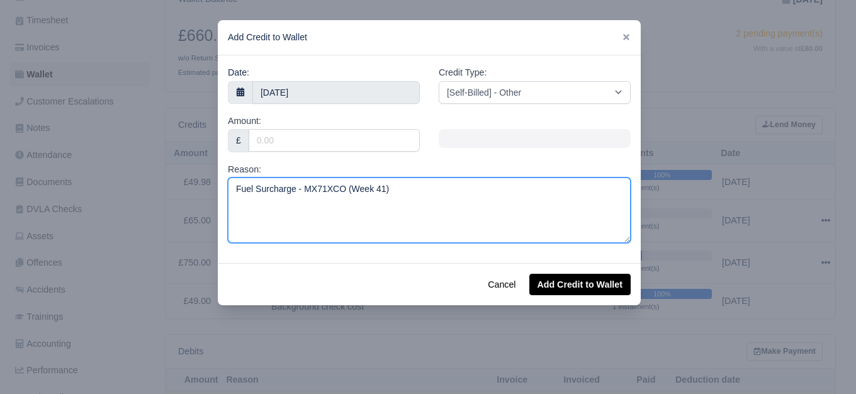
type textarea "Fuel Surcharge - MX71XCO (Week 41)"
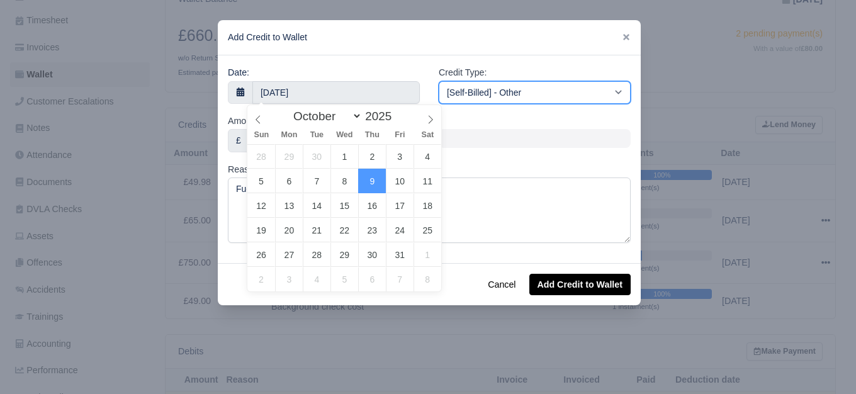
click at [464, 95] on select "[Self-Billed] - Other [Self-Billed] - Negative Invoice [Self-Billed] - Keychain…" at bounding box center [535, 92] width 192 height 23
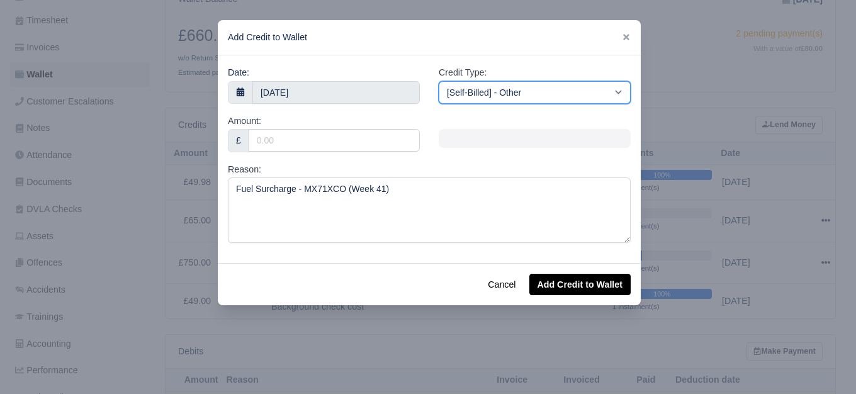
select select "van_fuel_out"
click at [439, 81] on select "[Self-Billed] - Other [Self-Billed] - Negative Invoice [Self-Billed] - Keychain…" at bounding box center [535, 92] width 192 height 23
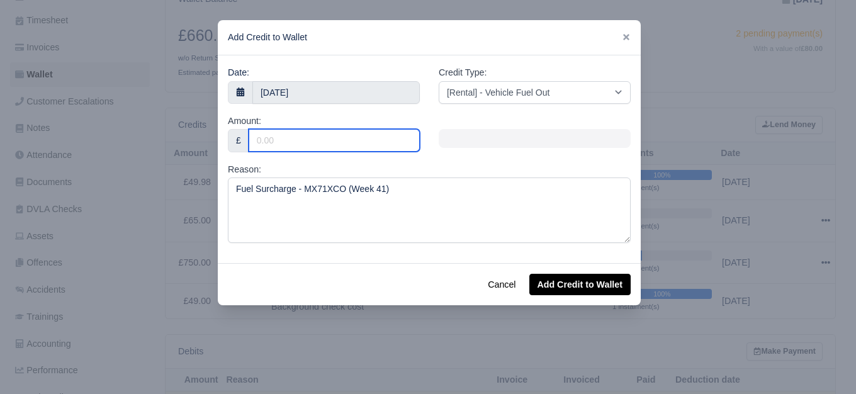
click at [344, 142] on input "Amount:" at bounding box center [334, 140] width 171 height 23
click at [317, 150] on input "Amount:" at bounding box center [334, 140] width 171 height 23
paste input "87.23"
type input "87.23"
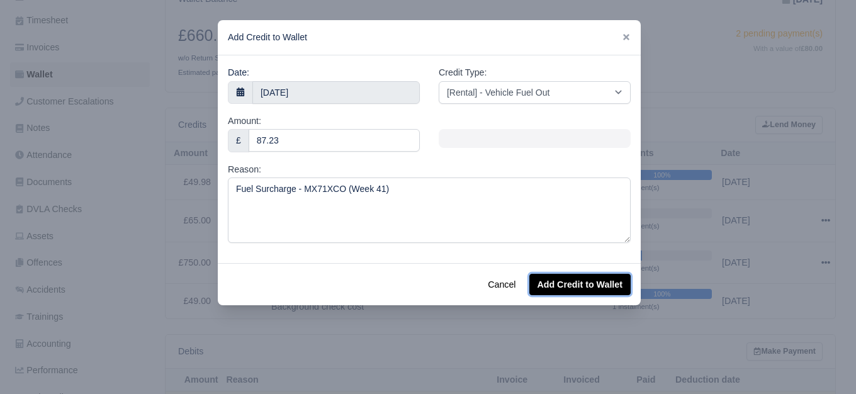
click at [569, 278] on button "Add Credit to Wallet" at bounding box center [579, 284] width 101 height 21
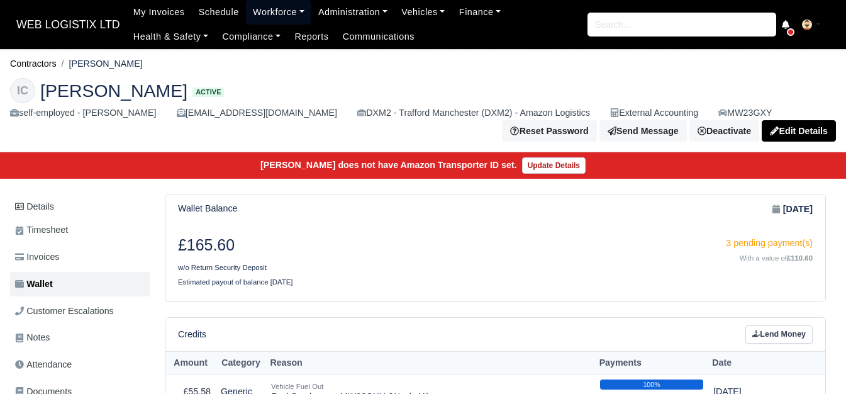
click at [283, 15] on link "Workforce" at bounding box center [278, 12] width 65 height 25
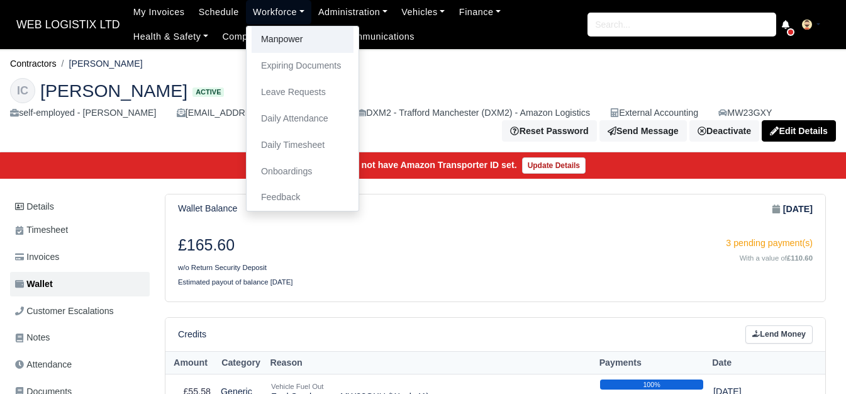
click at [281, 30] on link "Manpower" at bounding box center [303, 39] width 102 height 26
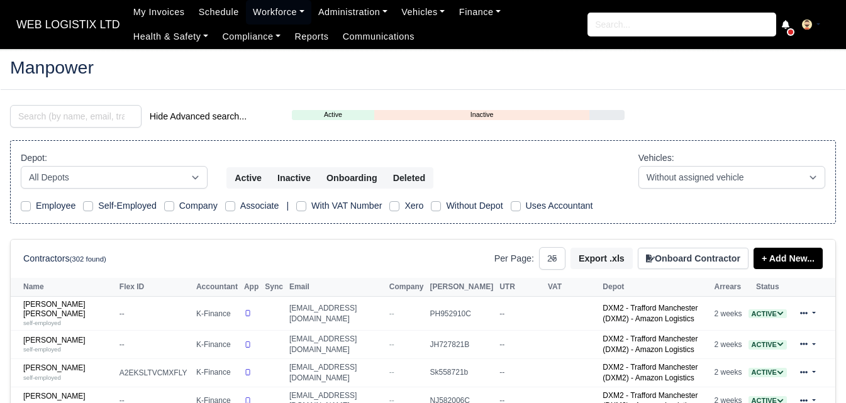
select select "25"
click at [44, 112] on input "search" at bounding box center [76, 116] width 132 height 23
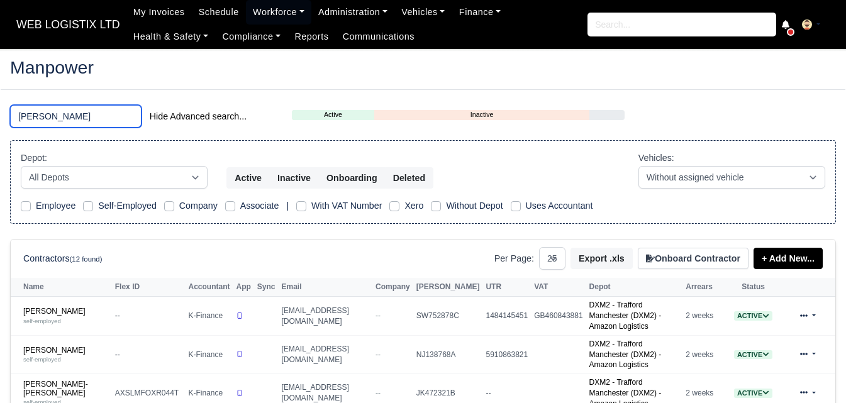
scroll to position [105, 0]
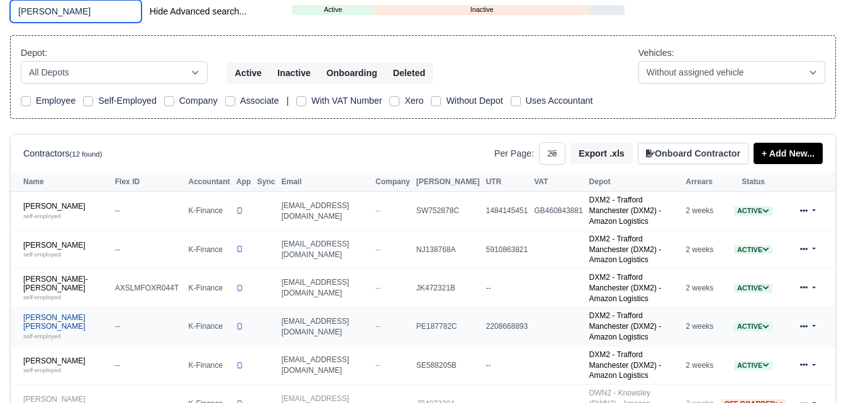
type input "[PERSON_NAME]"
click at [46, 313] on link "[PERSON_NAME] [PERSON_NAME] self-employed" at bounding box center [66, 326] width 86 height 27
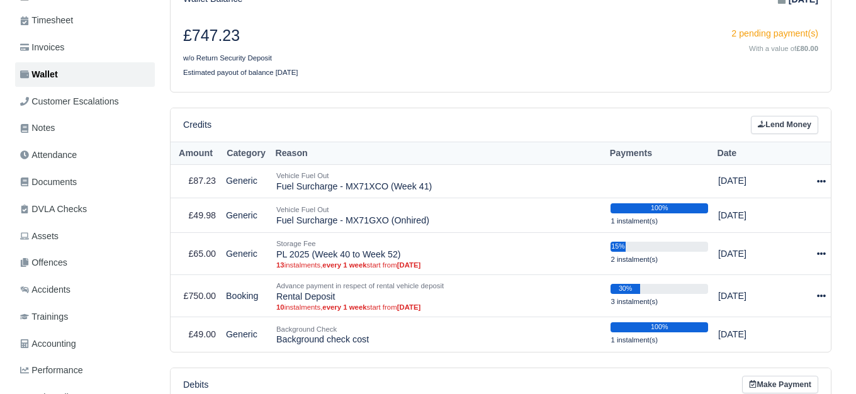
scroll to position [210, 0]
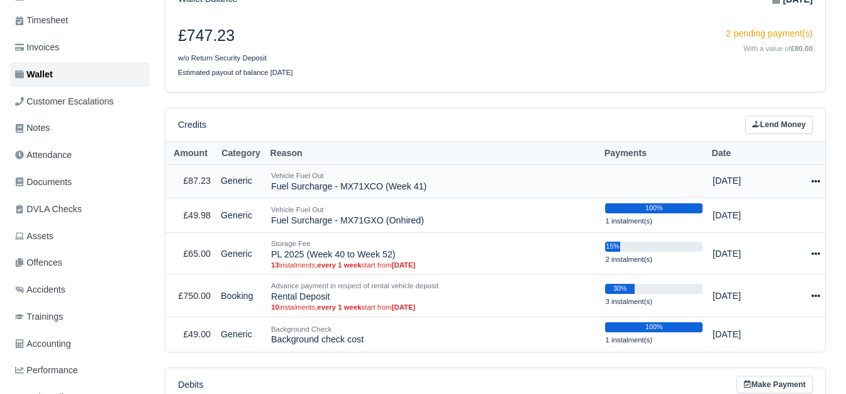
click at [816, 181] on icon at bounding box center [816, 181] width 9 height 9
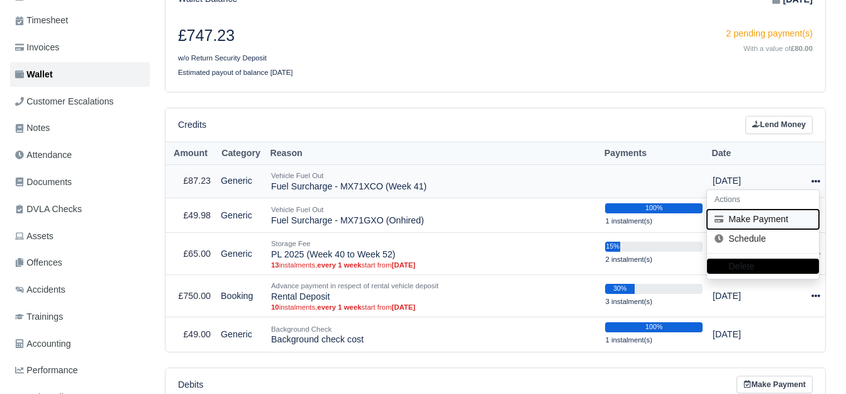
click at [759, 215] on button "Make Payment" at bounding box center [763, 220] width 112 height 20
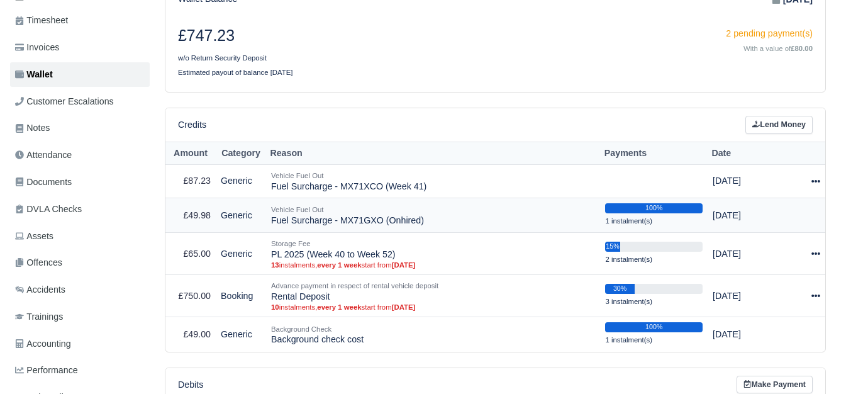
select select "7480"
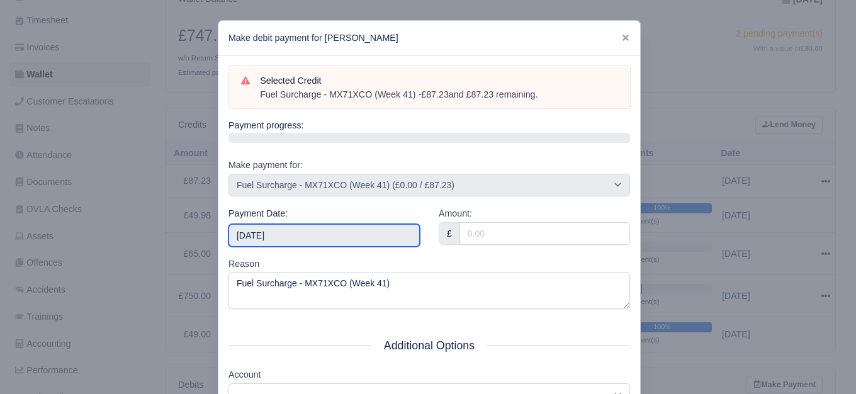
click at [398, 235] on input "2025-10-11" at bounding box center [323, 235] width 191 height 23
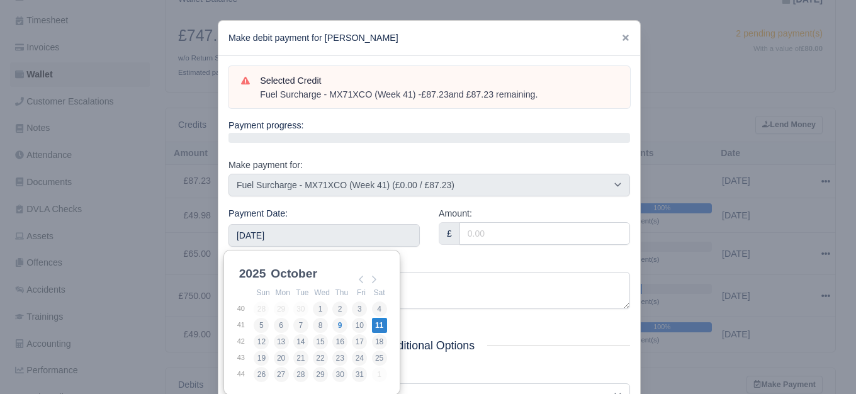
click at [468, 261] on div "Reason Fuel Surcharge - MX71XCO (Week 41)" at bounding box center [428, 283] width 401 height 53
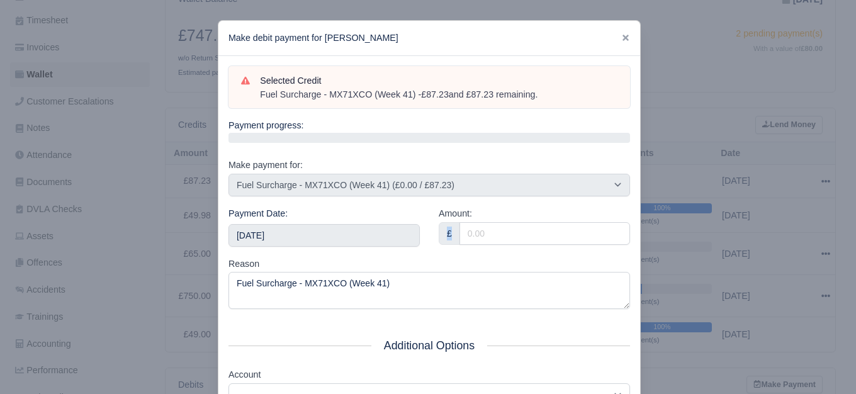
drag, startPoint x: 484, startPoint y: 220, endPoint x: 485, endPoint y: 227, distance: 7.0
click at [485, 225] on div "Amount: £" at bounding box center [534, 225] width 191 height 38
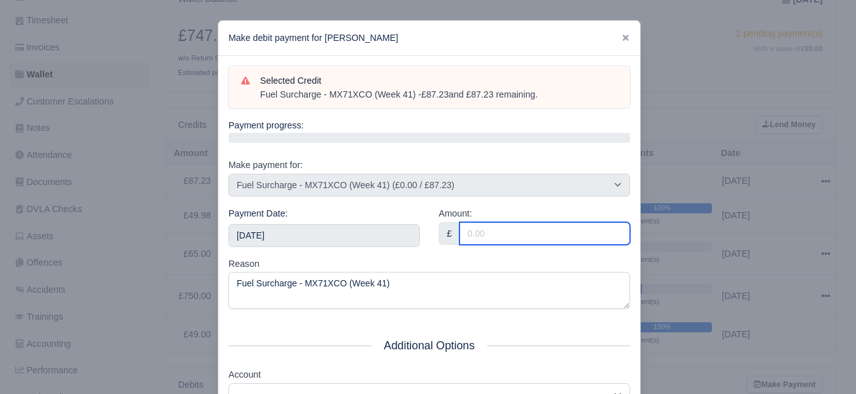
click at [485, 228] on input "Amount:" at bounding box center [544, 233] width 171 height 23
paste input "87.23"
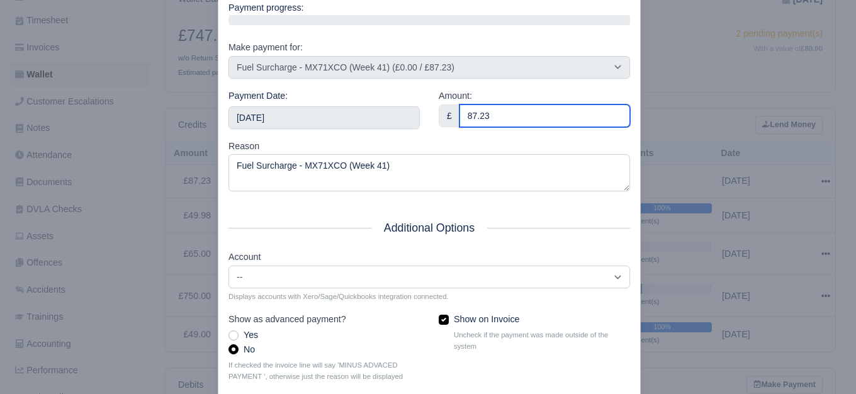
scroll to position [190, 0]
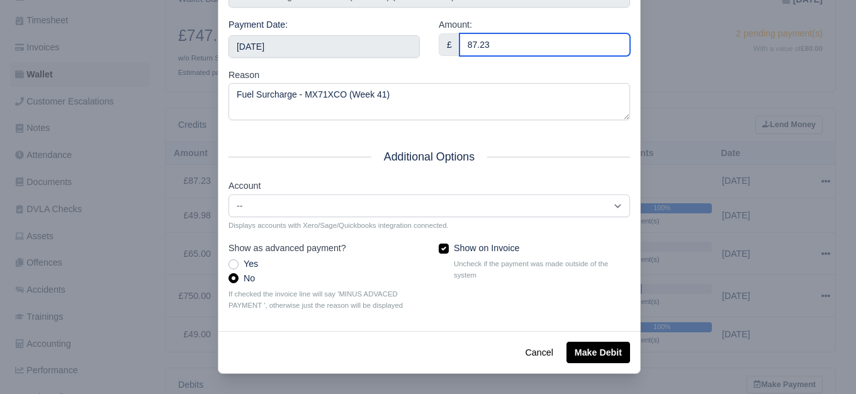
type input "87.23"
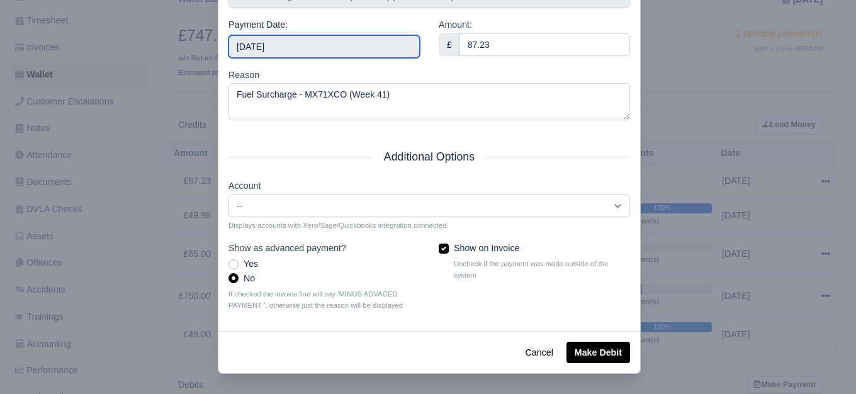
click at [325, 52] on input "2025-10-11" at bounding box center [323, 46] width 191 height 23
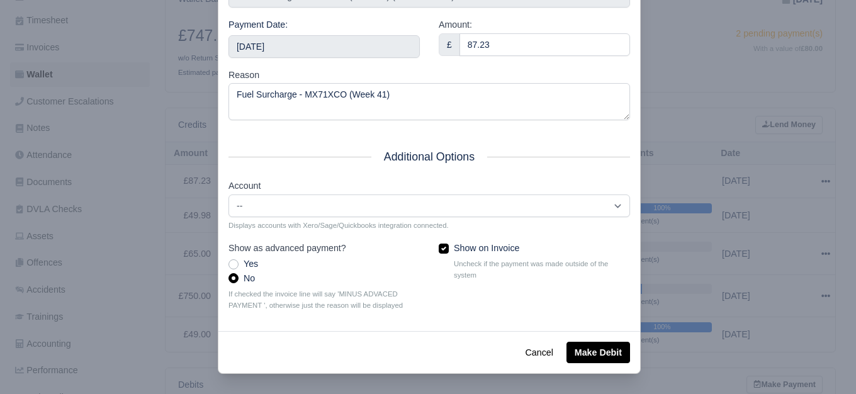
click at [457, 68] on div "Reason Fuel Surcharge - MX71XCO (Week 41)" at bounding box center [428, 94] width 401 height 53
click at [588, 345] on button "Make Debit" at bounding box center [598, 352] width 64 height 21
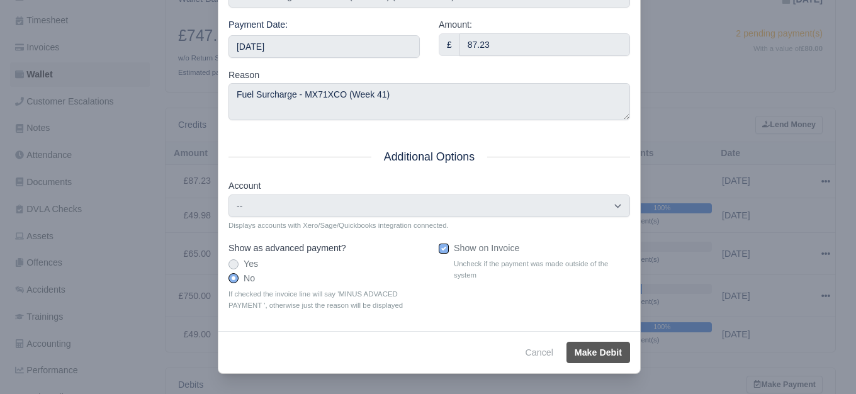
type input "2025-10-11T23:59:59+01:00"
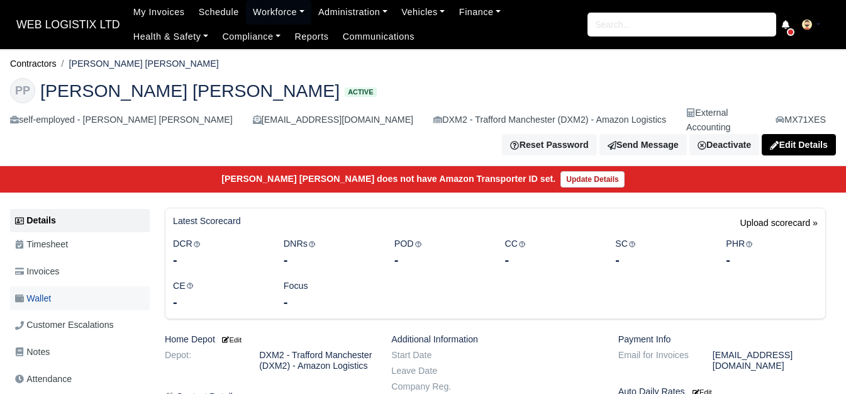
click at [59, 298] on link "Wallet" at bounding box center [80, 298] width 140 height 25
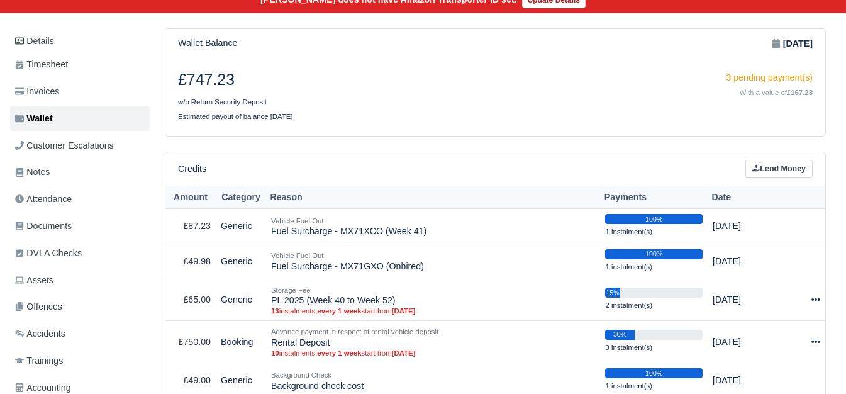
scroll to position [210, 0]
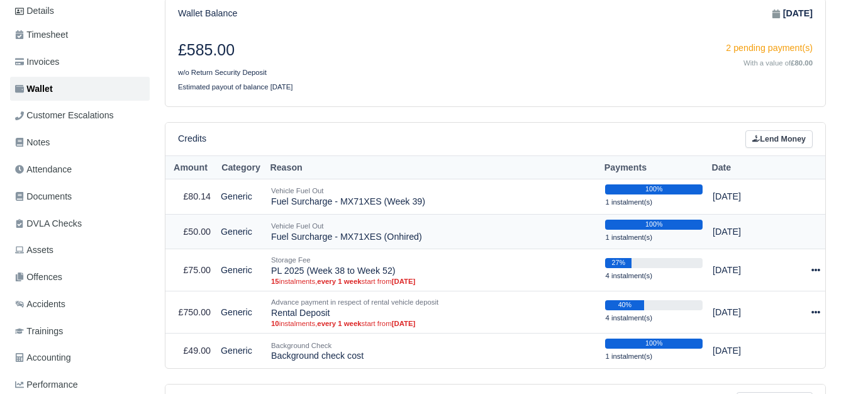
scroll to position [210, 0]
click at [344, 184] on td "Vehicle Fuel Out Fuel Surcharge - MX71XES (Week 39)" at bounding box center [433, 196] width 334 height 35
copy tr "Fuel Surcharge - MX71XES (Week 39)"
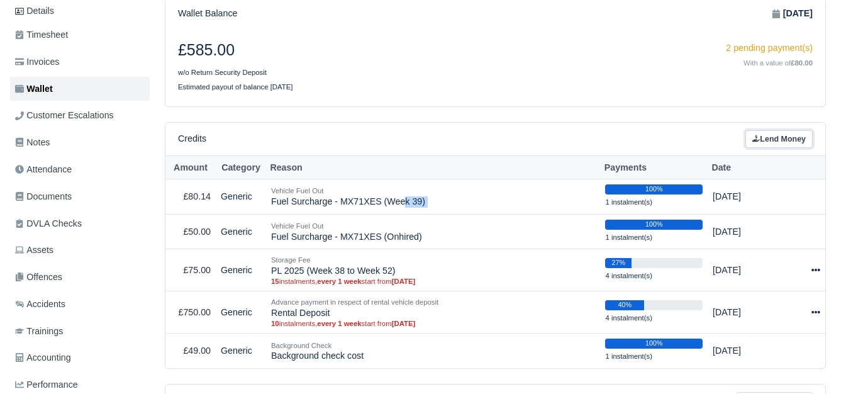
click at [776, 130] on link "Lend Money" at bounding box center [779, 139] width 67 height 18
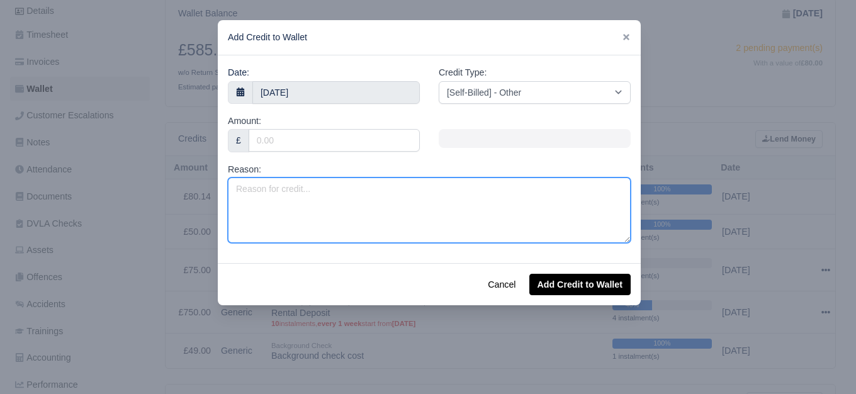
click at [380, 203] on textarea "Reason:" at bounding box center [429, 209] width 403 height 65
paste textarea "Fuel Surcharge - MX71XES (Week 39)"
drag, startPoint x: 371, startPoint y: 191, endPoint x: 364, endPoint y: 191, distance: 7.6
click at [364, 191] on textarea "Fuel Surcharge - MX71XES (Week 39)" at bounding box center [429, 209] width 403 height 65
type textarea "Fuel Surcharge - MX71XES (Week 41)"
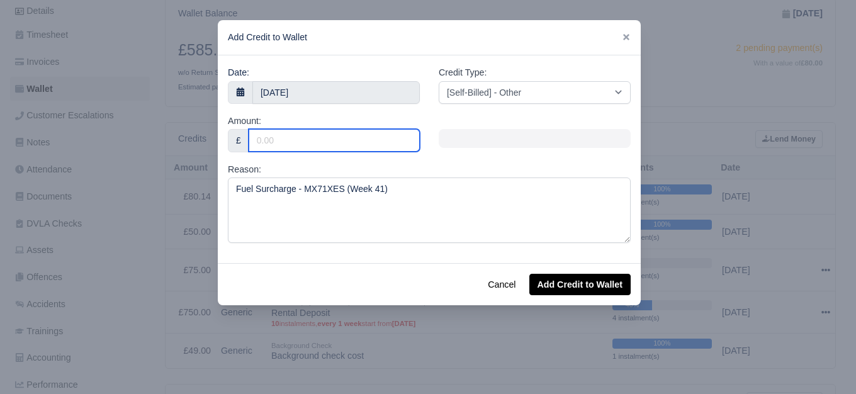
click at [379, 133] on input "Amount:" at bounding box center [334, 140] width 171 height 23
click at [350, 146] on input "Amount:" at bounding box center [334, 140] width 171 height 23
paste input "55.01"
type input "55.01"
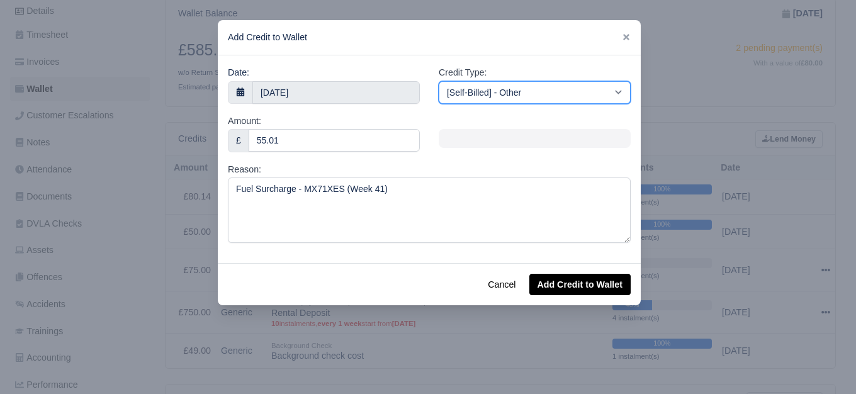
click at [556, 88] on select "[Self-Billed] - Other [Self-Billed] - Negative Invoice [Self-Billed] - Keychain…" at bounding box center [535, 92] width 192 height 23
click at [439, 81] on select "[Self-Billed] - Other [Self-Billed] - Negative Invoice [Self-Billed] - Keychain…" at bounding box center [535, 92] width 192 height 23
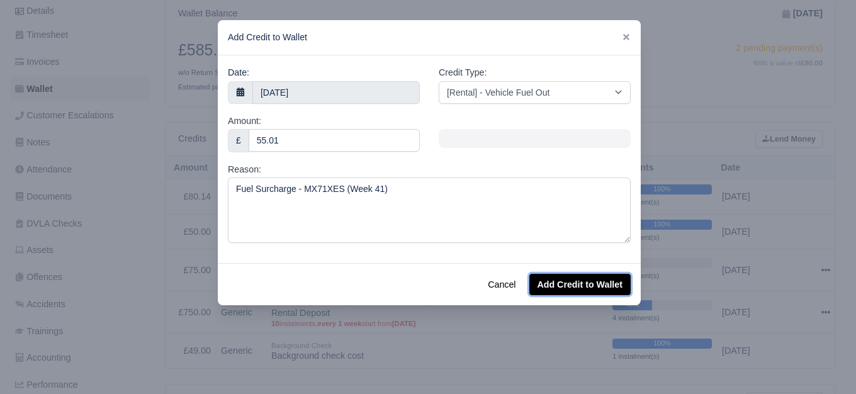
click at [577, 275] on button "Add Credit to Wallet" at bounding box center [579, 284] width 101 height 21
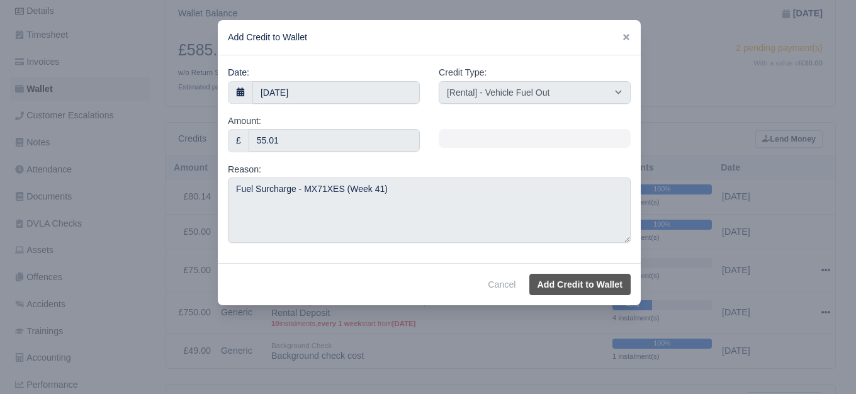
select select "other"
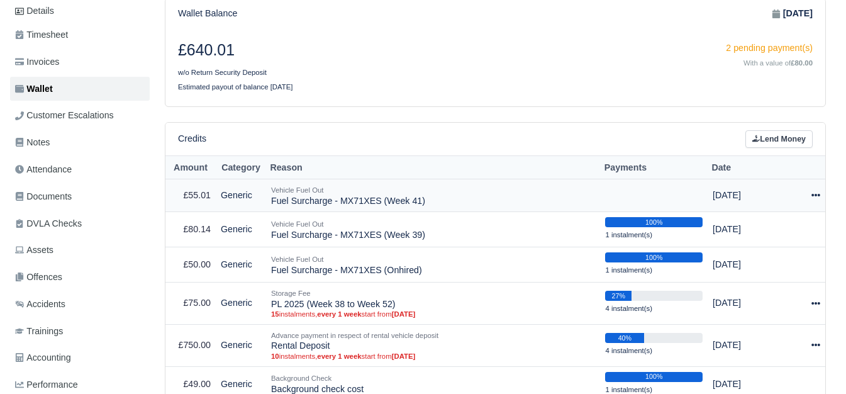
click at [818, 191] on icon at bounding box center [816, 195] width 9 height 9
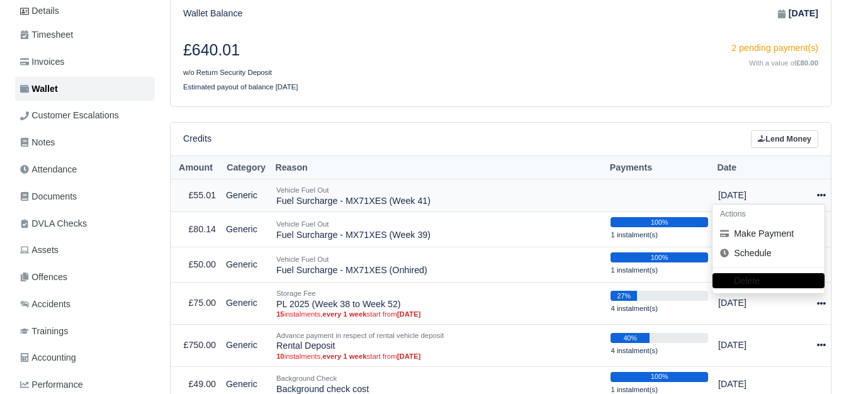
scroll to position [210, 0]
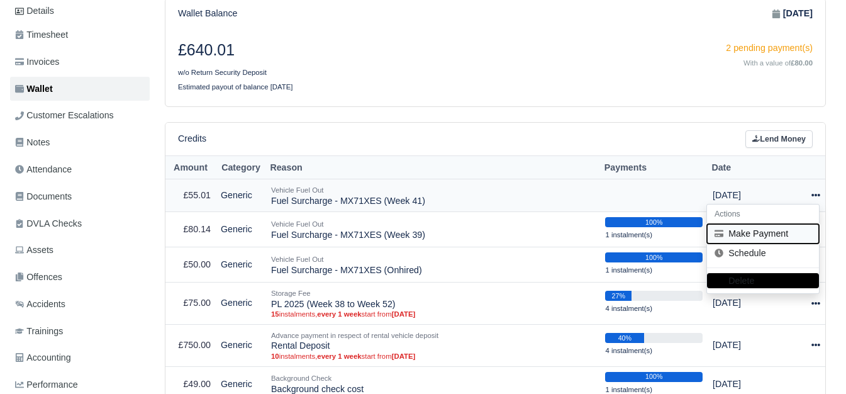
click at [754, 225] on button "Make Payment" at bounding box center [763, 234] width 112 height 20
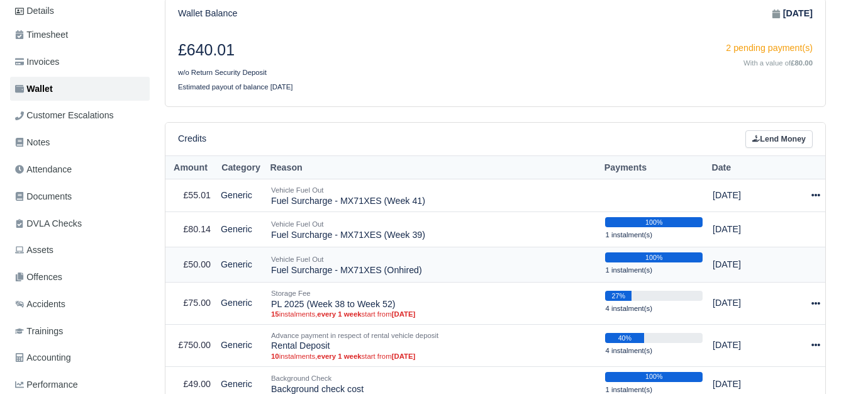
select select "7482"
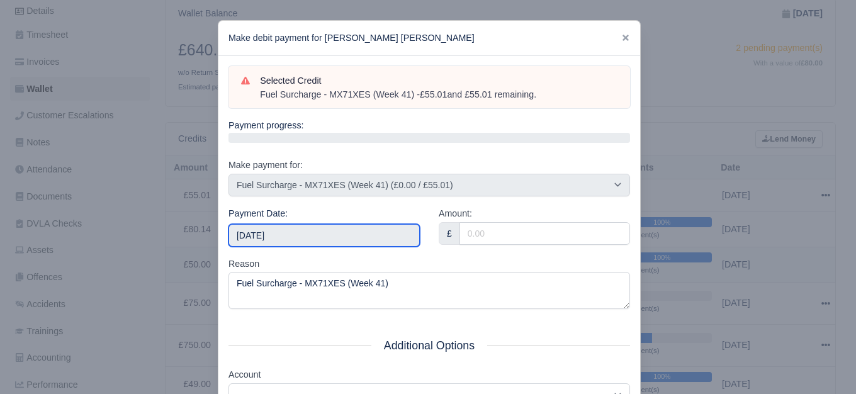
click at [281, 242] on input "[DATE]" at bounding box center [323, 235] width 191 height 23
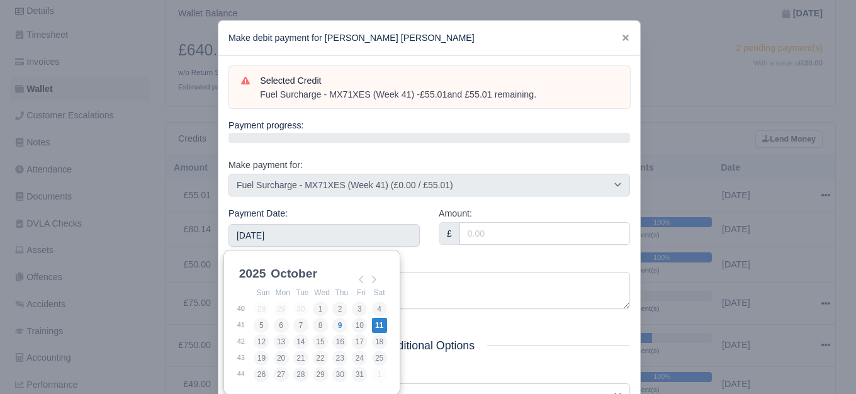
drag, startPoint x: 568, startPoint y: 220, endPoint x: 560, endPoint y: 226, distance: 10.3
click at [567, 220] on div "Amount: £" at bounding box center [534, 225] width 191 height 38
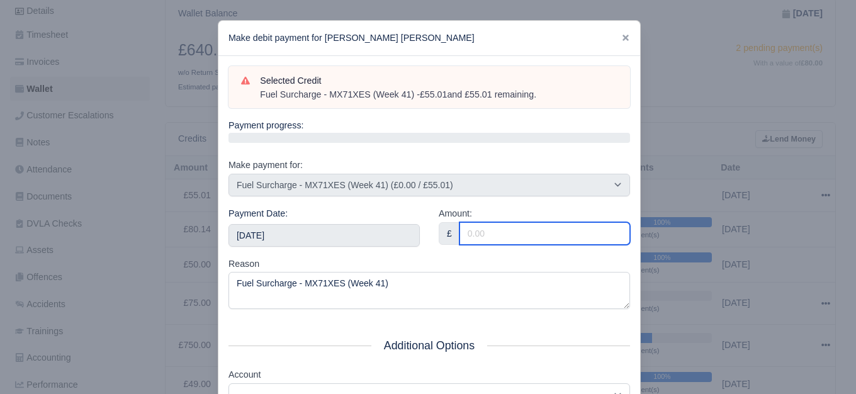
click at [553, 238] on input "Amount:" at bounding box center [544, 233] width 171 height 23
paste input "55.01"
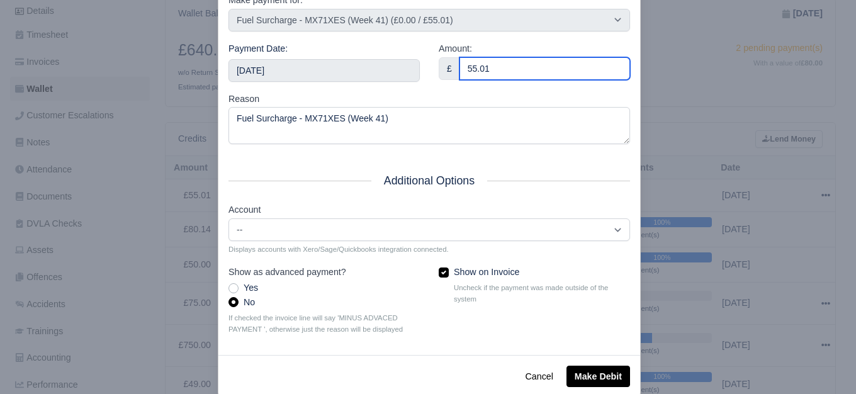
scroll to position [190, 0]
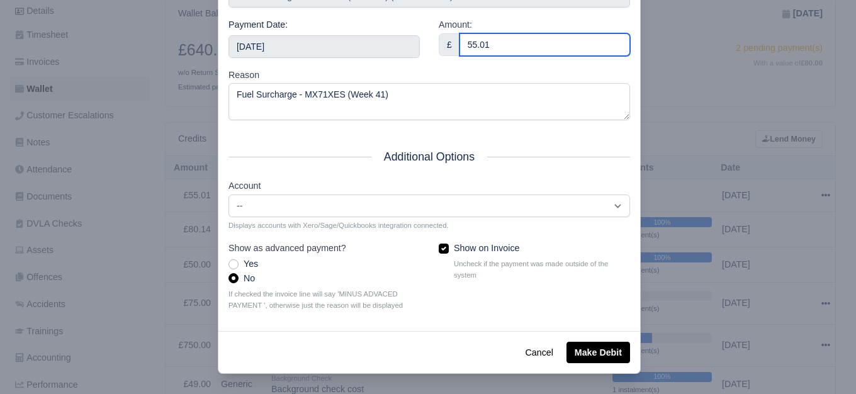
type input "55.01"
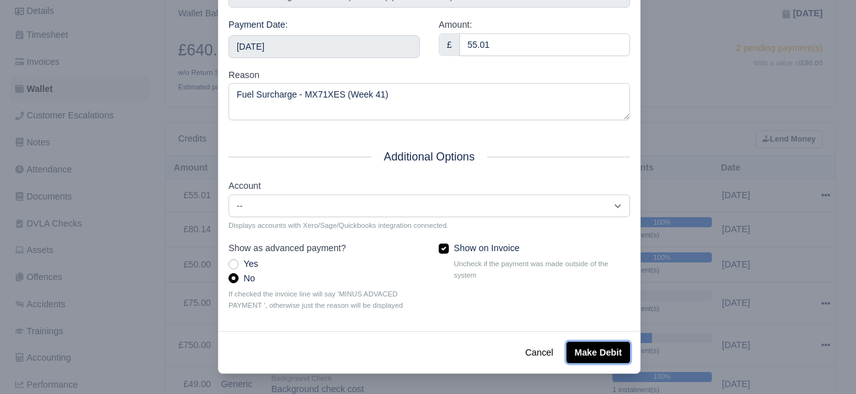
click at [588, 346] on button "Make Debit" at bounding box center [598, 352] width 64 height 21
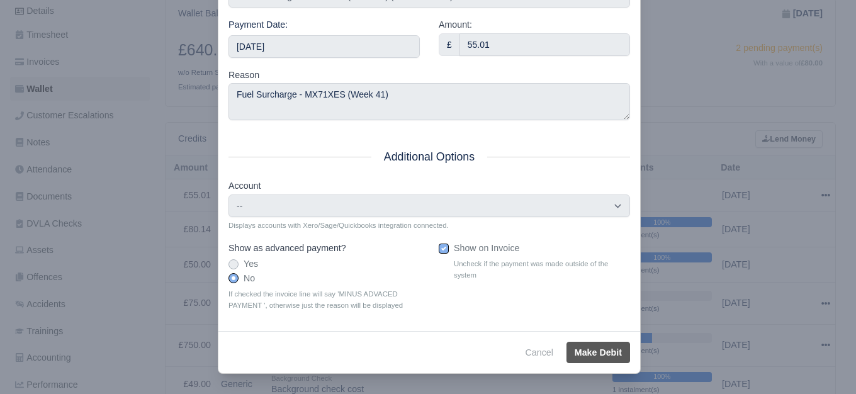
type input "2025-10-11T23:59:59+01:00"
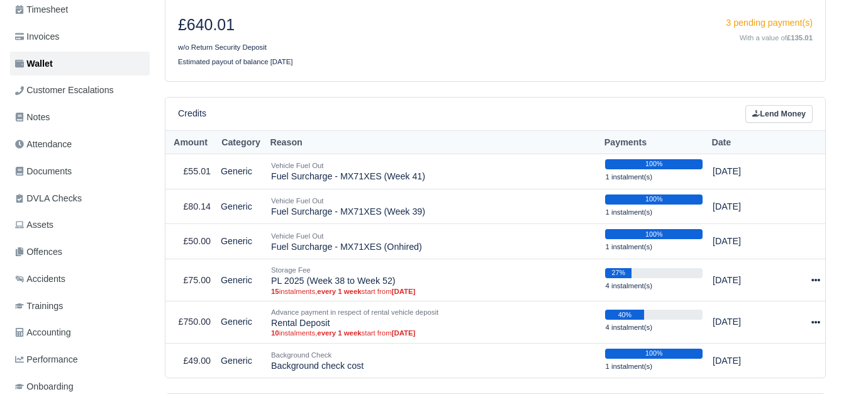
scroll to position [210, 0]
